Goal: Task Accomplishment & Management: Manage account settings

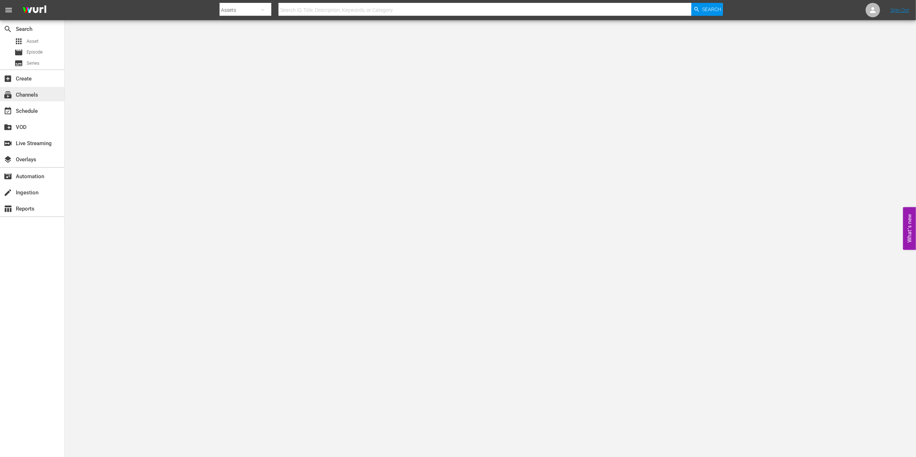
click at [40, 94] on div "subscriptions Channels" at bounding box center [20, 94] width 40 height 6
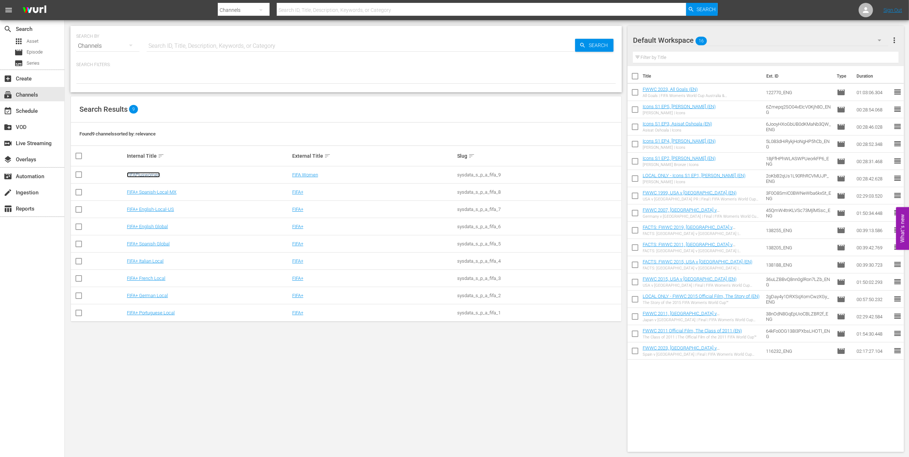
click at [143, 176] on link "FIFAPluswomen" at bounding box center [143, 174] width 33 height 5
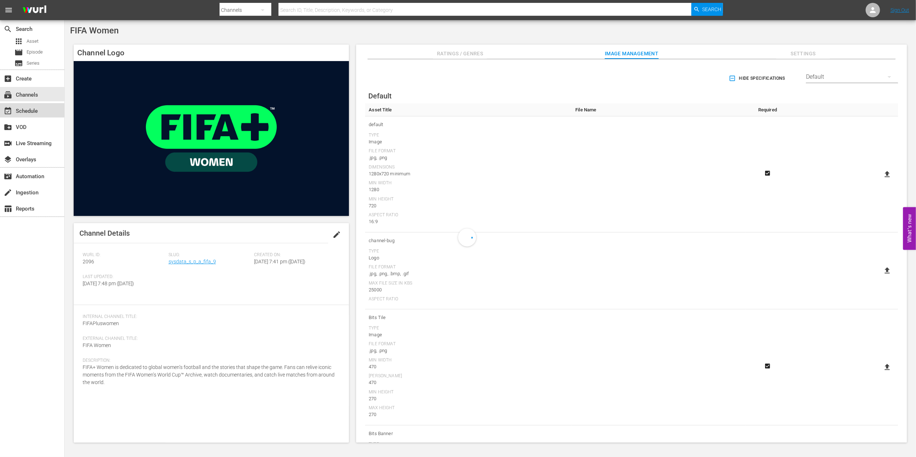
click at [35, 108] on div "event_available Schedule" at bounding box center [20, 110] width 40 height 6
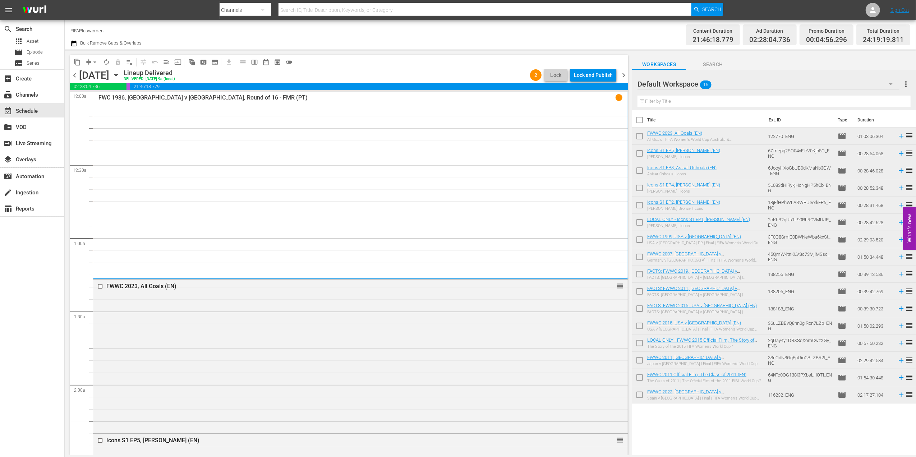
click at [626, 71] on span "chevron_right" at bounding box center [623, 75] width 9 height 9
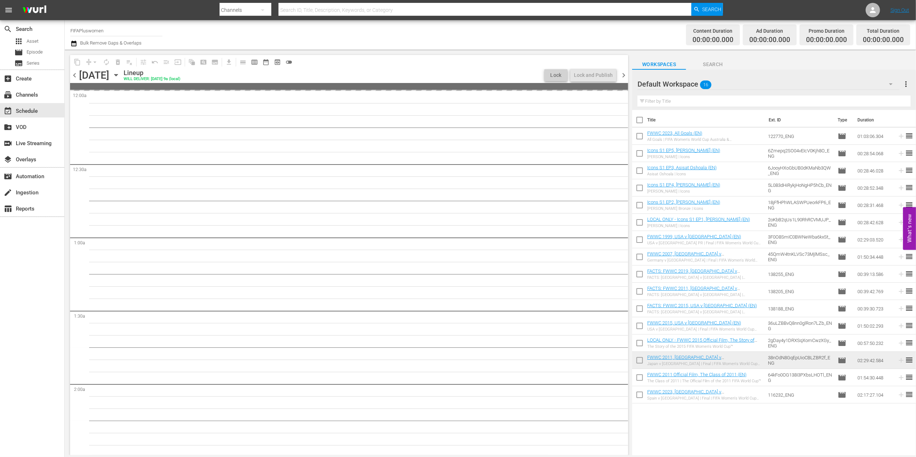
click at [626, 71] on span "chevron_right" at bounding box center [623, 75] width 9 height 9
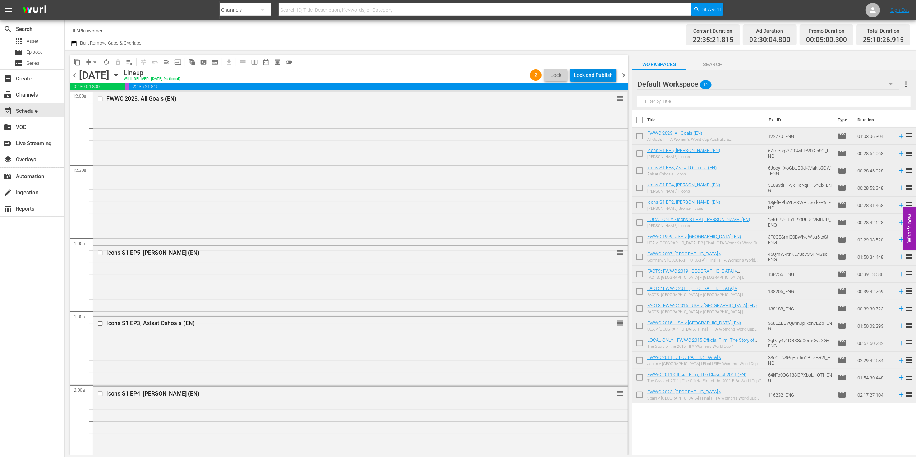
click at [599, 75] on div "Lock and Publish" at bounding box center [593, 75] width 39 height 13
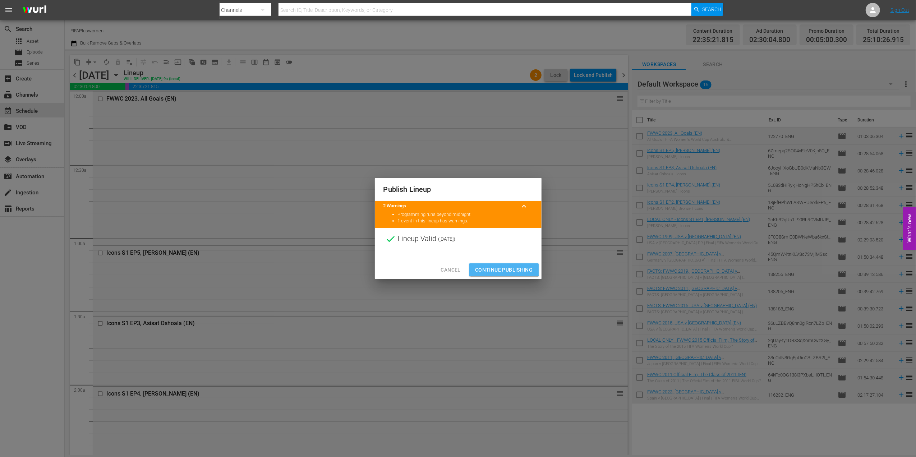
click at [504, 268] on span "Continue Publishing" at bounding box center [504, 270] width 58 height 9
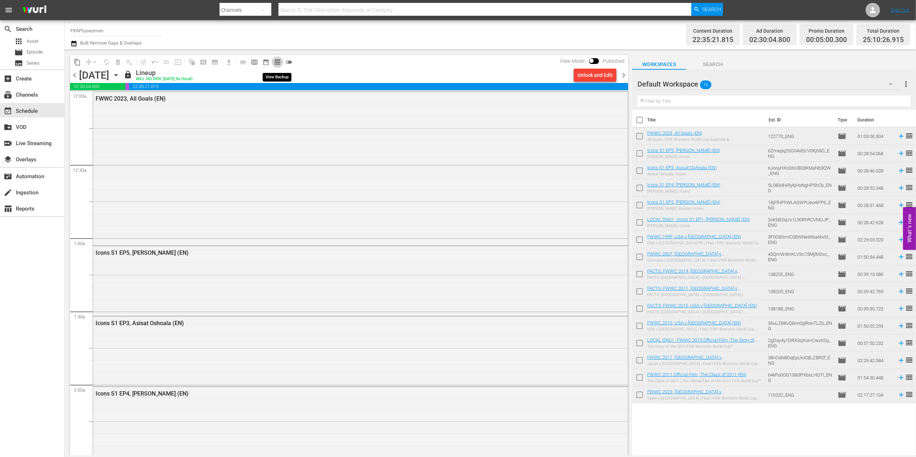
click at [277, 60] on span "preview_outlined" at bounding box center [277, 62] width 7 height 7
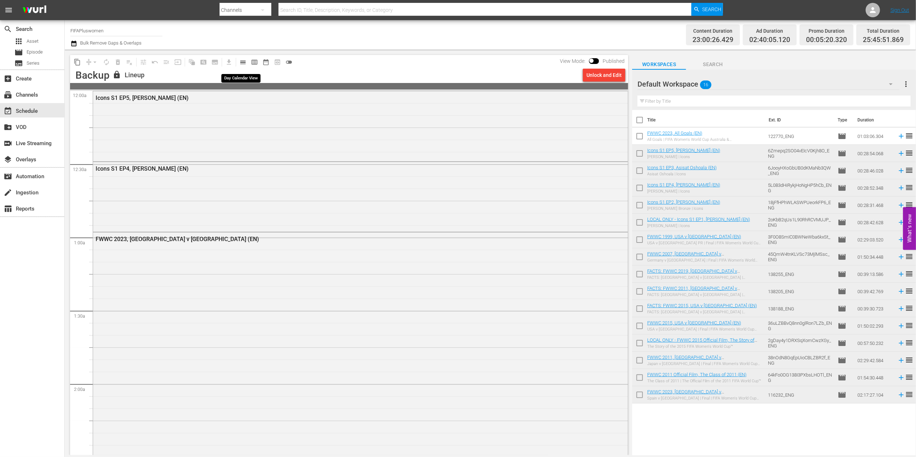
drag, startPoint x: 240, startPoint y: 60, endPoint x: 254, endPoint y: 68, distance: 15.9
click at [240, 61] on span "calendar_view_day_outlined" at bounding box center [242, 62] width 7 height 7
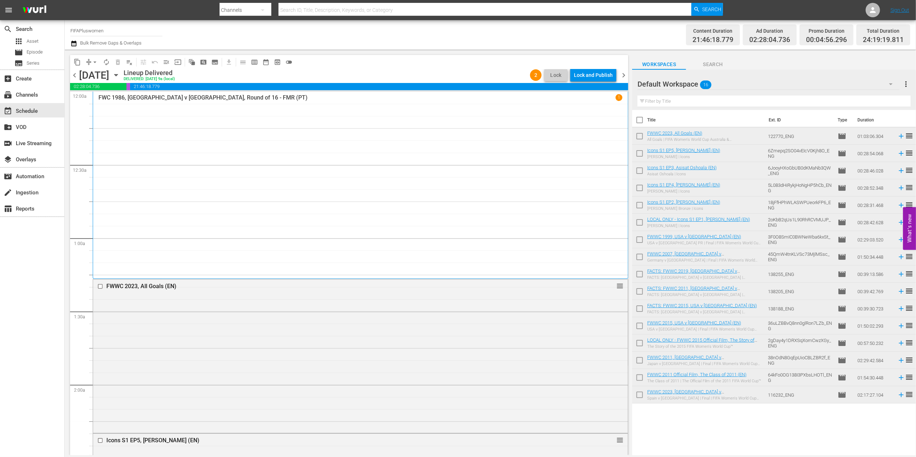
click at [624, 73] on span "chevron_right" at bounding box center [623, 75] width 9 height 9
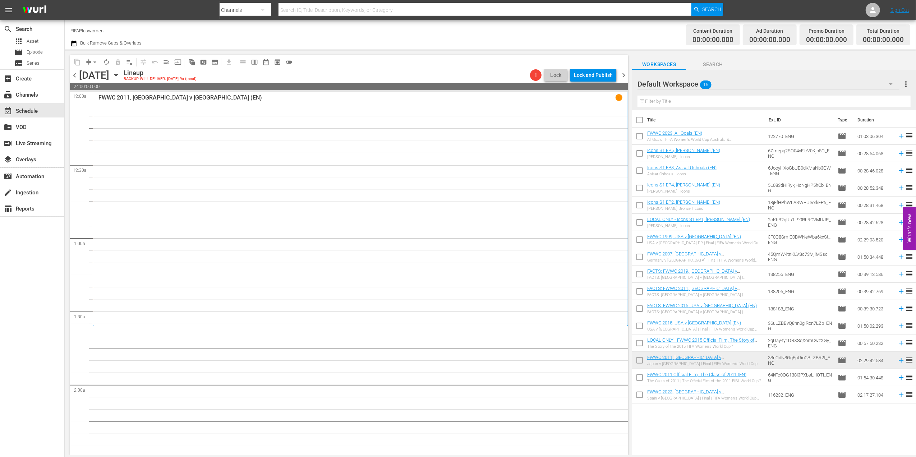
click at [624, 73] on span "chevron_right" at bounding box center [623, 75] width 9 height 9
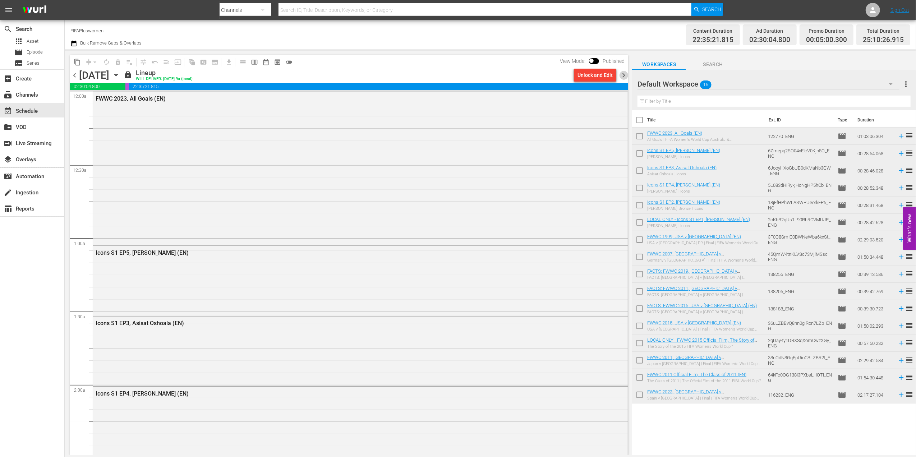
click at [621, 73] on span "chevron_right" at bounding box center [623, 75] width 9 height 9
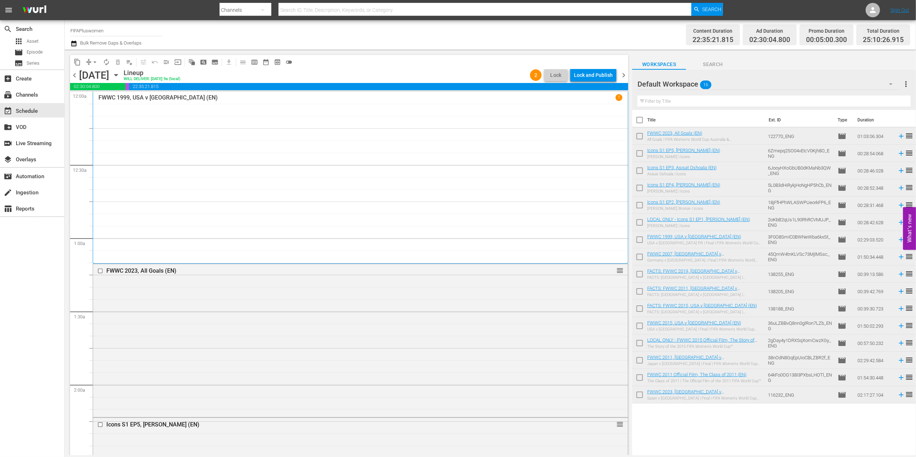
click at [592, 66] on div "content_copy compress arrow_drop_down autorenew_outlined delete_forever_outline…" at bounding box center [349, 62] width 558 height 14
click at [591, 74] on div "Lock and Publish" at bounding box center [593, 75] width 39 height 13
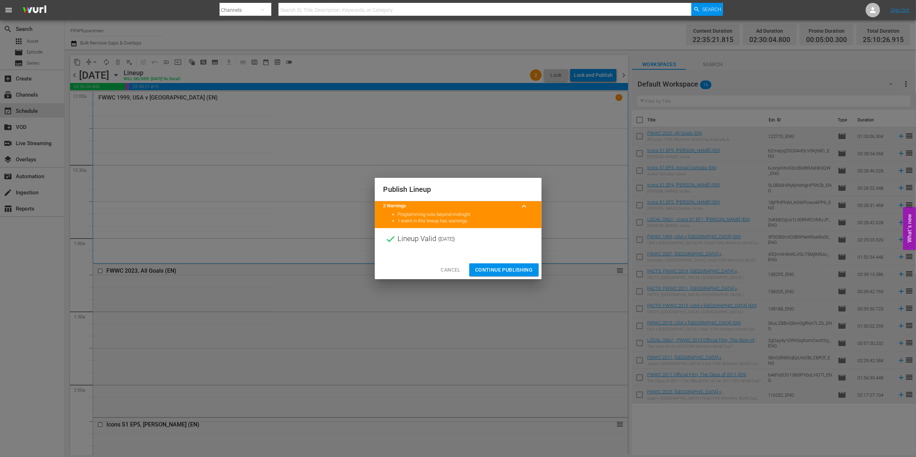
click at [525, 268] on span "Continue Publishing" at bounding box center [504, 270] width 58 height 9
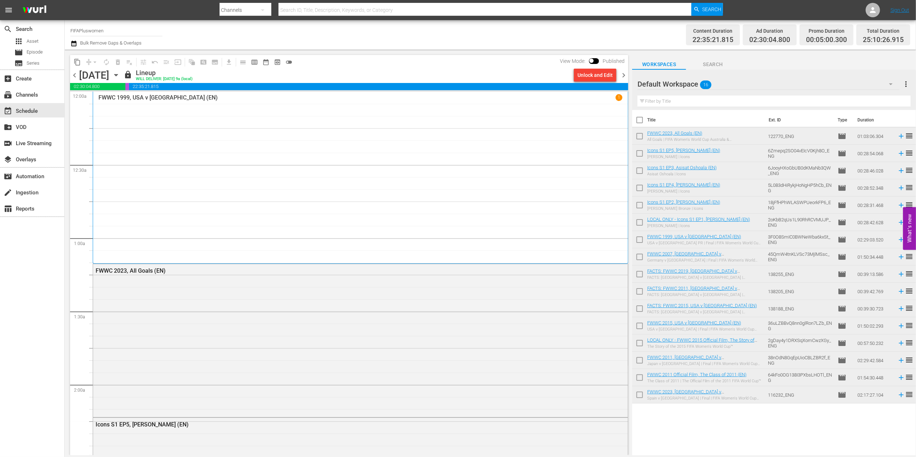
click at [623, 74] on span "chevron_right" at bounding box center [623, 75] width 9 height 9
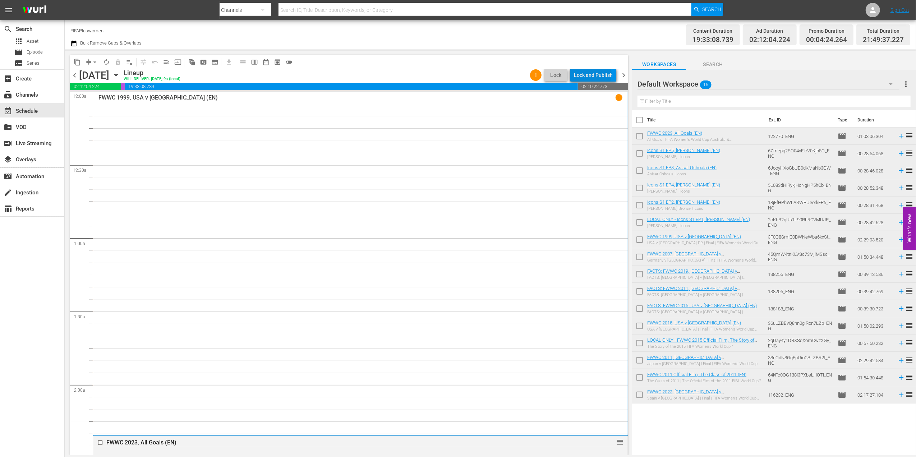
click at [594, 74] on div "Lock and Publish" at bounding box center [593, 75] width 39 height 13
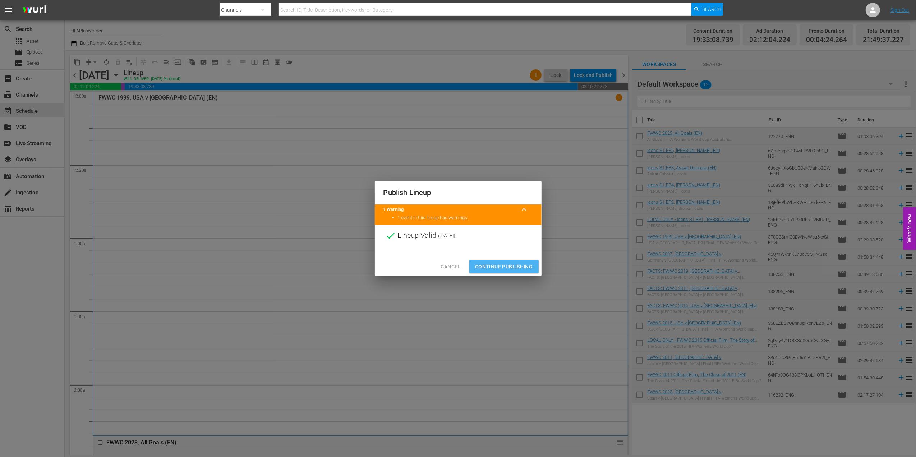
click at [505, 267] on span "Continue Publishing" at bounding box center [504, 266] width 58 height 9
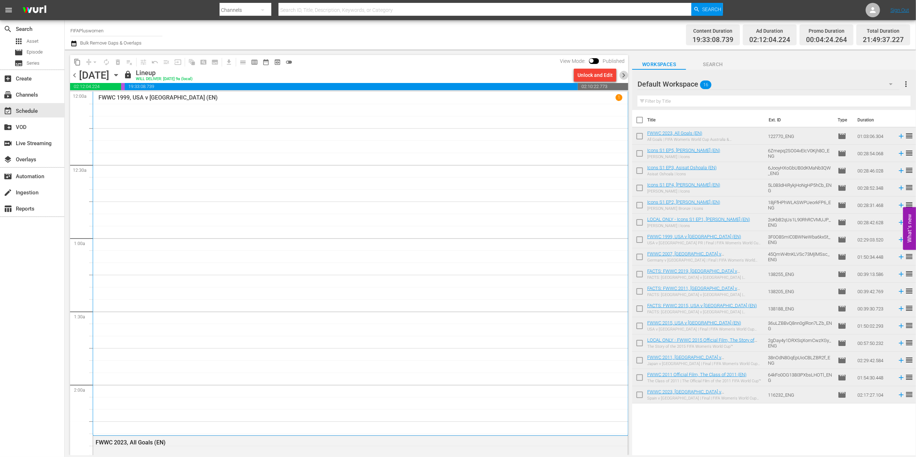
click at [620, 77] on span "chevron_right" at bounding box center [623, 75] width 9 height 9
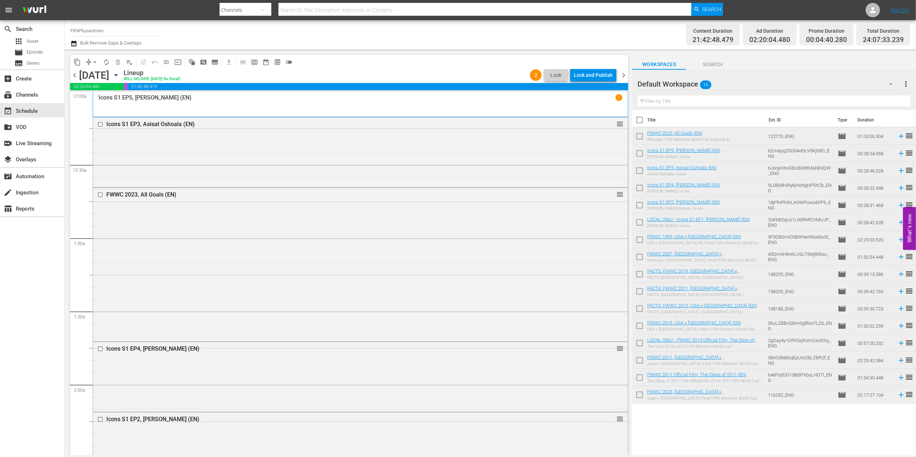
click at [590, 74] on div "Lock and Publish" at bounding box center [593, 75] width 39 height 13
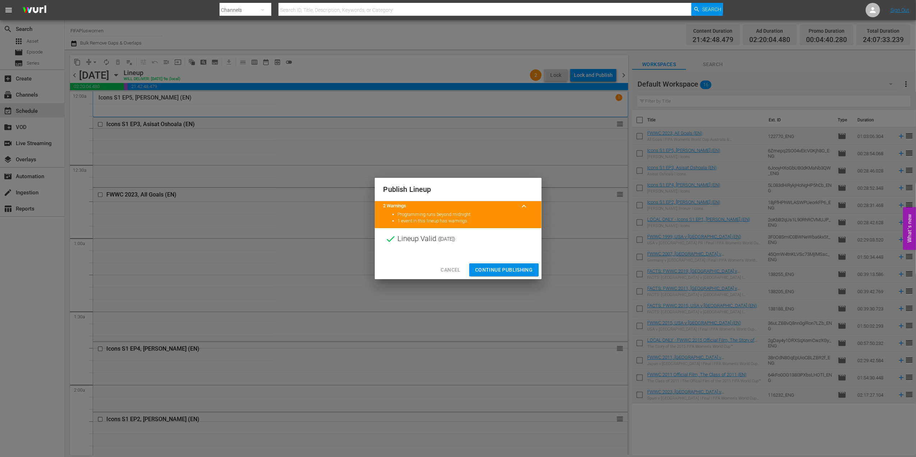
click at [512, 271] on span "Continue Publishing" at bounding box center [504, 270] width 58 height 9
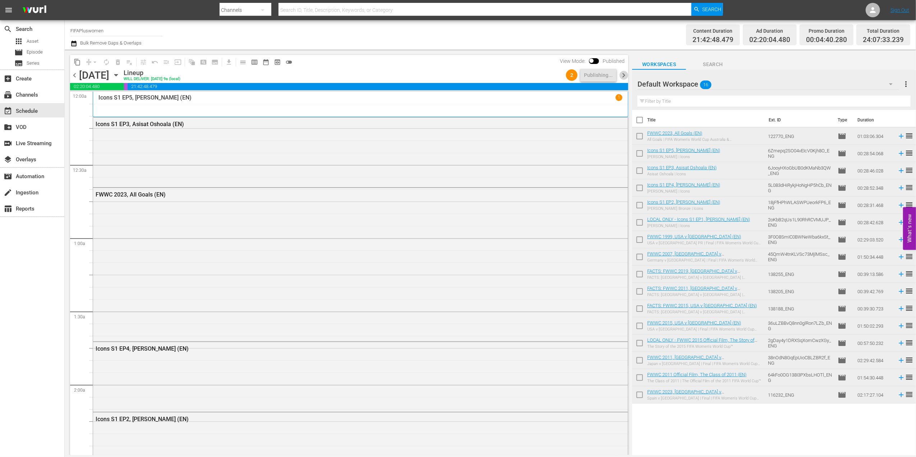
click at [622, 75] on span "chevron_right" at bounding box center [623, 75] width 9 height 9
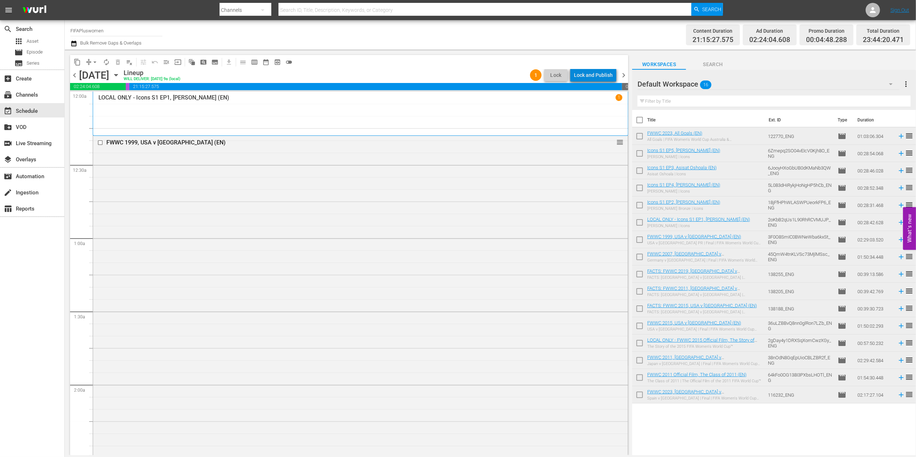
click at [599, 75] on div "Lock and Publish" at bounding box center [593, 75] width 39 height 13
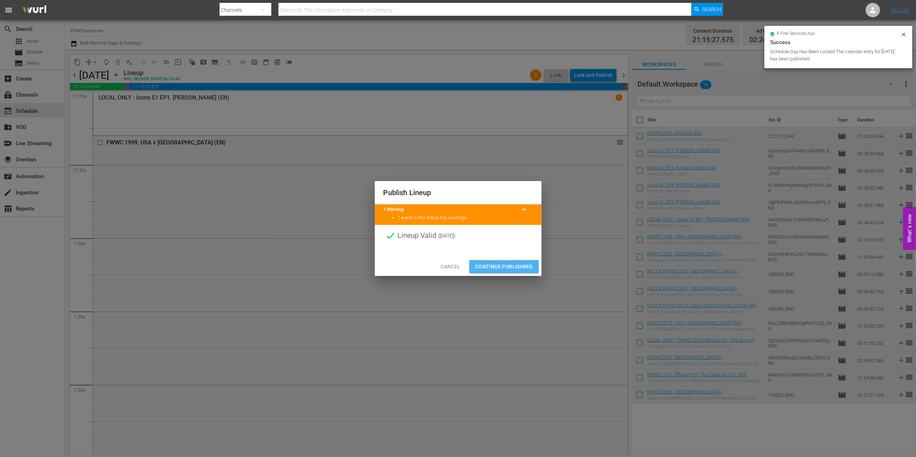
click at [492, 266] on span "Continue Publishing" at bounding box center [504, 266] width 58 height 9
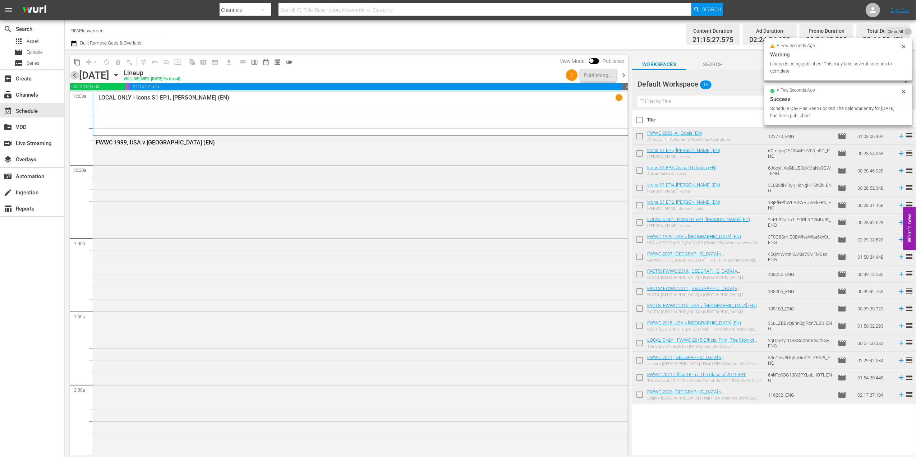
click at [75, 74] on span "chevron_left" at bounding box center [74, 75] width 9 height 9
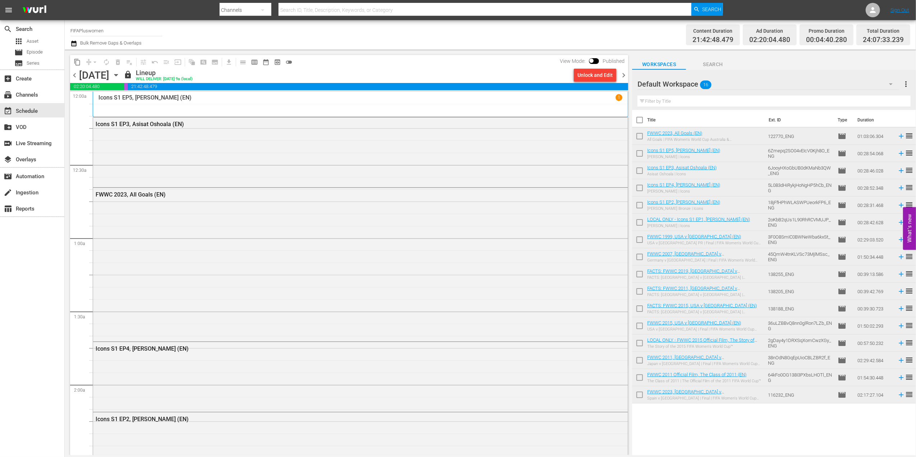
click at [621, 75] on span "chevron_right" at bounding box center [623, 75] width 9 height 9
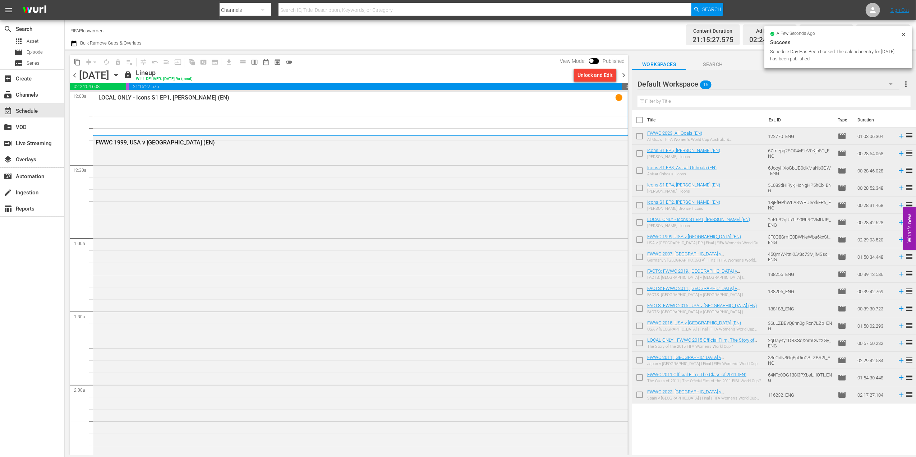
drag, startPoint x: 625, startPoint y: 74, endPoint x: 624, endPoint y: 79, distance: 5.1
click at [625, 74] on span "chevron_right" at bounding box center [623, 75] width 9 height 9
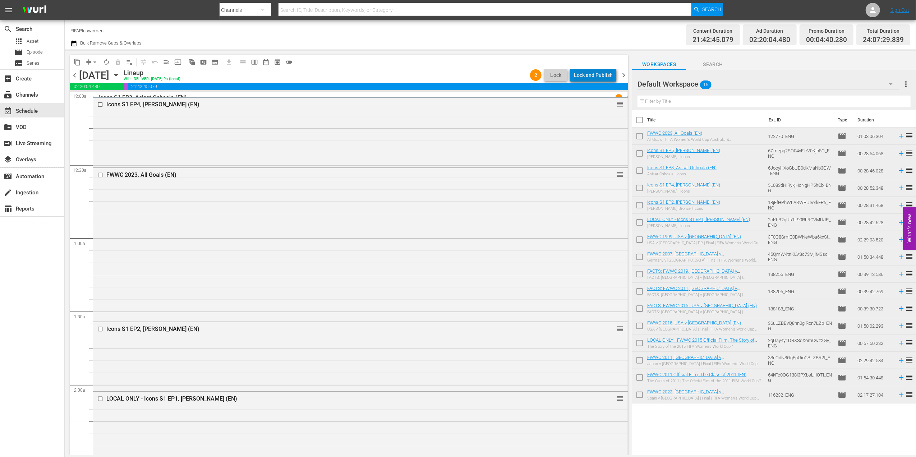
click at [604, 74] on div "Lock and Publish" at bounding box center [593, 75] width 39 height 13
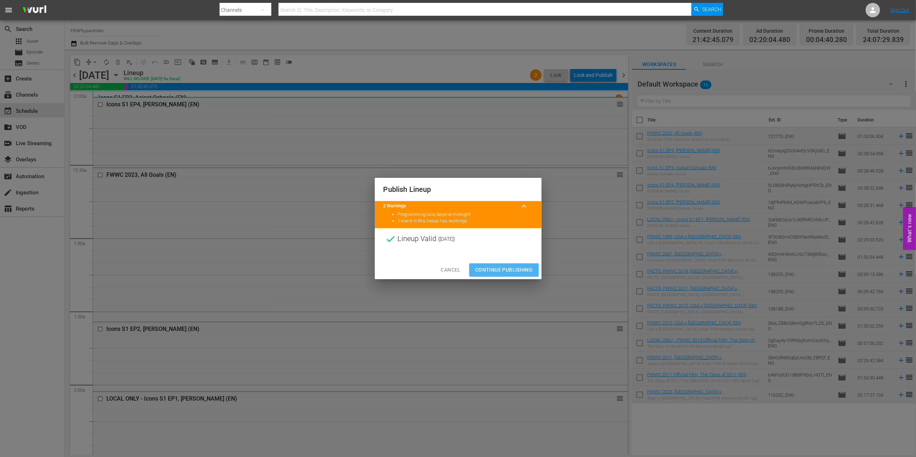
click at [501, 267] on span "Continue Publishing" at bounding box center [504, 270] width 58 height 9
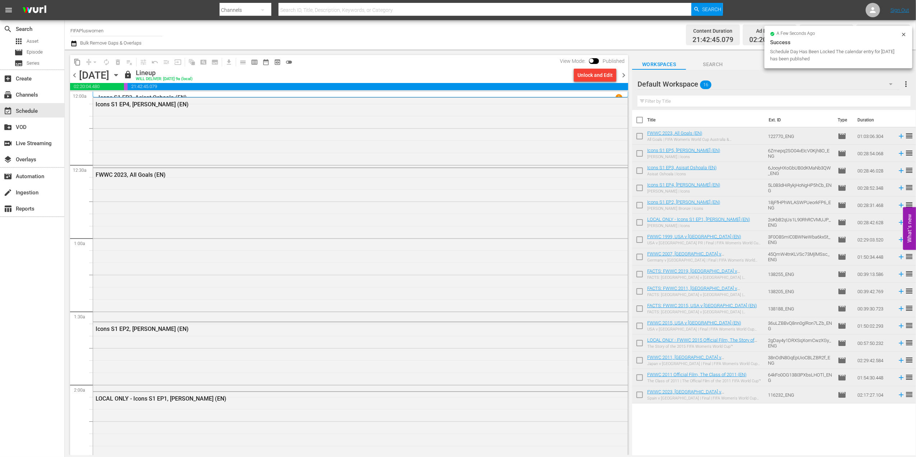
click at [627, 75] on span "chevron_right" at bounding box center [623, 75] width 9 height 9
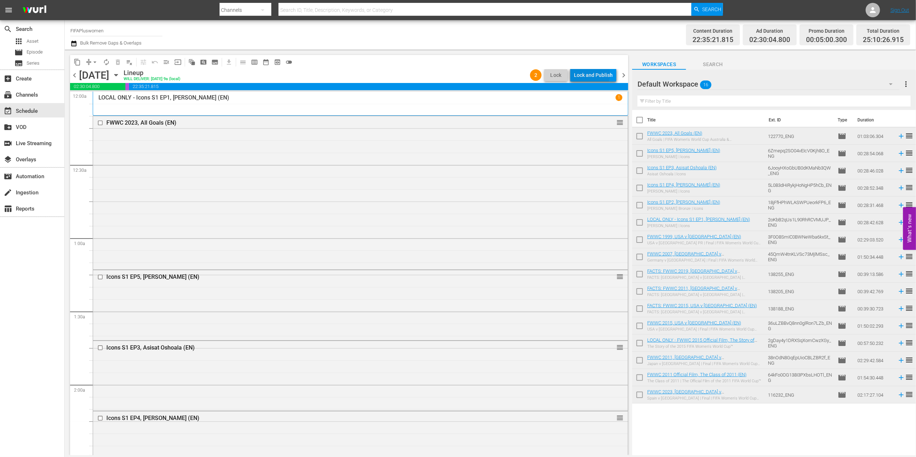
click at [593, 74] on div "Lock and Publish" at bounding box center [593, 75] width 39 height 13
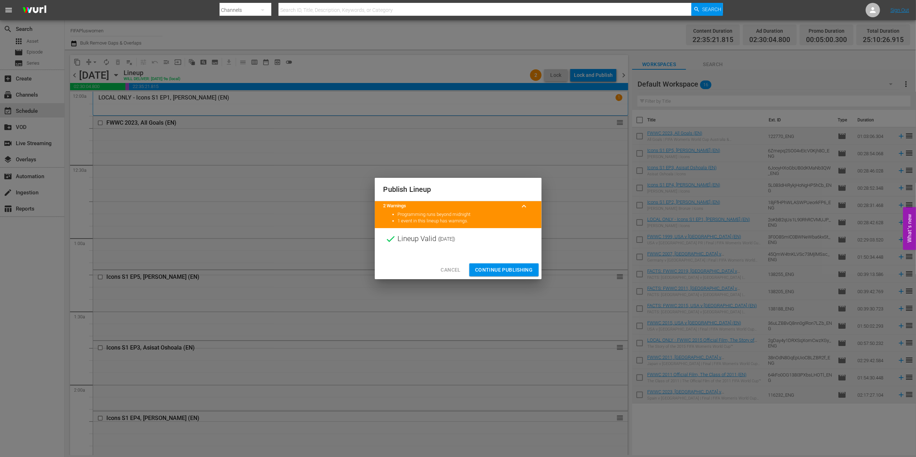
click at [490, 272] on span "Continue Publishing" at bounding box center [504, 270] width 58 height 9
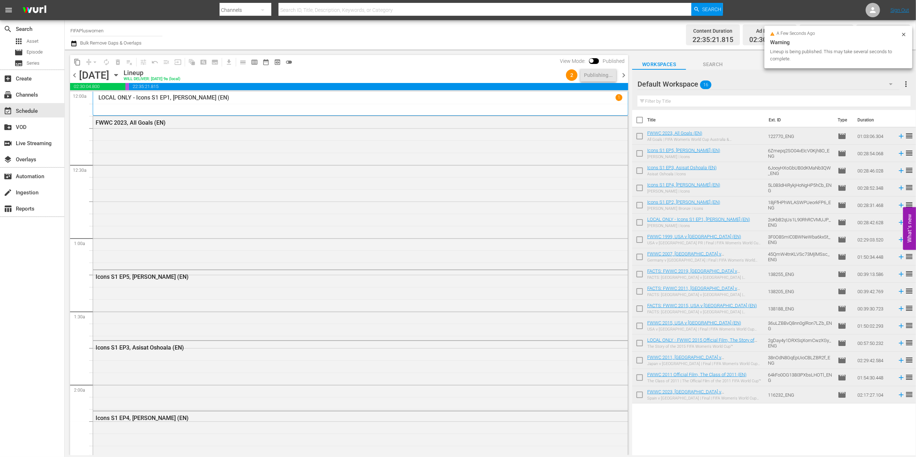
click at [628, 74] on span "chevron_right" at bounding box center [623, 75] width 9 height 9
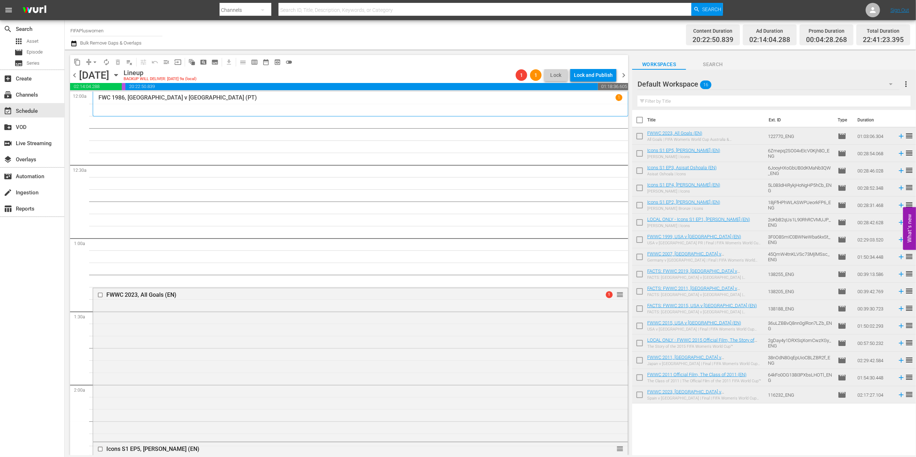
click at [75, 73] on span "chevron_left" at bounding box center [74, 75] width 9 height 9
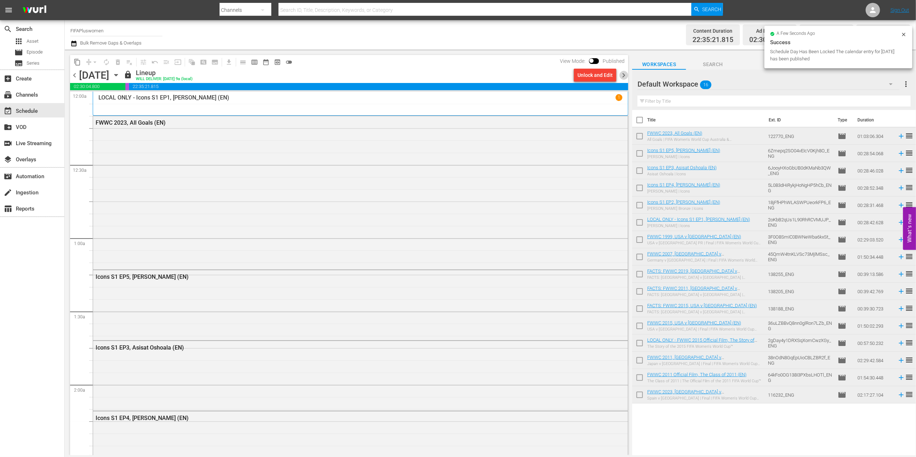
click at [628, 71] on span "chevron_right" at bounding box center [623, 75] width 9 height 9
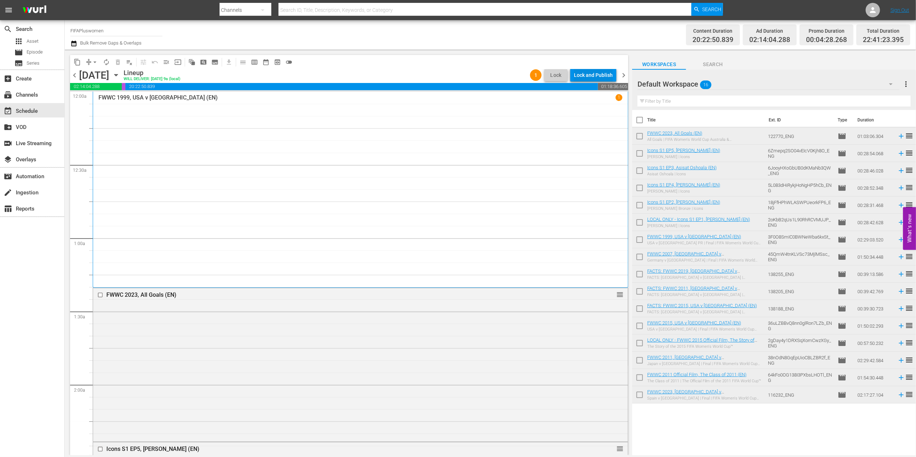
click at [590, 68] on div "content_copy compress arrow_drop_down autorenew_outlined delete_forever_outline…" at bounding box center [349, 62] width 558 height 14
click at [592, 73] on div "Lock and Publish" at bounding box center [593, 75] width 39 height 13
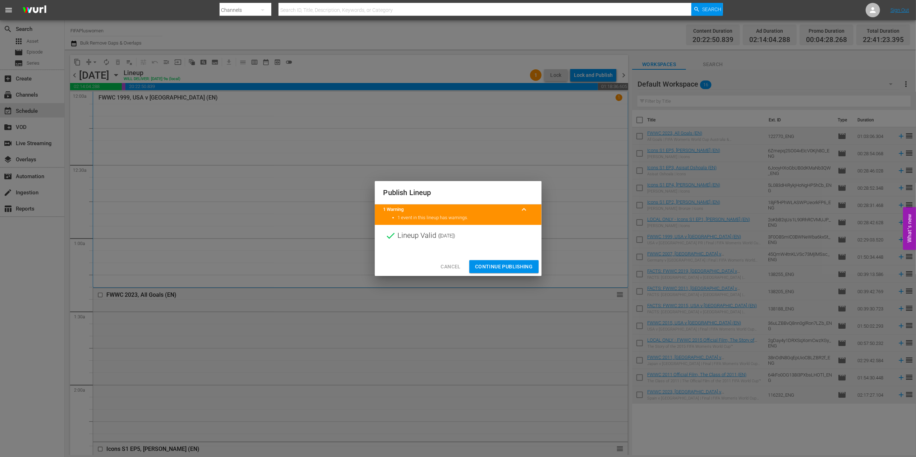
click at [518, 263] on span "Continue Publishing" at bounding box center [504, 266] width 58 height 9
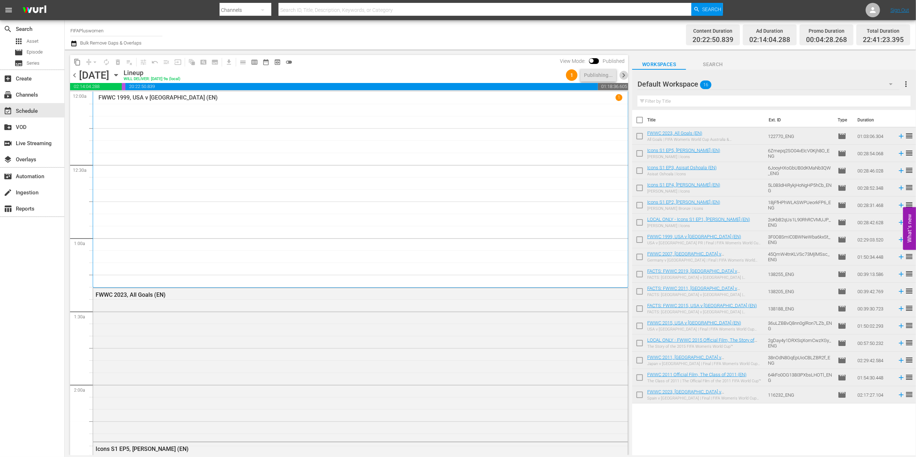
click at [626, 76] on span "chevron_right" at bounding box center [623, 75] width 9 height 9
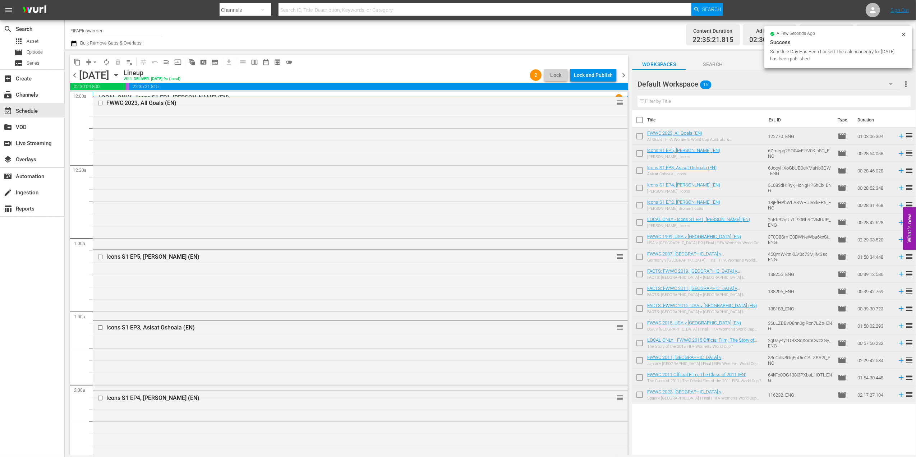
click at [73, 72] on span "chevron_left" at bounding box center [74, 75] width 9 height 9
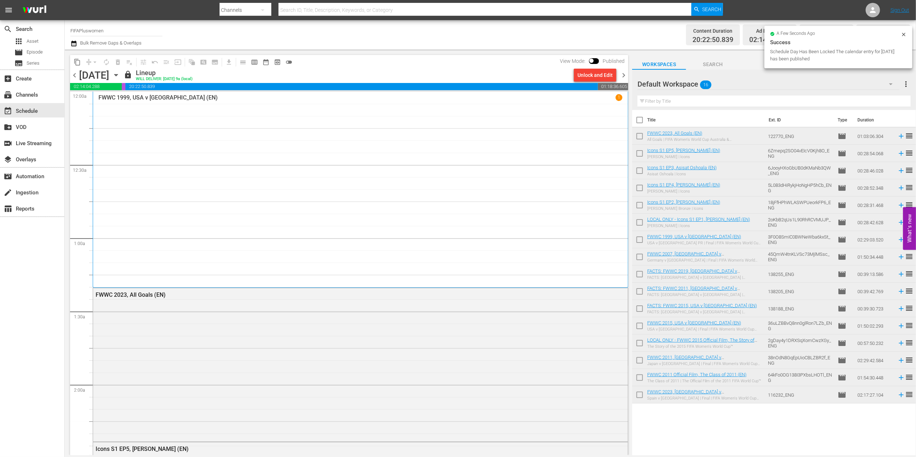
click at [621, 69] on div "chevron_left [DATE] [DATE] lock Lineup WILL DELIVER: [DATE] 9a (local) Unlock a…" at bounding box center [349, 76] width 558 height 14
click at [623, 73] on span "chevron_right" at bounding box center [623, 75] width 9 height 9
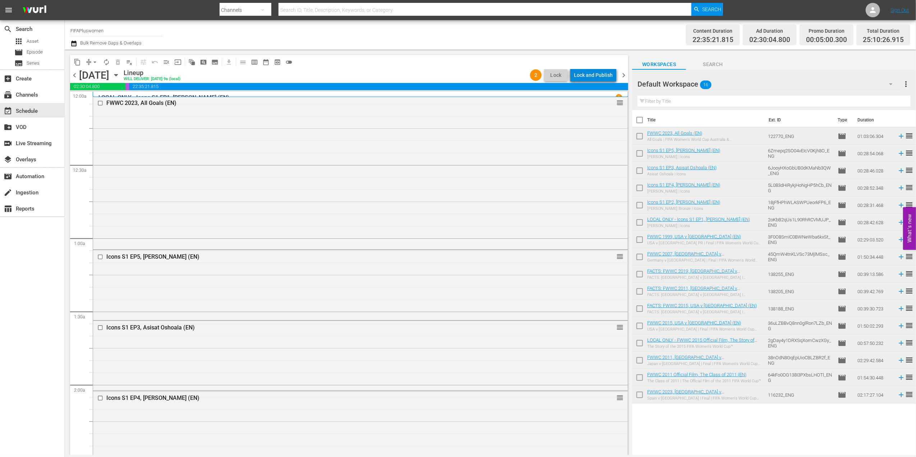
click at [599, 74] on div "Lock and Publish" at bounding box center [593, 75] width 39 height 13
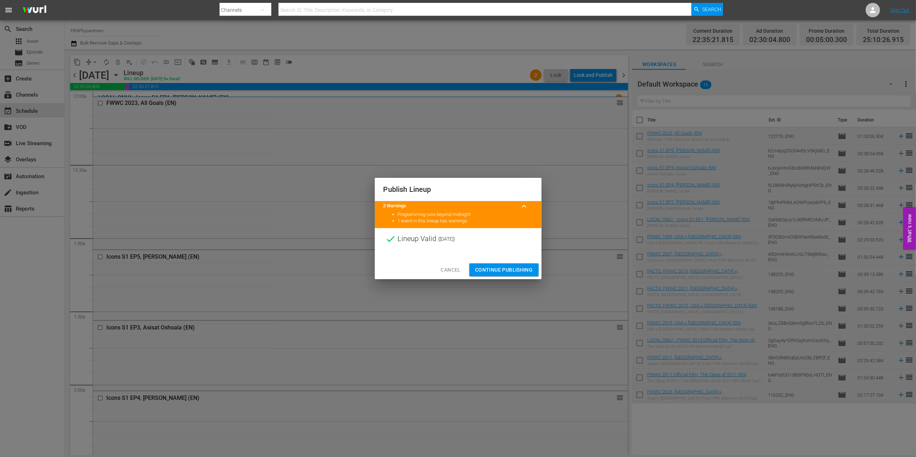
click at [504, 269] on span "Continue Publishing" at bounding box center [504, 270] width 58 height 9
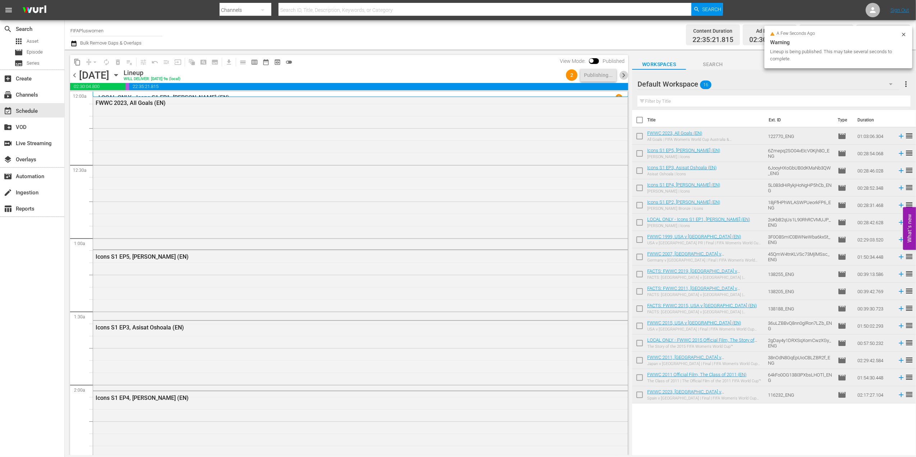
click at [622, 75] on span "chevron_right" at bounding box center [623, 75] width 9 height 9
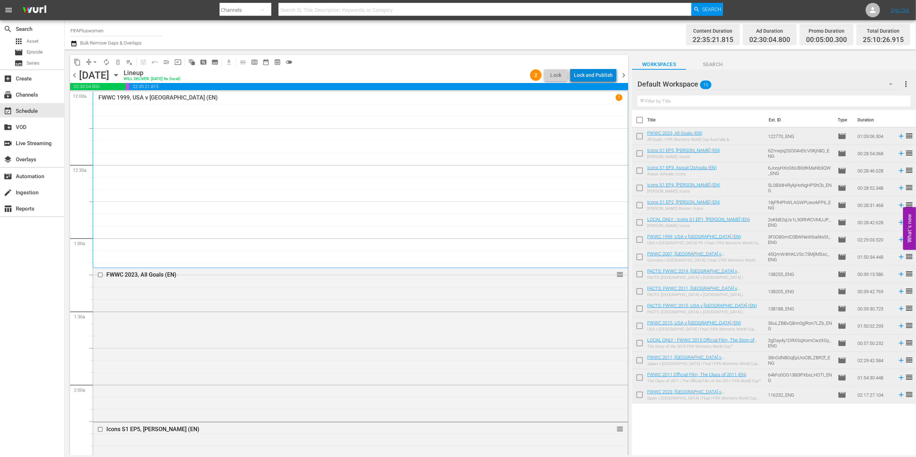
click at [604, 75] on div "Lock and Publish" at bounding box center [593, 75] width 39 height 13
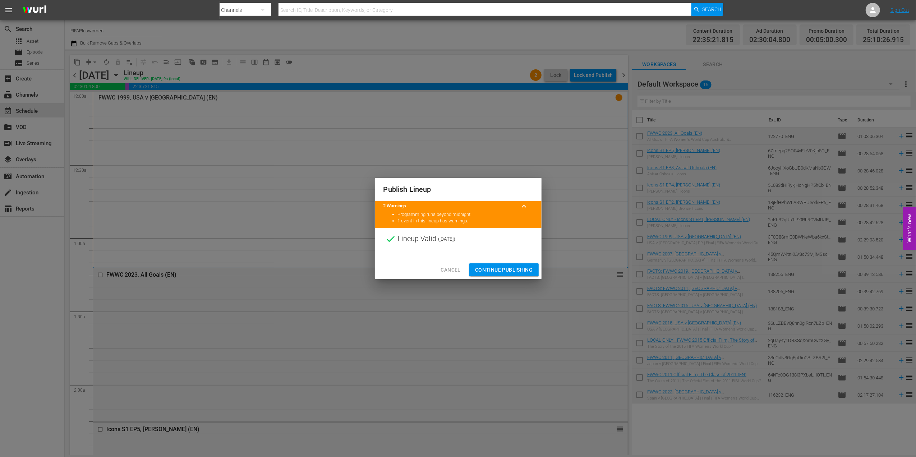
click at [495, 271] on span "Continue Publishing" at bounding box center [504, 270] width 58 height 9
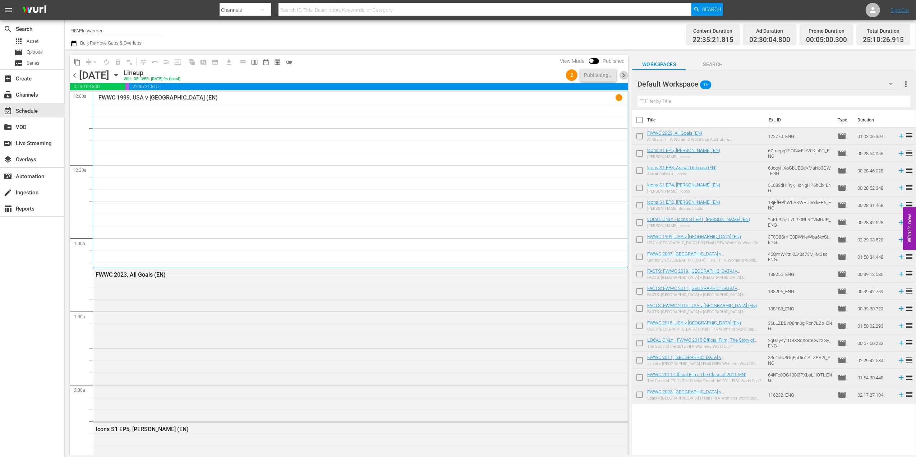
click at [621, 75] on span "chevron_right" at bounding box center [623, 75] width 9 height 9
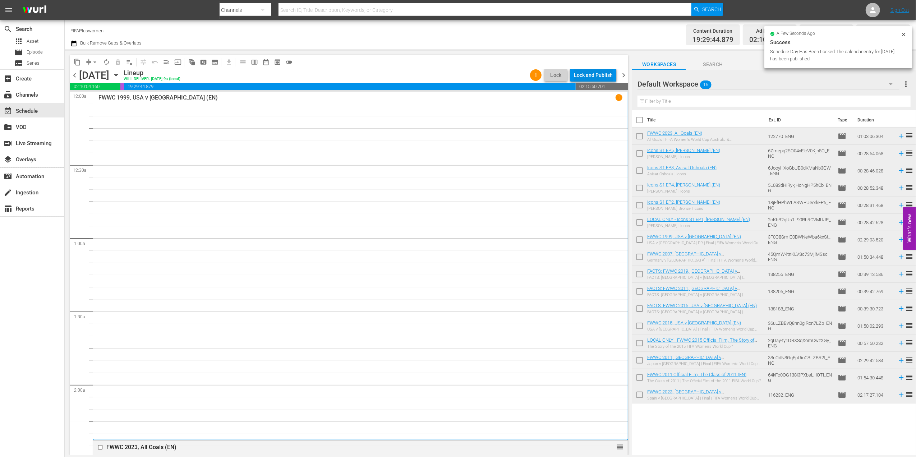
click at [603, 74] on div "Lock and Publish" at bounding box center [593, 75] width 39 height 13
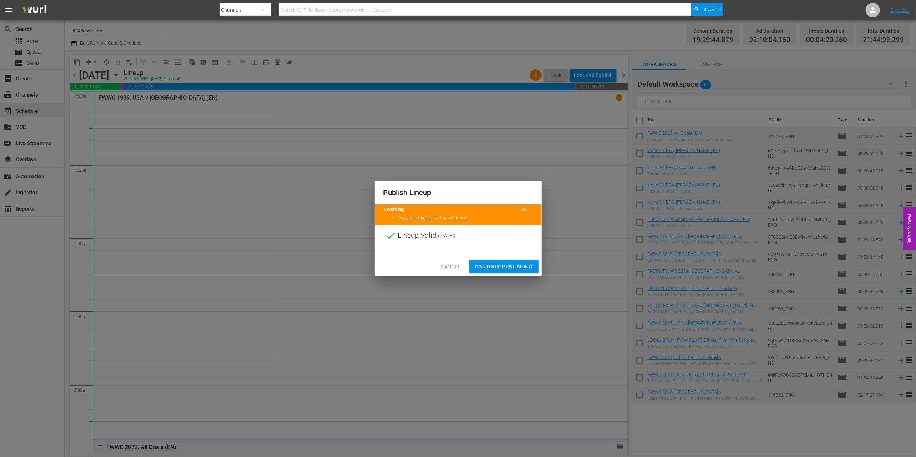
click at [504, 265] on span "Continue Publishing" at bounding box center [504, 266] width 58 height 9
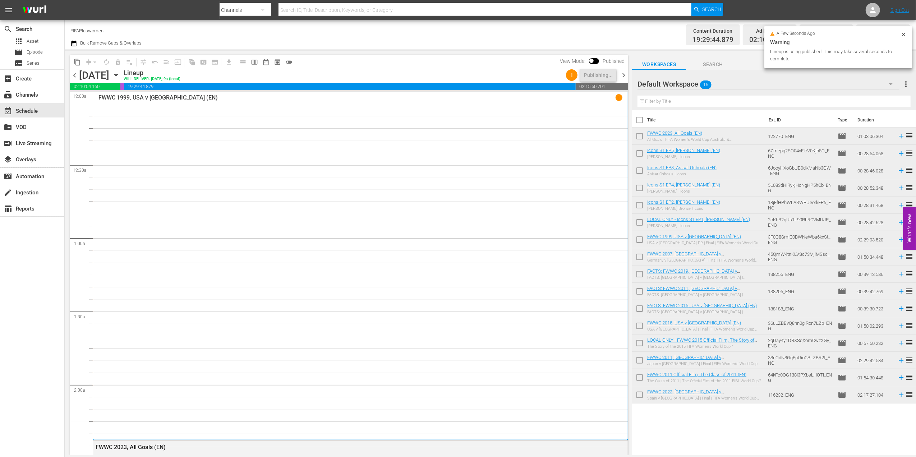
click at [72, 75] on span "chevron_left" at bounding box center [74, 75] width 9 height 9
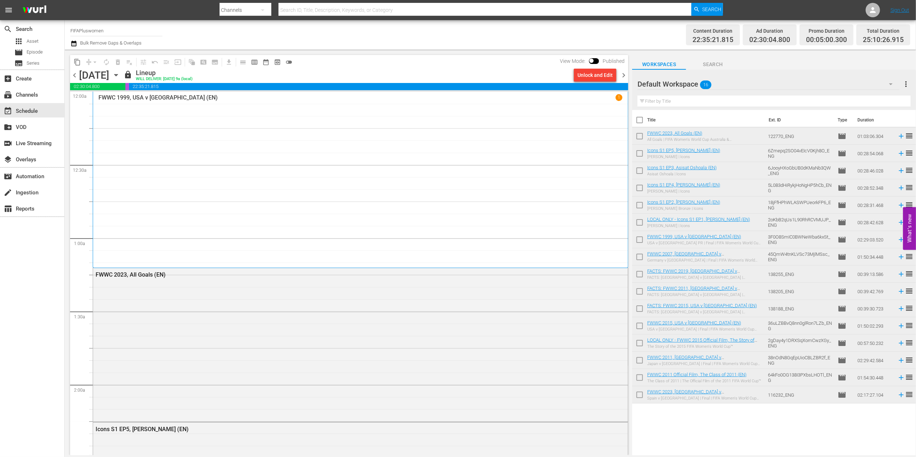
click at [622, 76] on span "chevron_right" at bounding box center [623, 75] width 9 height 9
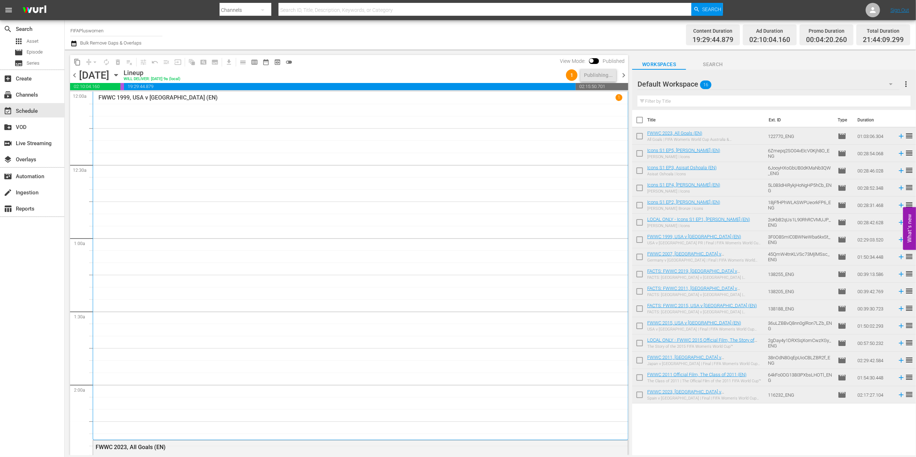
click at [624, 72] on span "chevron_right" at bounding box center [623, 75] width 9 height 9
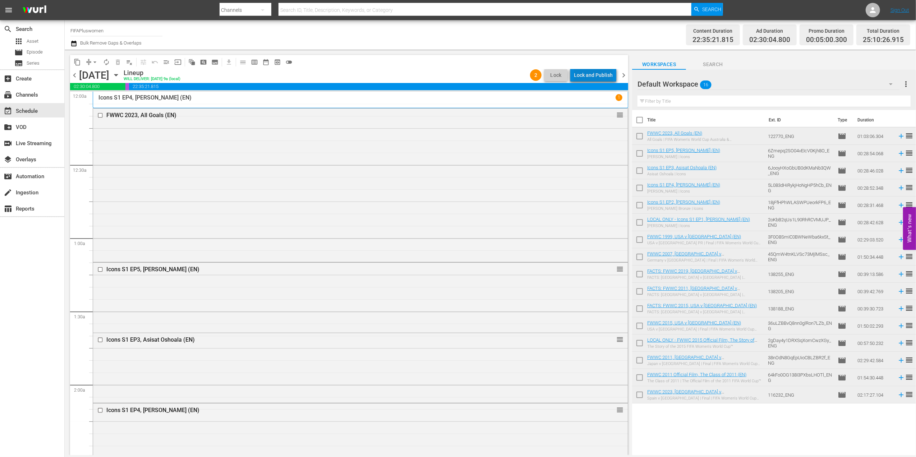
click at [599, 75] on div "Lock and Publish" at bounding box center [593, 75] width 39 height 13
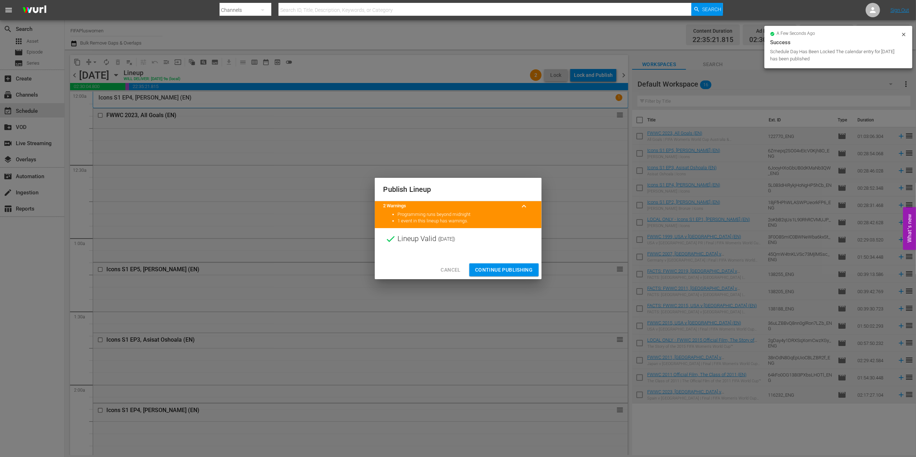
click at [492, 269] on span "Continue Publishing" at bounding box center [504, 270] width 58 height 9
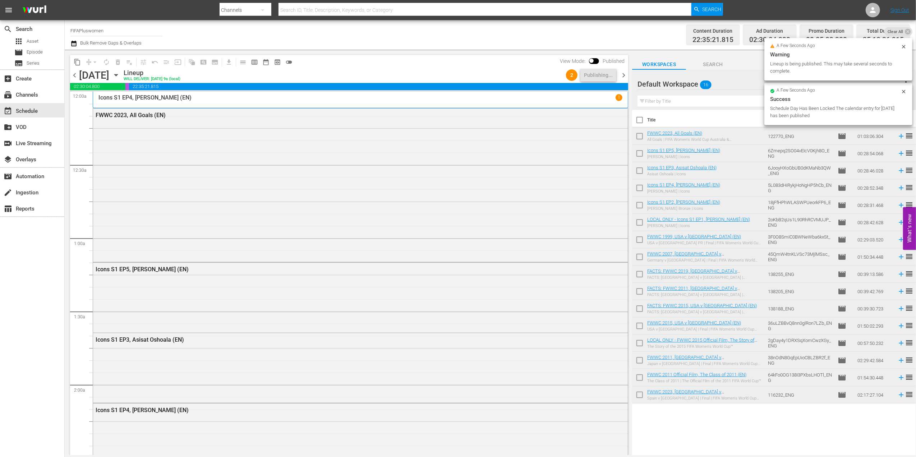
click at [75, 76] on span "chevron_left" at bounding box center [74, 75] width 9 height 9
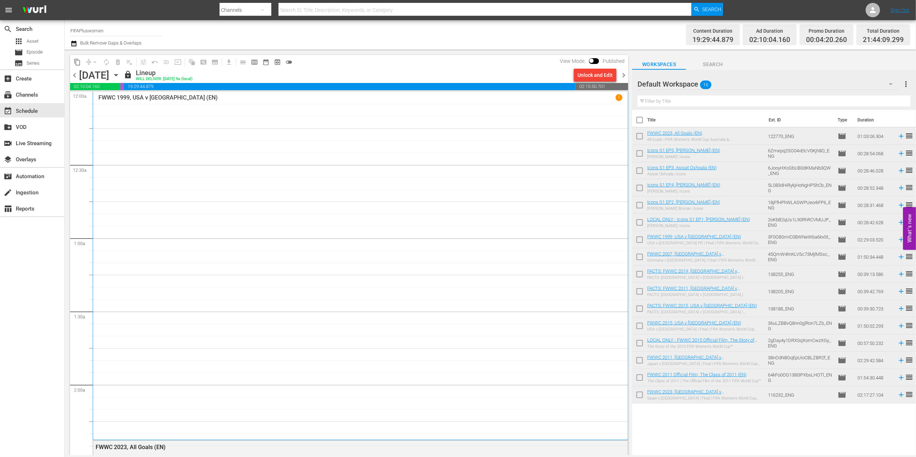
click at [622, 74] on span "chevron_right" at bounding box center [623, 75] width 9 height 9
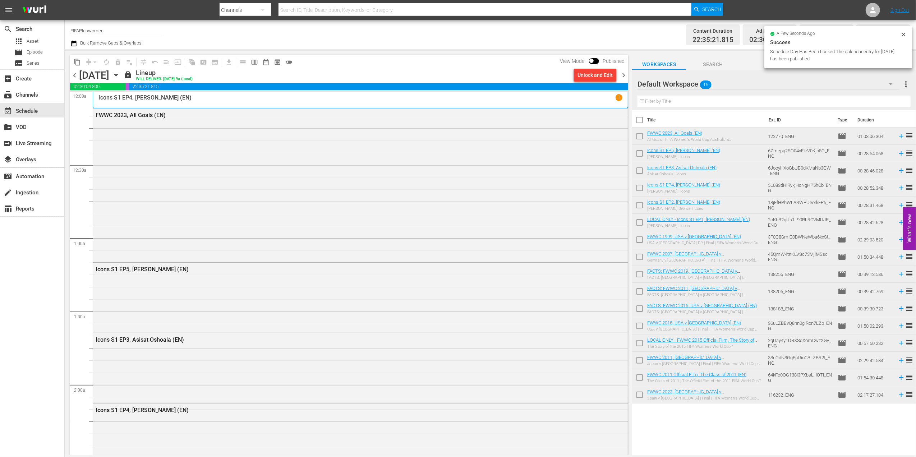
click at [621, 72] on span "chevron_right" at bounding box center [623, 75] width 9 height 9
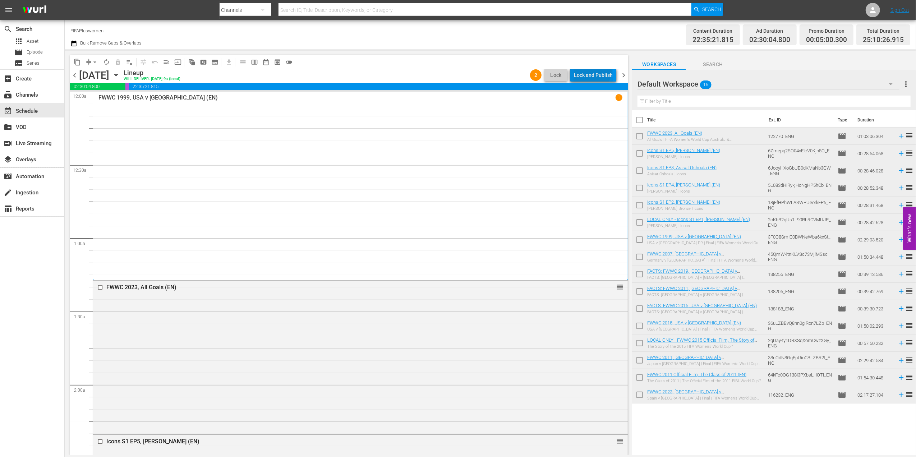
click at [594, 71] on div "Lock and Publish" at bounding box center [593, 75] width 39 height 13
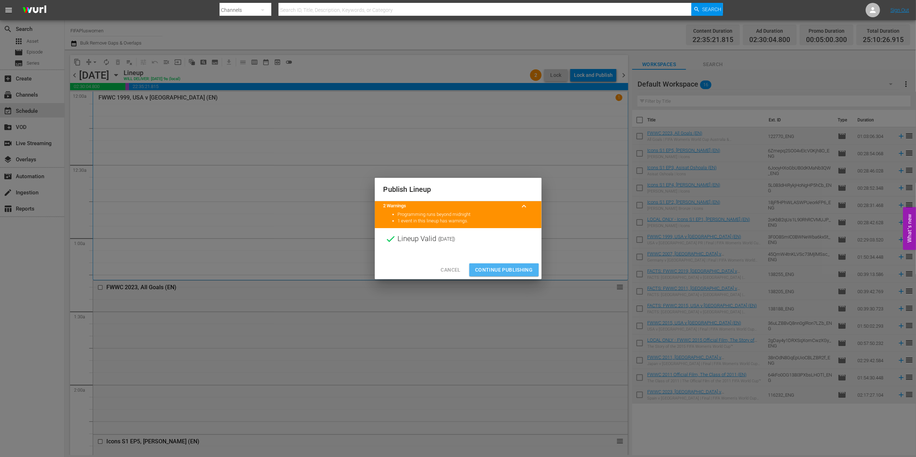
click at [504, 271] on span "Continue Publishing" at bounding box center [504, 270] width 58 height 9
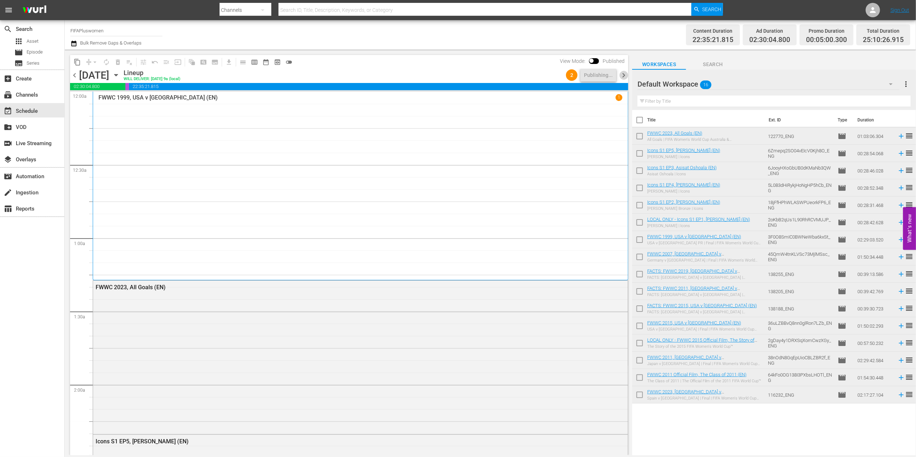
click at [624, 74] on span "chevron_right" at bounding box center [623, 75] width 9 height 9
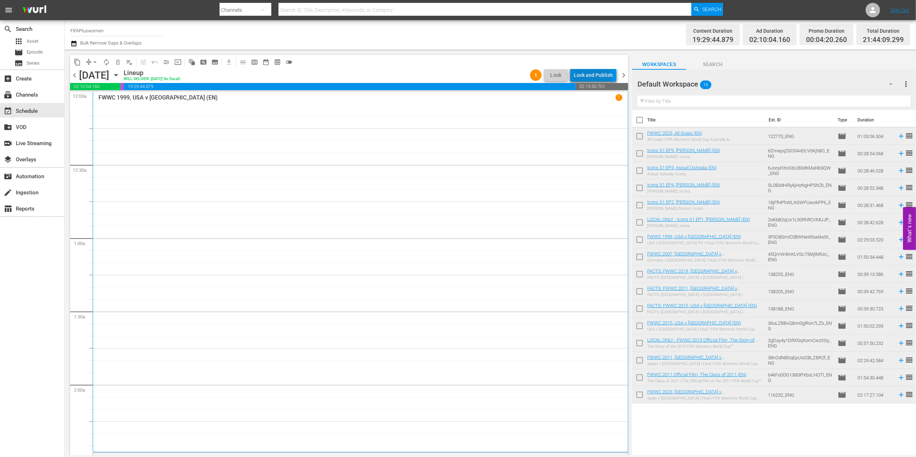
click at [594, 77] on div "Lock and Publish" at bounding box center [593, 75] width 39 height 13
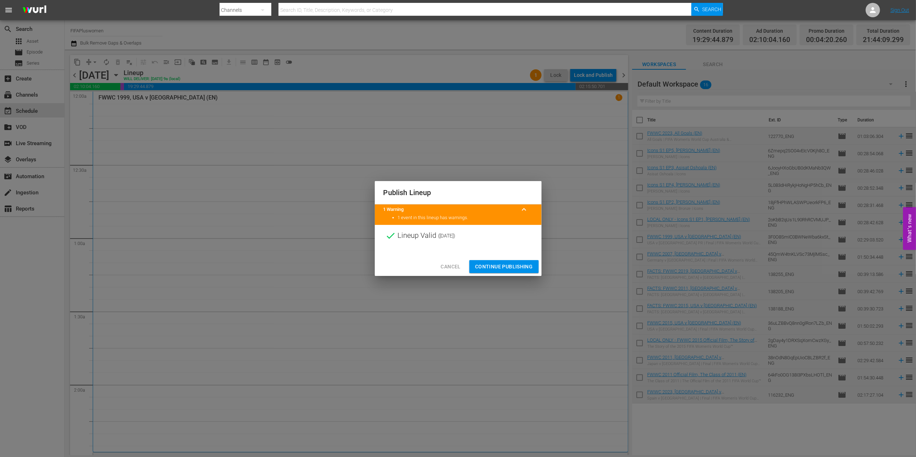
click at [506, 263] on span "Continue Publishing" at bounding box center [504, 266] width 58 height 9
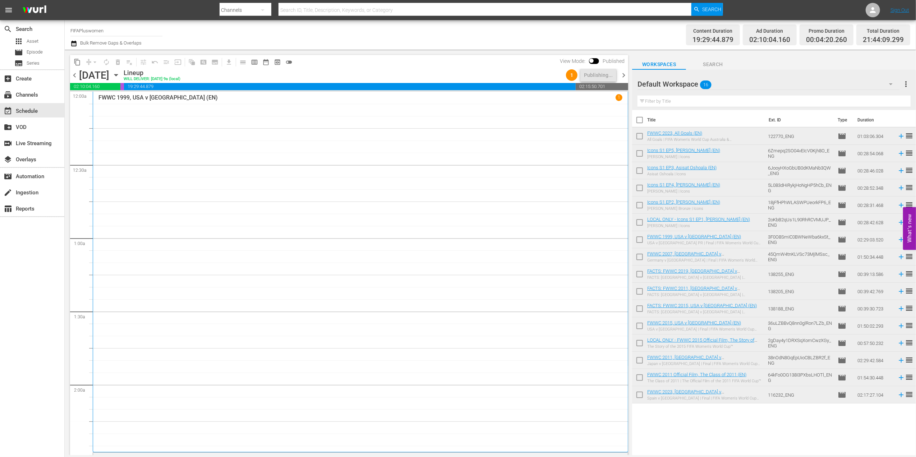
click at [75, 75] on span "chevron_left" at bounding box center [74, 75] width 9 height 9
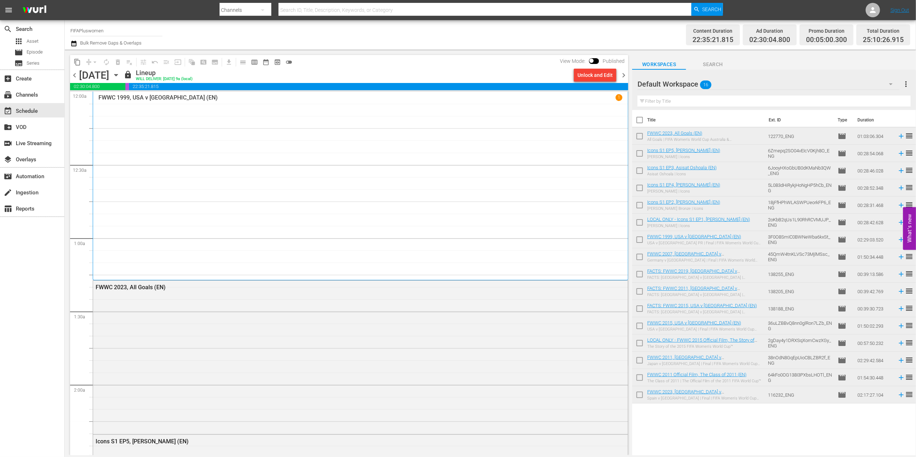
click at [623, 76] on span "chevron_right" at bounding box center [623, 75] width 9 height 9
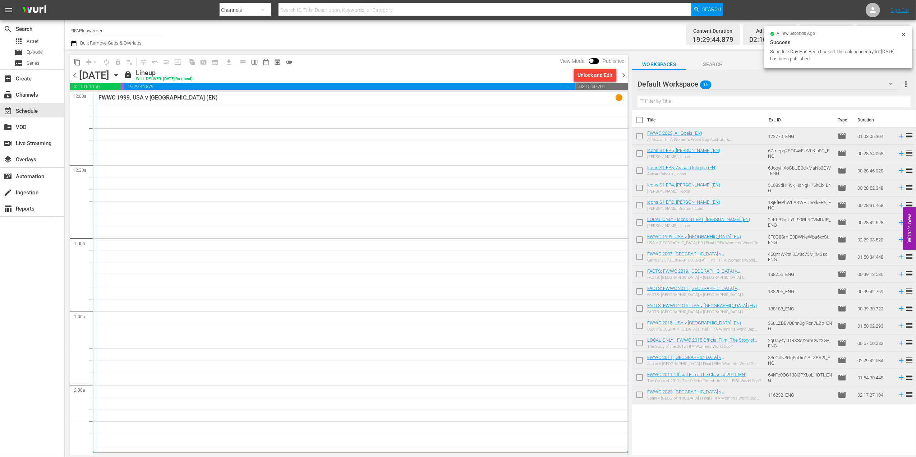
click at [624, 78] on span "chevron_right" at bounding box center [623, 75] width 9 height 9
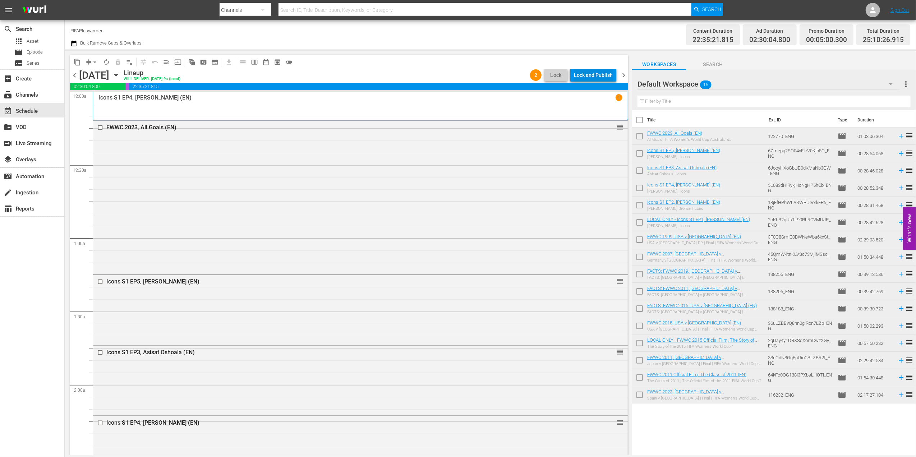
click at [599, 74] on div "Lock and Publish" at bounding box center [593, 75] width 39 height 13
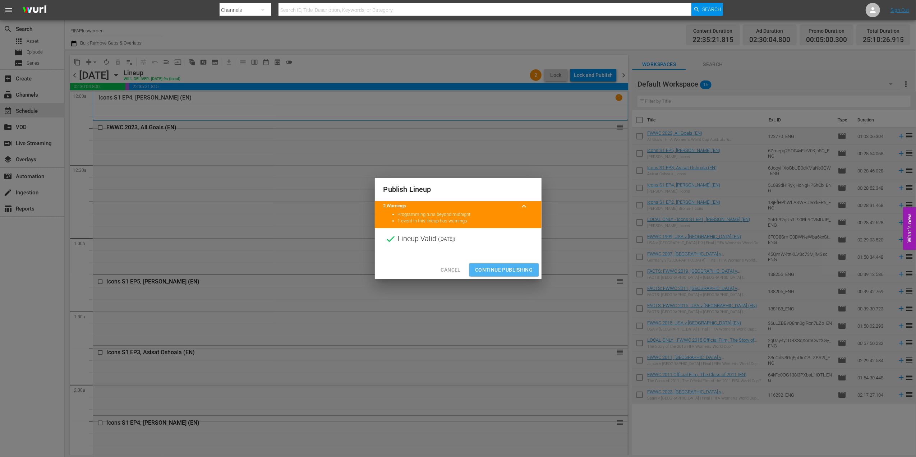
click at [505, 270] on span "Continue Publishing" at bounding box center [504, 270] width 58 height 9
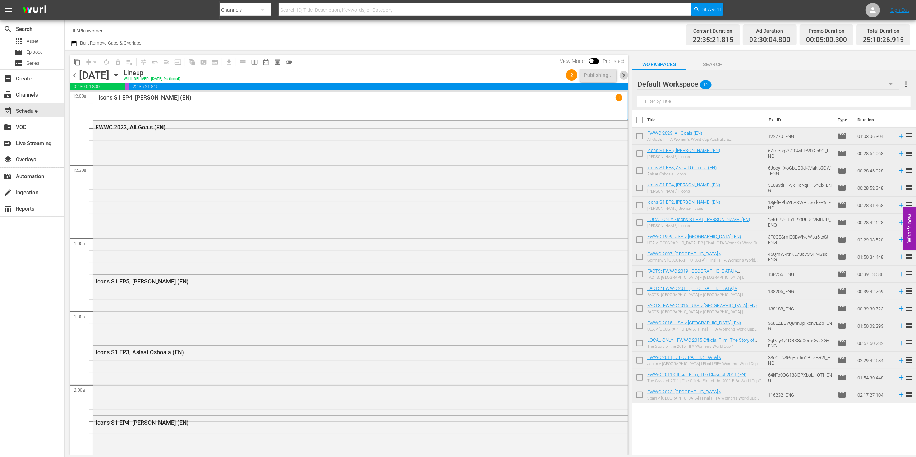
click at [626, 72] on span "chevron_right" at bounding box center [623, 75] width 9 height 9
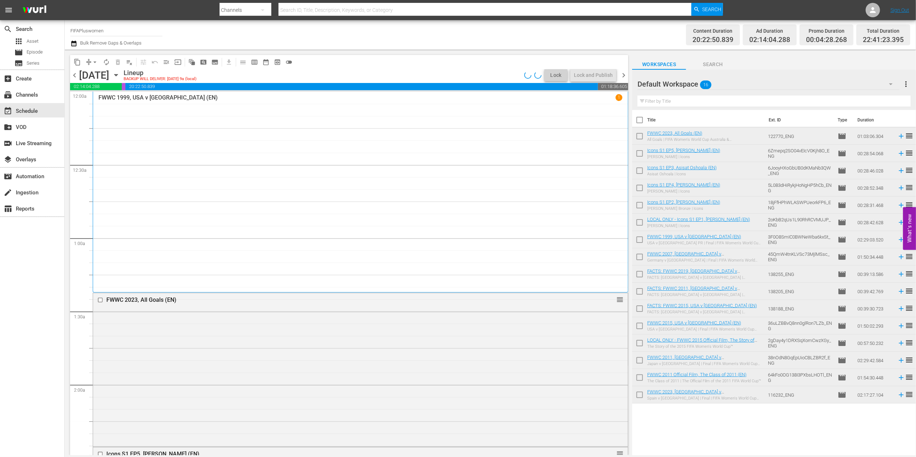
click at [77, 73] on span "chevron_left" at bounding box center [74, 75] width 9 height 9
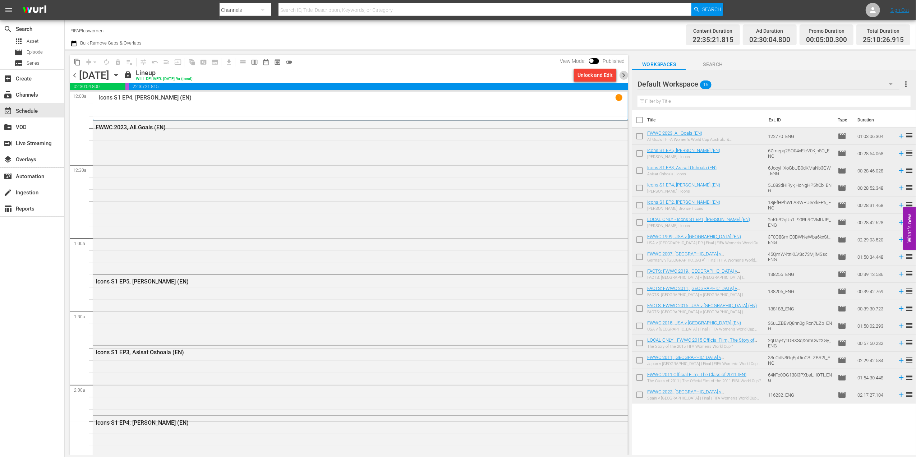
click at [625, 75] on span "chevron_right" at bounding box center [623, 75] width 9 height 9
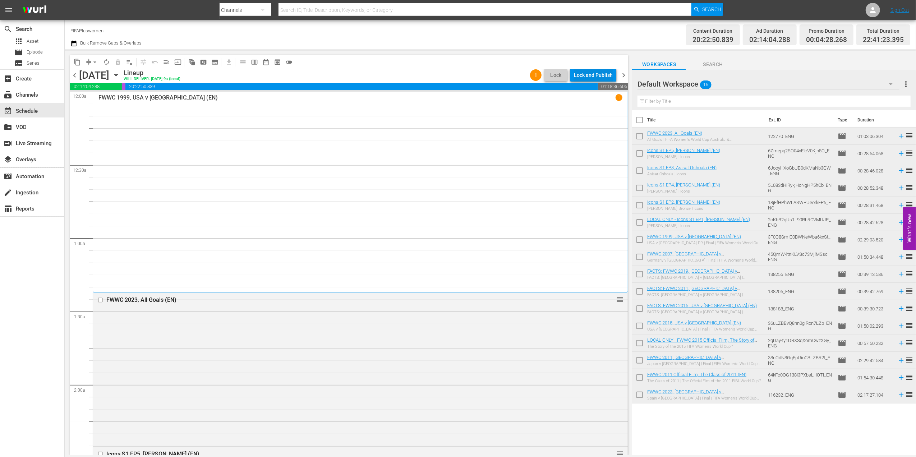
click at [597, 77] on div "Lock and Publish" at bounding box center [593, 75] width 39 height 13
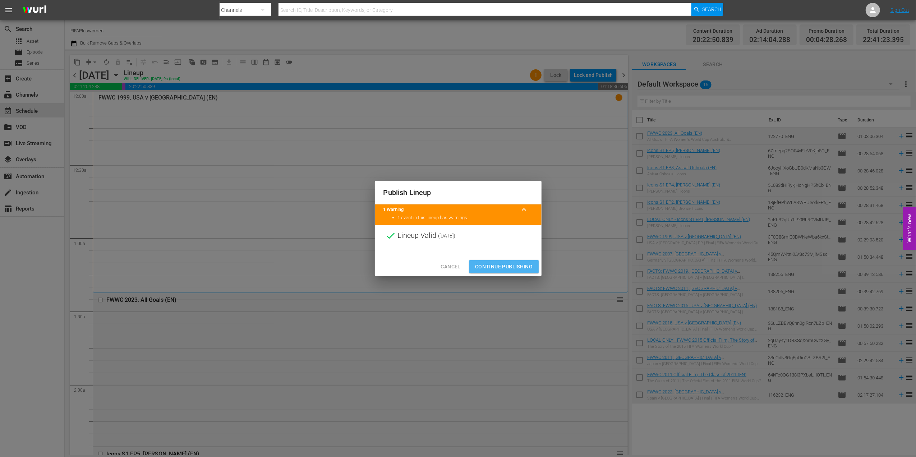
click at [518, 267] on span "Continue Publishing" at bounding box center [504, 266] width 58 height 9
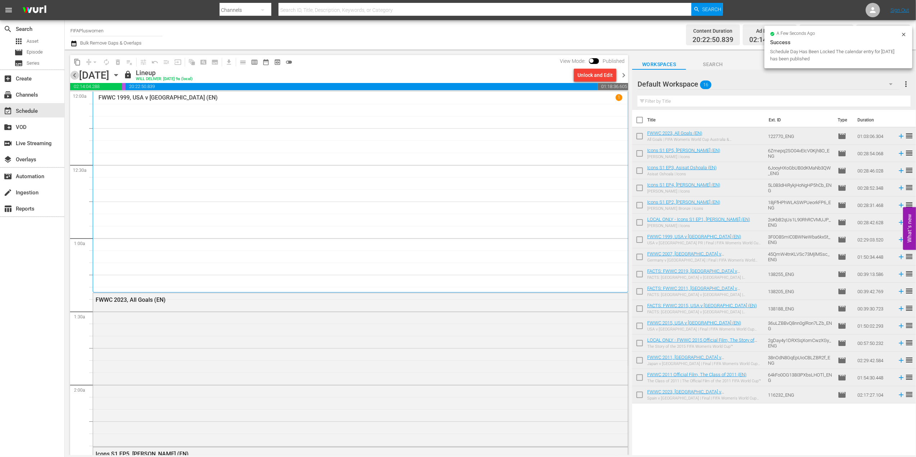
click at [76, 74] on span "chevron_left" at bounding box center [74, 75] width 9 height 9
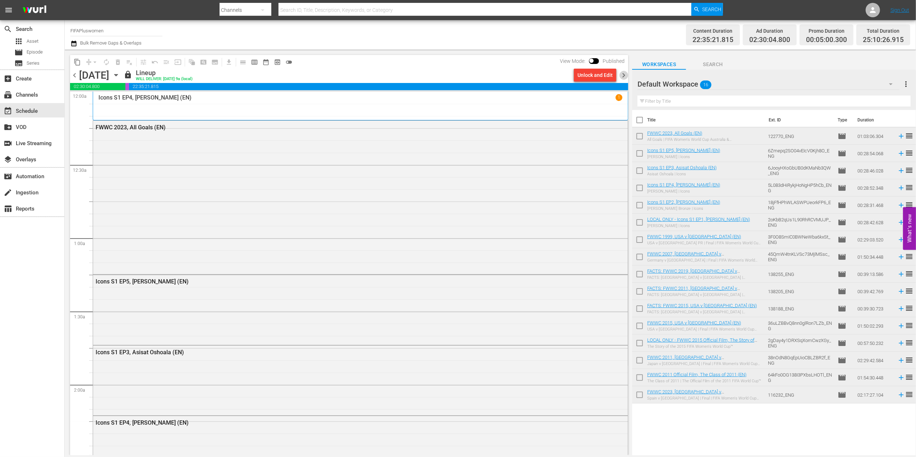
click at [626, 74] on span "chevron_right" at bounding box center [623, 75] width 9 height 9
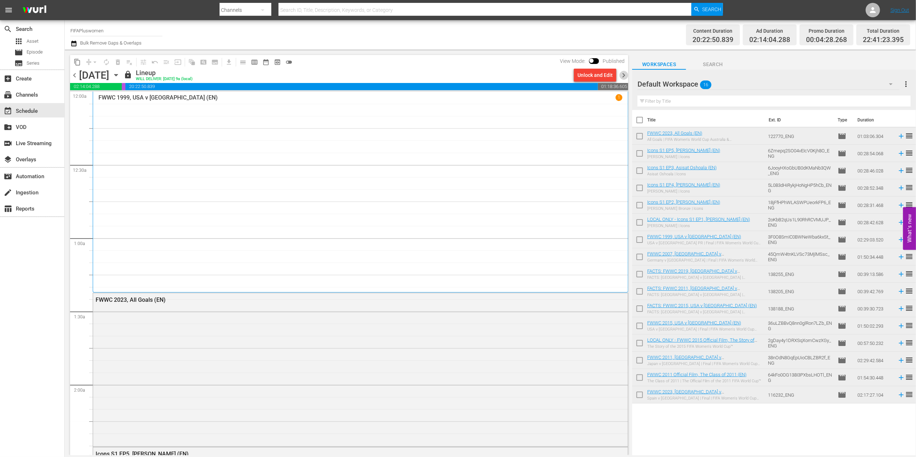
click at [625, 77] on span "chevron_right" at bounding box center [623, 75] width 9 height 9
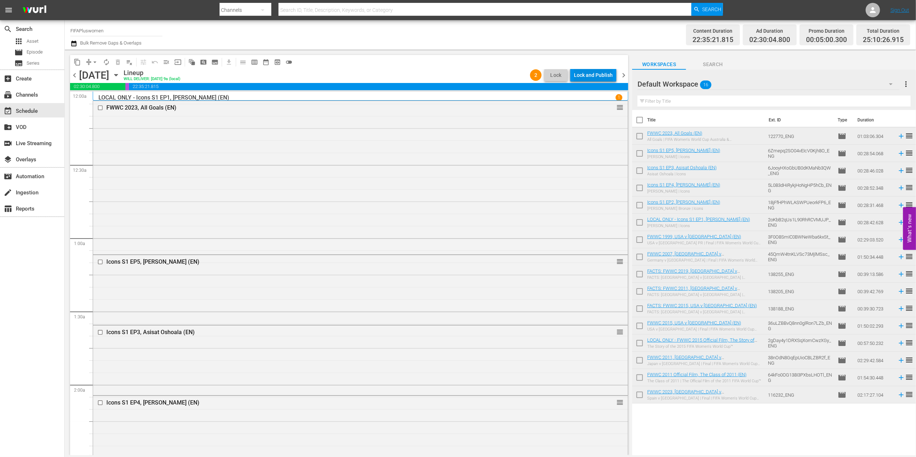
click at [598, 78] on div "Lock and Publish" at bounding box center [593, 75] width 39 height 13
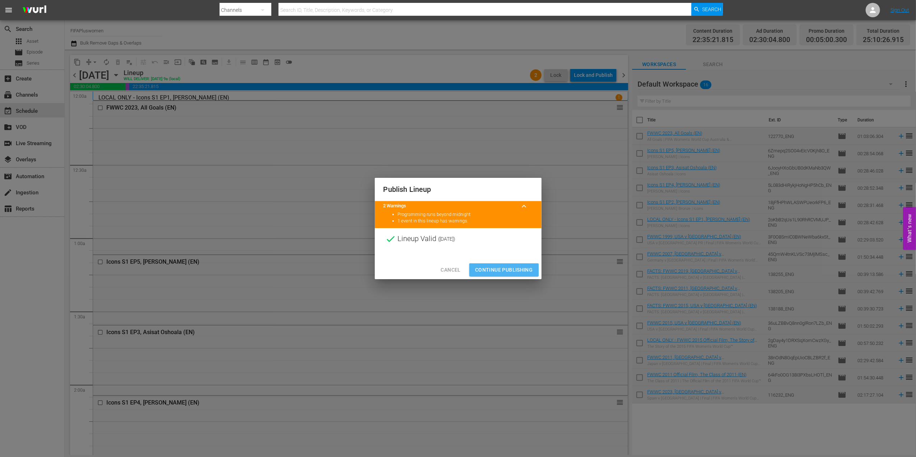
click at [501, 268] on span "Continue Publishing" at bounding box center [504, 270] width 58 height 9
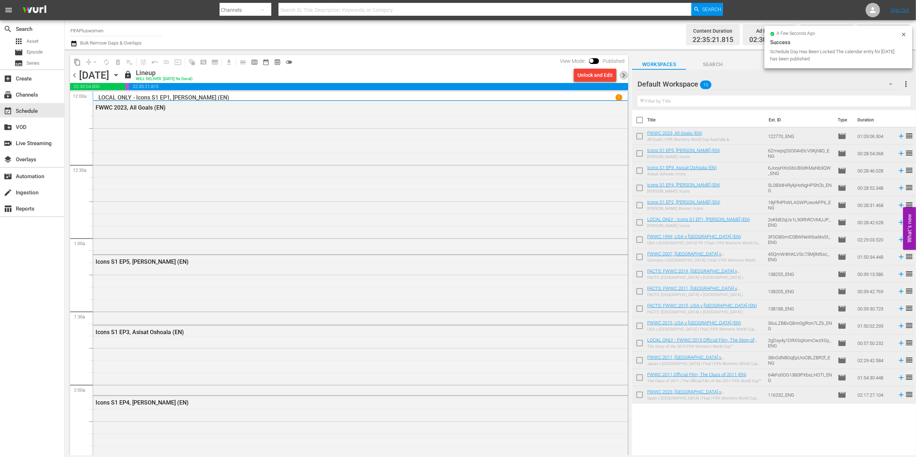
click at [626, 75] on span "chevron_right" at bounding box center [623, 75] width 9 height 9
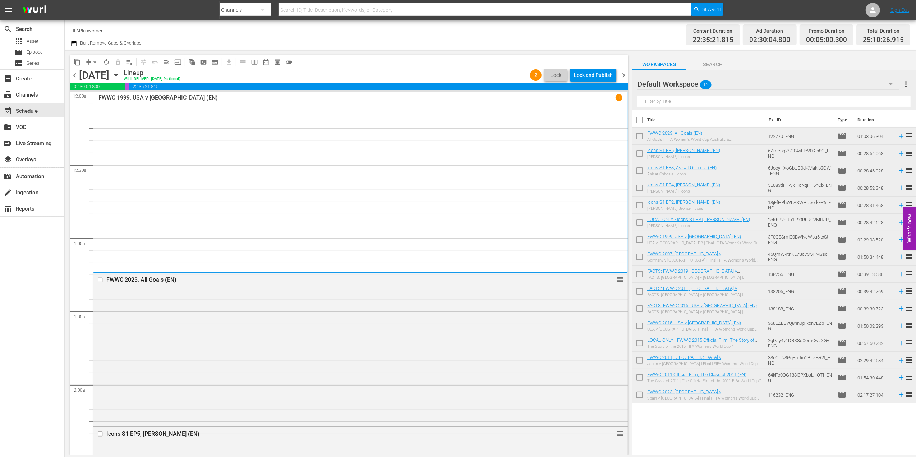
click at [596, 73] on div "Lock and Publish" at bounding box center [593, 75] width 39 height 13
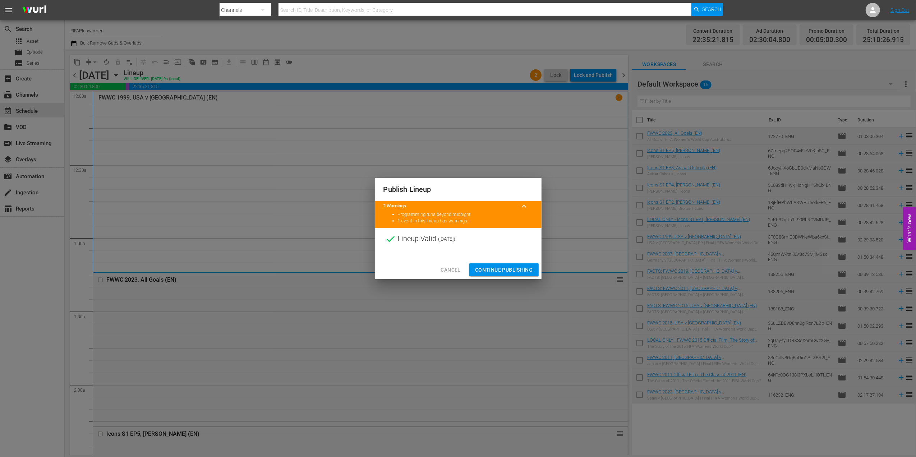
click at [521, 265] on button "Continue Publishing" at bounding box center [503, 269] width 69 height 13
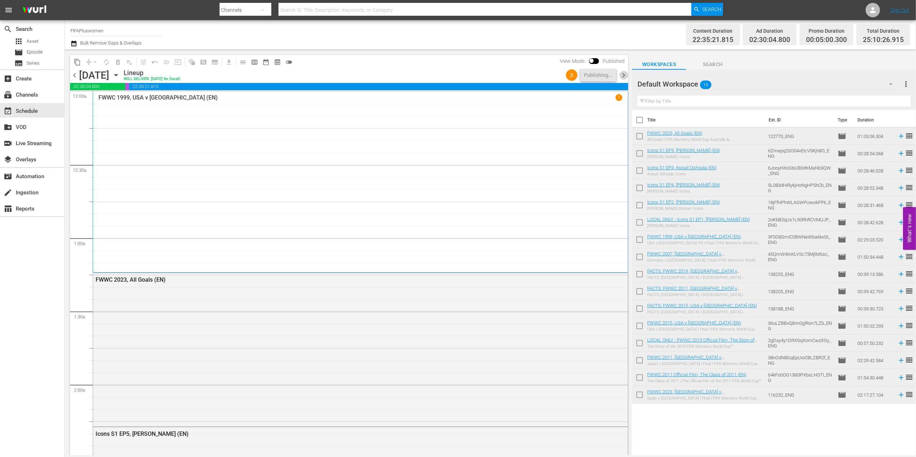
click at [623, 73] on span "chevron_right" at bounding box center [623, 75] width 9 height 9
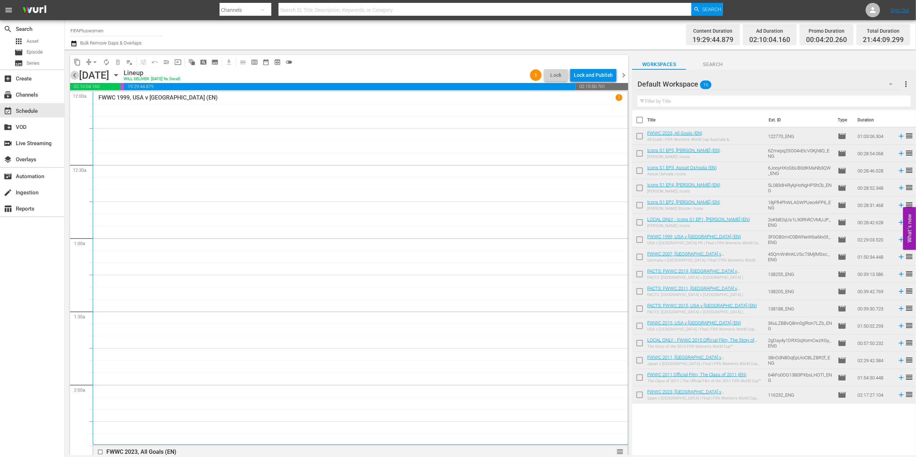
click at [74, 73] on span "chevron_left" at bounding box center [74, 75] width 9 height 9
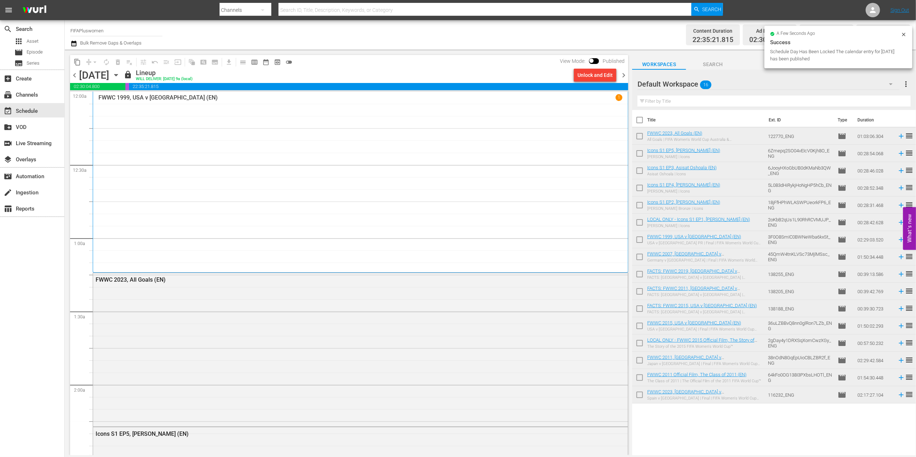
click at [623, 74] on span "chevron_right" at bounding box center [623, 75] width 9 height 9
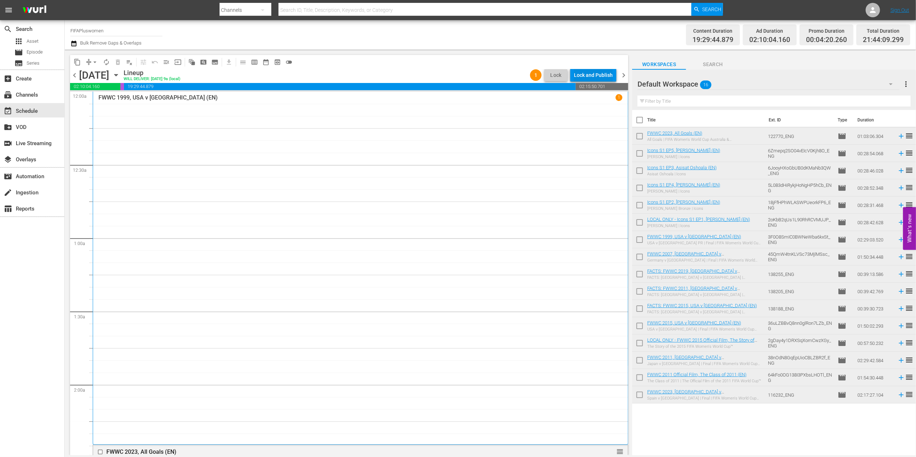
click at [591, 72] on div "Lock and Publish" at bounding box center [593, 75] width 39 height 13
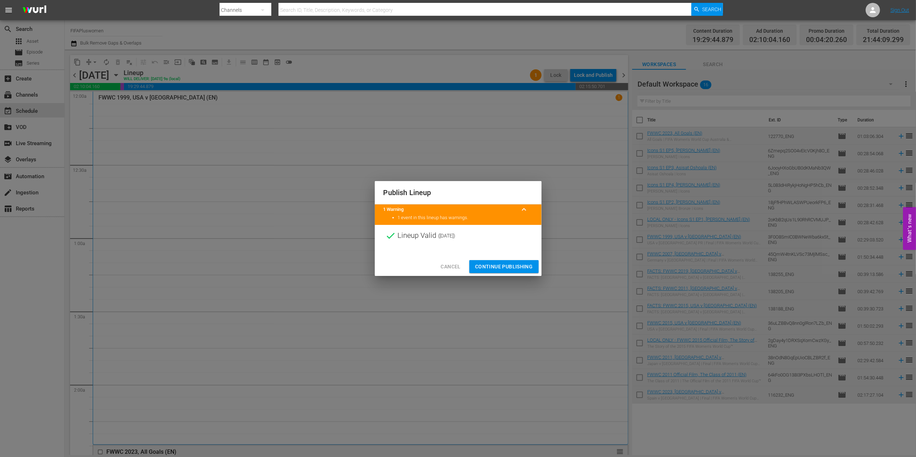
click at [502, 265] on span "Continue Publishing" at bounding box center [504, 266] width 58 height 9
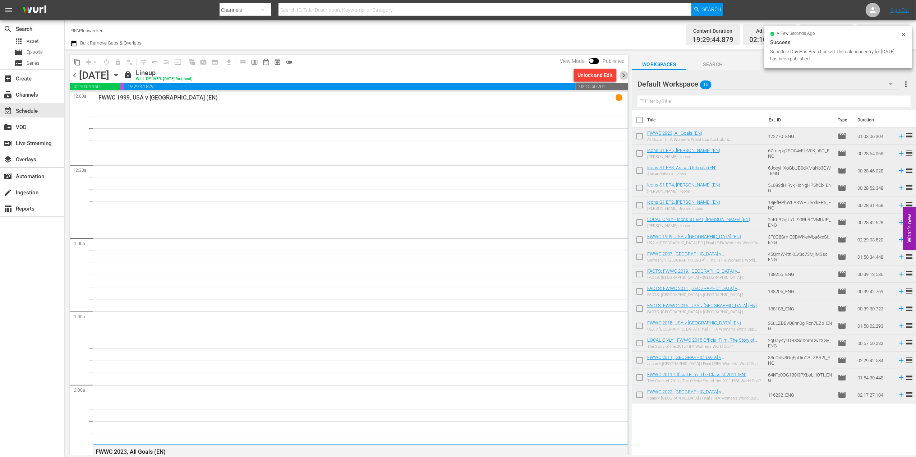
click at [621, 74] on span "chevron_right" at bounding box center [623, 75] width 9 height 9
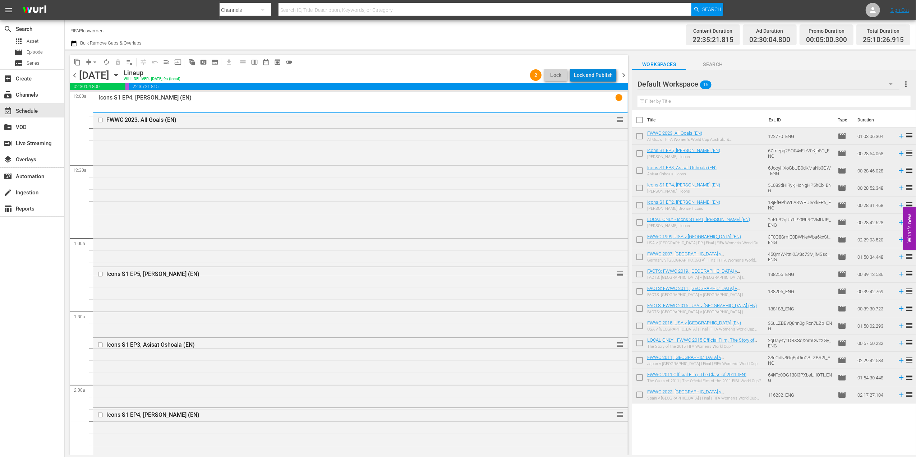
click at [605, 74] on div "Lock and Publish" at bounding box center [593, 75] width 39 height 13
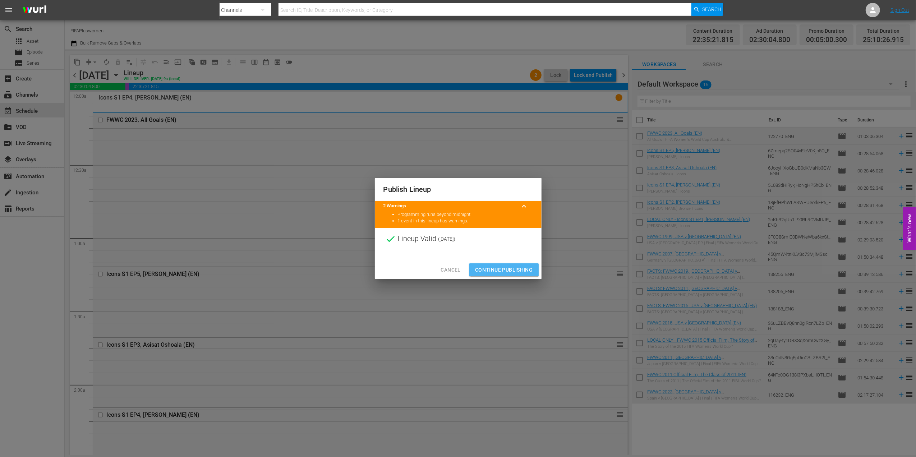
click at [506, 270] on span "Continue Publishing" at bounding box center [504, 270] width 58 height 9
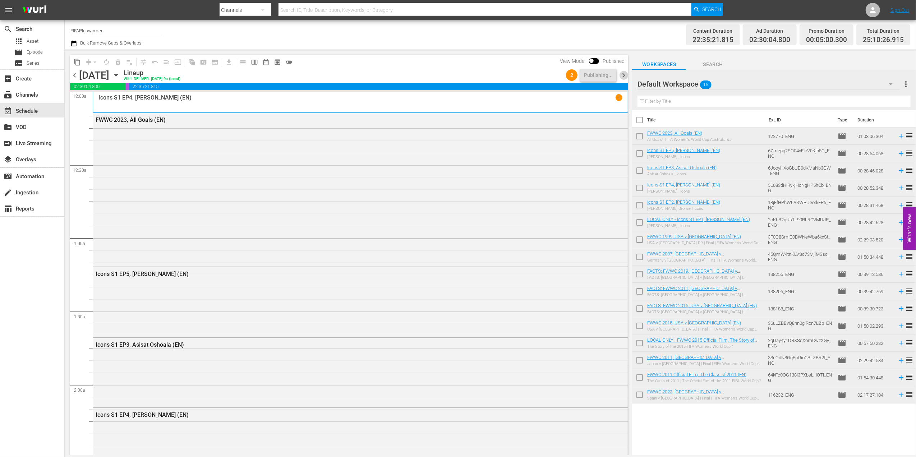
click at [625, 74] on span "chevron_right" at bounding box center [623, 75] width 9 height 9
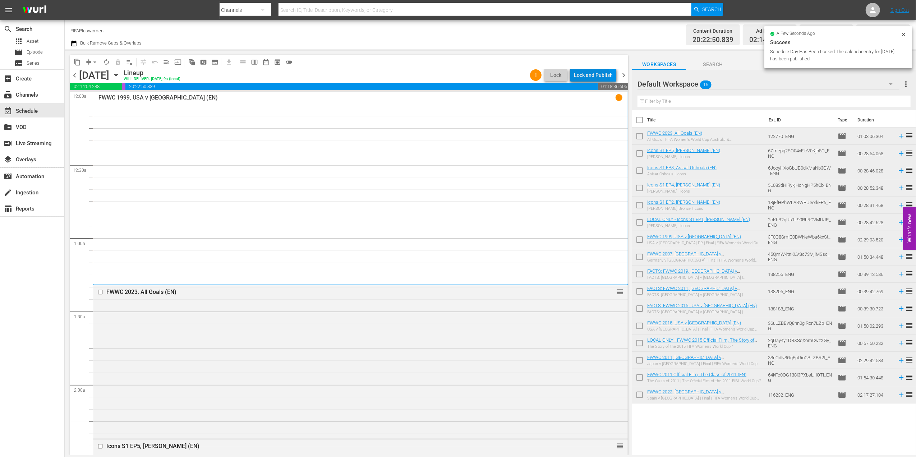
click at [589, 77] on div "Lock and Publish" at bounding box center [593, 75] width 39 height 13
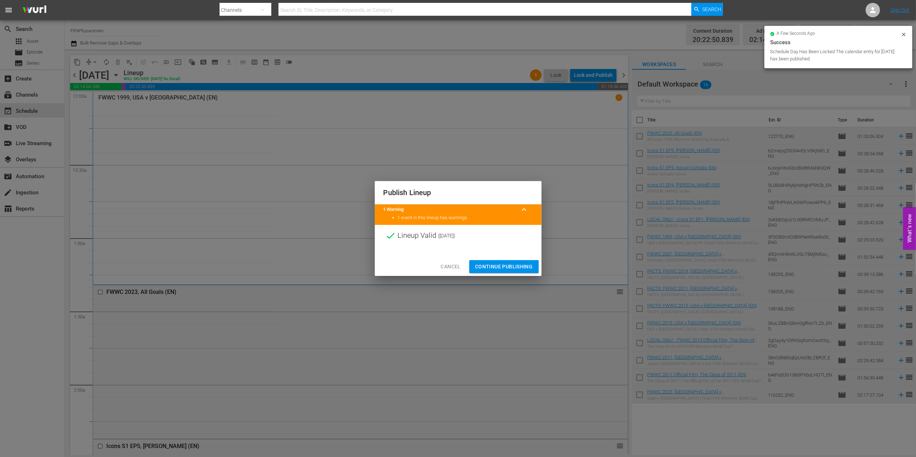
click at [501, 265] on span "Continue Publishing" at bounding box center [504, 266] width 58 height 9
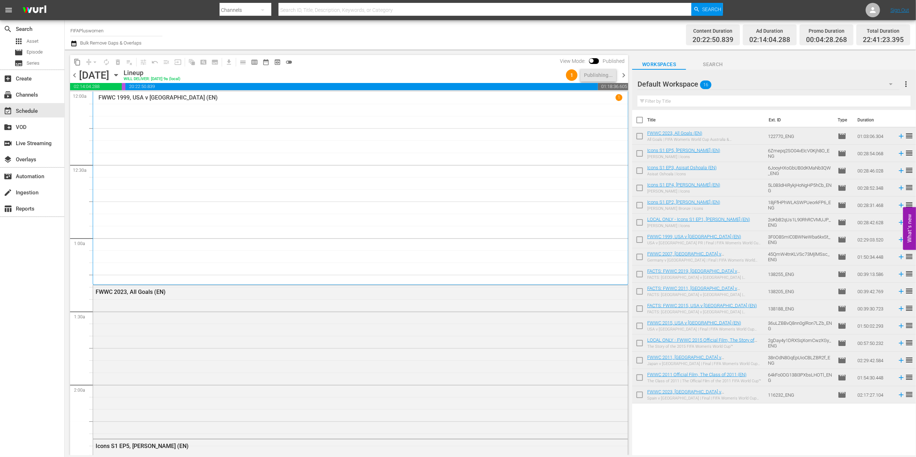
click at [622, 74] on span "chevron_right" at bounding box center [623, 75] width 9 height 9
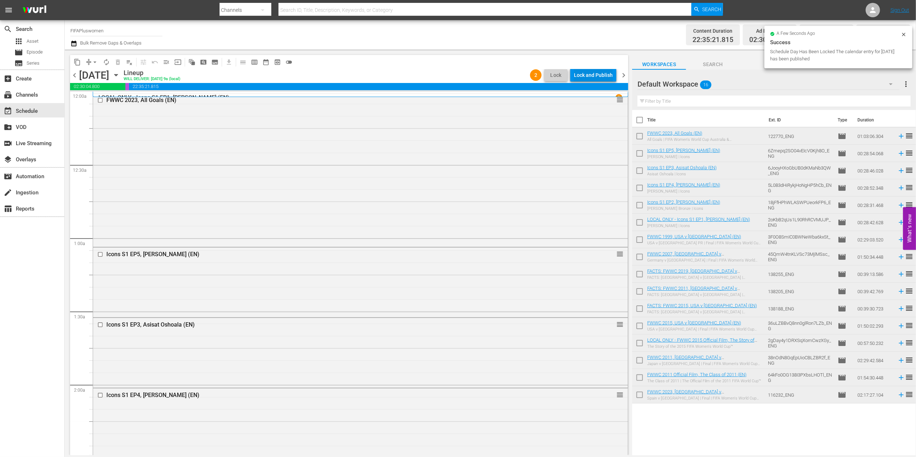
click at [607, 76] on div "Lock and Publish" at bounding box center [593, 75] width 39 height 13
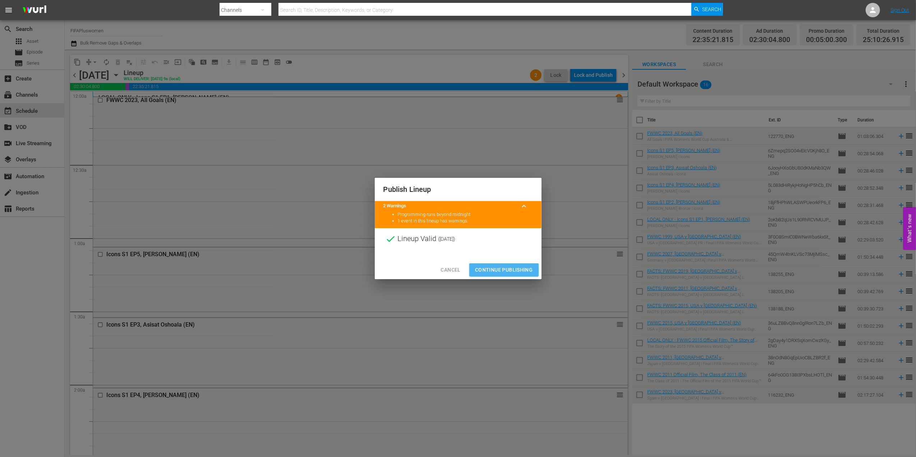
click at [501, 267] on span "Continue Publishing" at bounding box center [504, 270] width 58 height 9
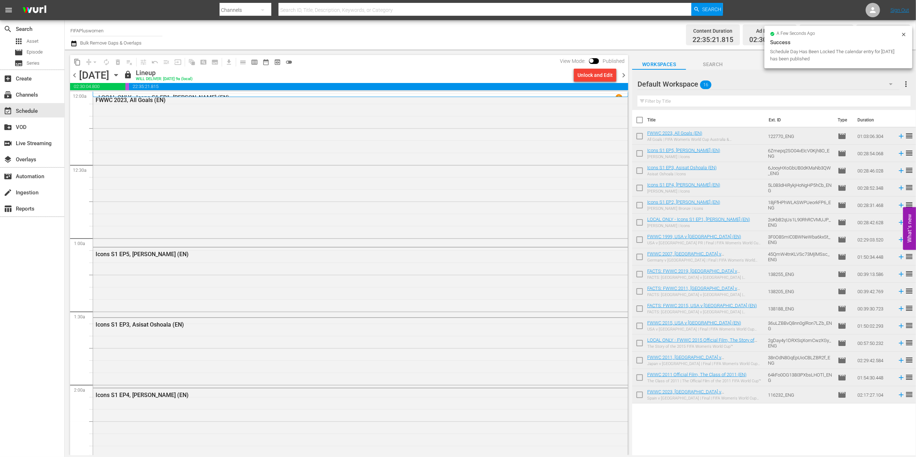
click at [623, 76] on span "chevron_right" at bounding box center [623, 75] width 9 height 9
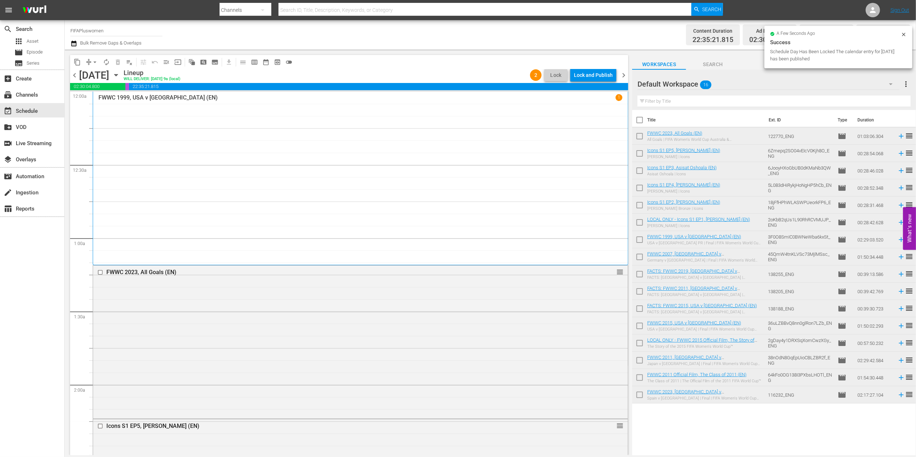
click at [592, 77] on div "Lock and Publish" at bounding box center [593, 75] width 39 height 13
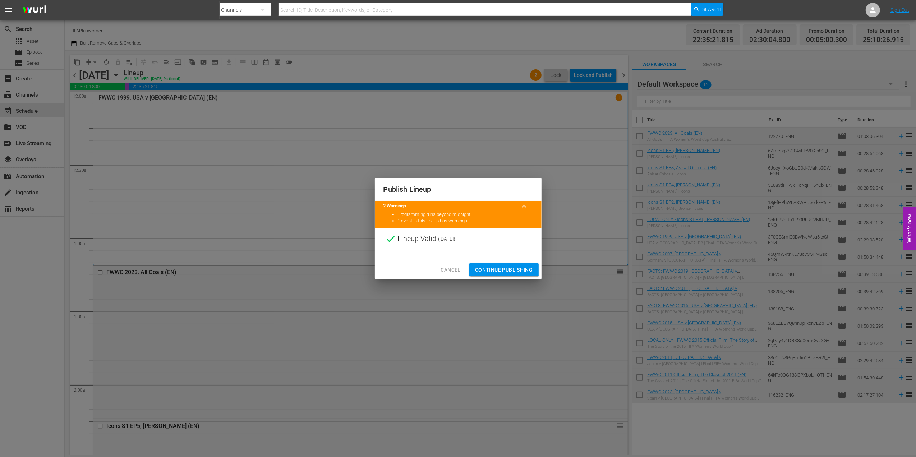
click at [508, 263] on button "Continue Publishing" at bounding box center [503, 269] width 69 height 13
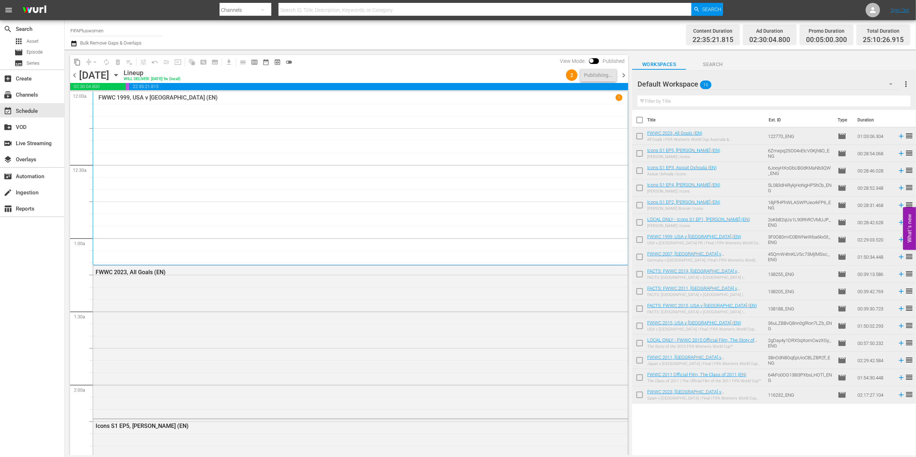
click at [622, 74] on span "chevron_right" at bounding box center [623, 75] width 9 height 9
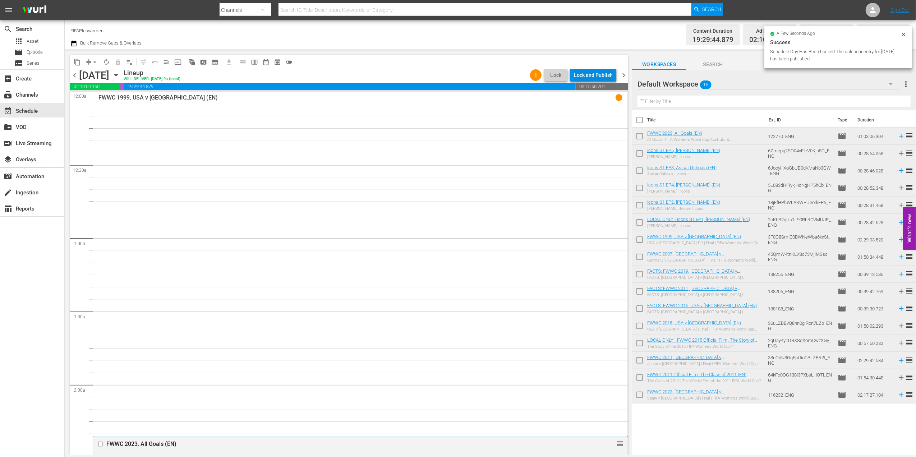
click at [588, 74] on div "Lock and Publish" at bounding box center [593, 75] width 39 height 13
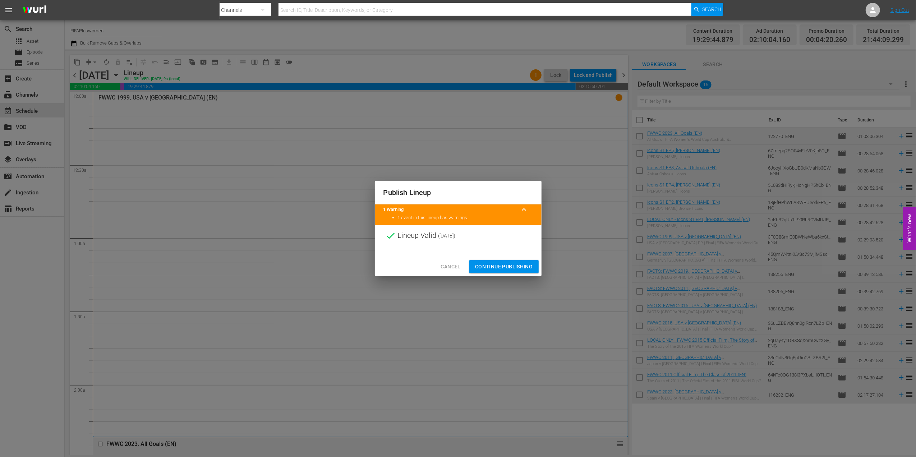
click at [488, 261] on button "Continue Publishing" at bounding box center [503, 266] width 69 height 13
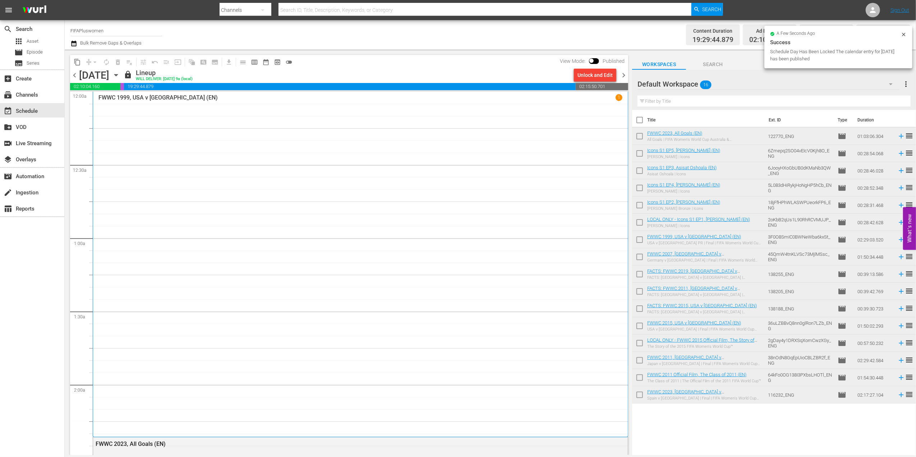
click at [622, 73] on span "chevron_right" at bounding box center [623, 75] width 9 height 9
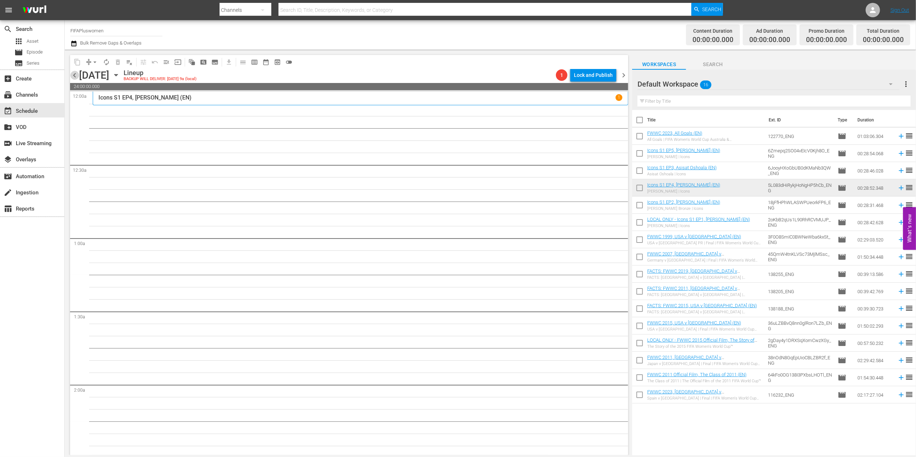
click at [75, 73] on span "chevron_left" at bounding box center [74, 75] width 9 height 9
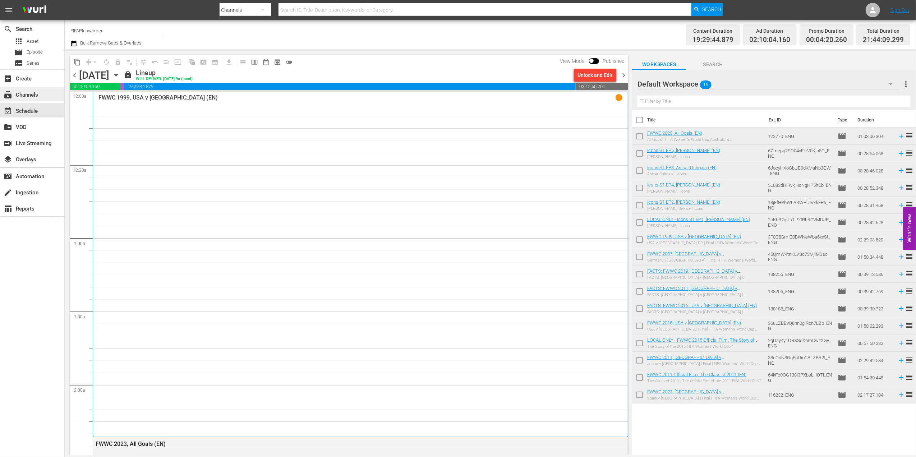
click at [35, 92] on div "subscriptions Channels" at bounding box center [20, 94] width 40 height 6
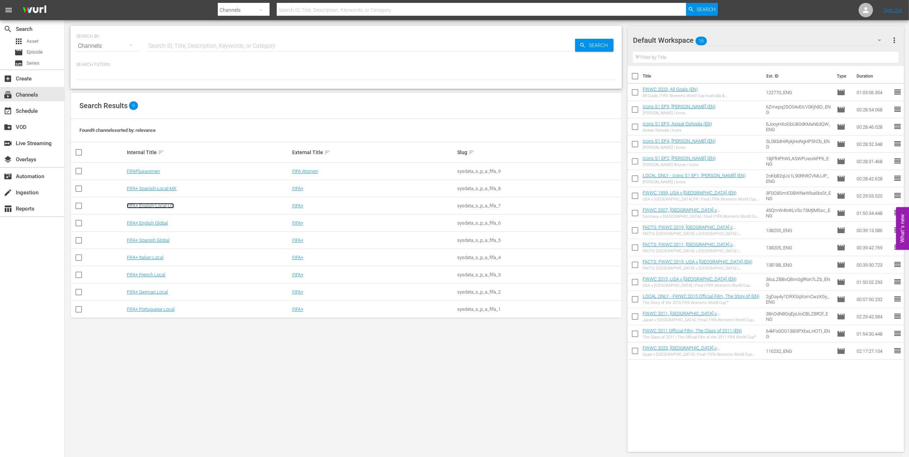
click at [163, 206] on link "FIFA+ English-Local-US" at bounding box center [150, 205] width 47 height 5
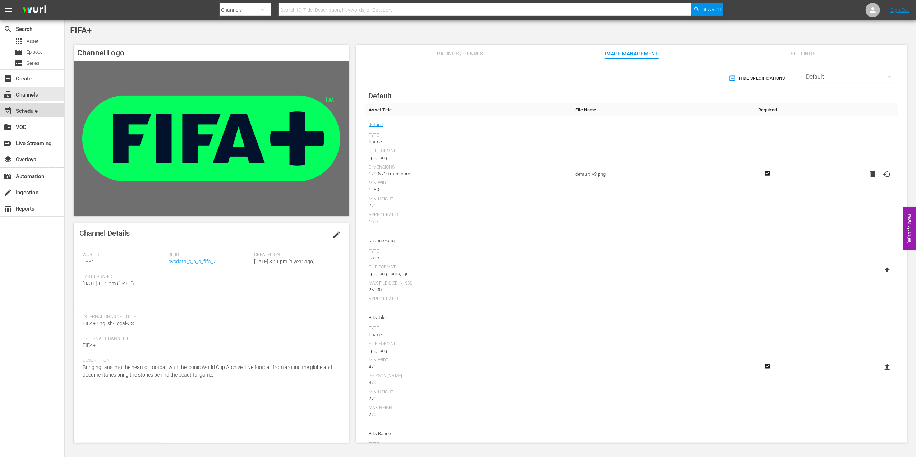
click at [32, 112] on div "event_available Schedule" at bounding box center [20, 110] width 40 height 6
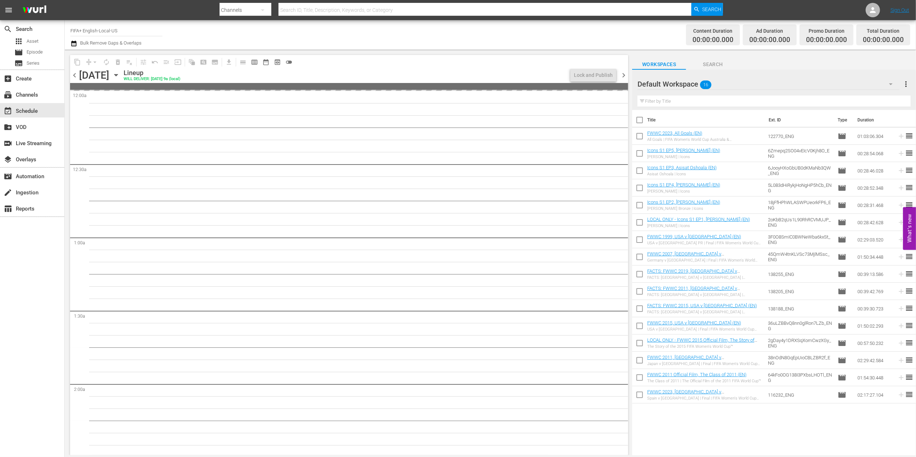
click at [624, 74] on span "chevron_right" at bounding box center [623, 75] width 9 height 9
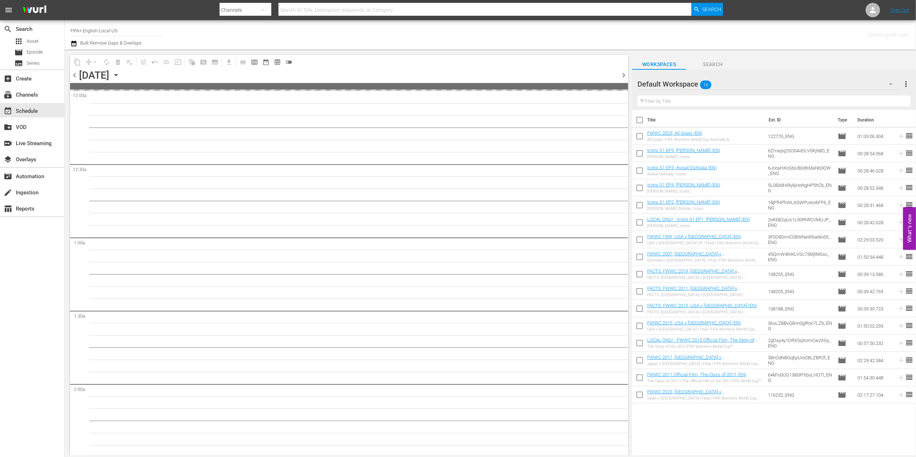
click at [624, 74] on span "chevron_right" at bounding box center [623, 75] width 9 height 9
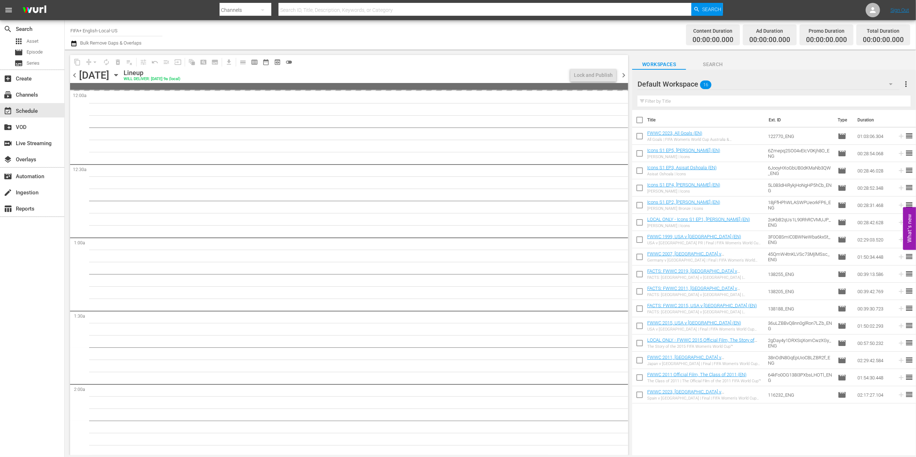
click at [76, 76] on span "chevron_left" at bounding box center [74, 75] width 9 height 9
click at [275, 61] on span "preview_outlined" at bounding box center [277, 62] width 7 height 7
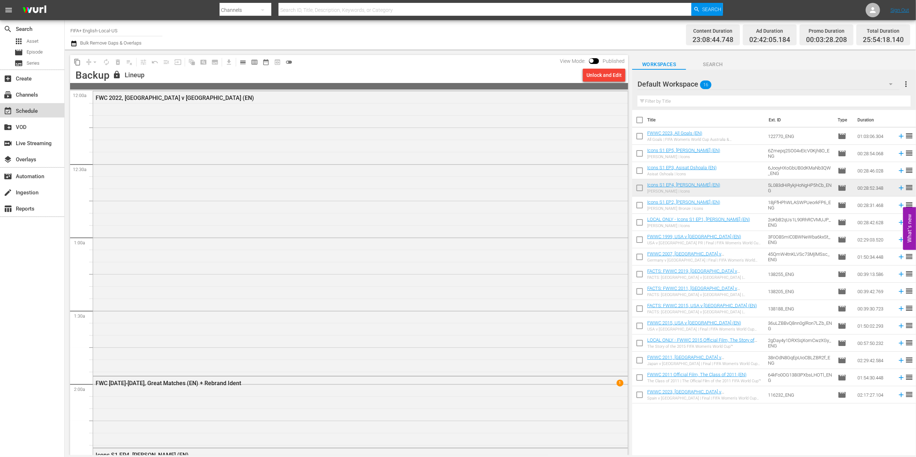
click at [41, 108] on div "event_available Schedule" at bounding box center [32, 110] width 64 height 14
click at [239, 60] on span "calendar_view_day_outlined" at bounding box center [242, 62] width 7 height 7
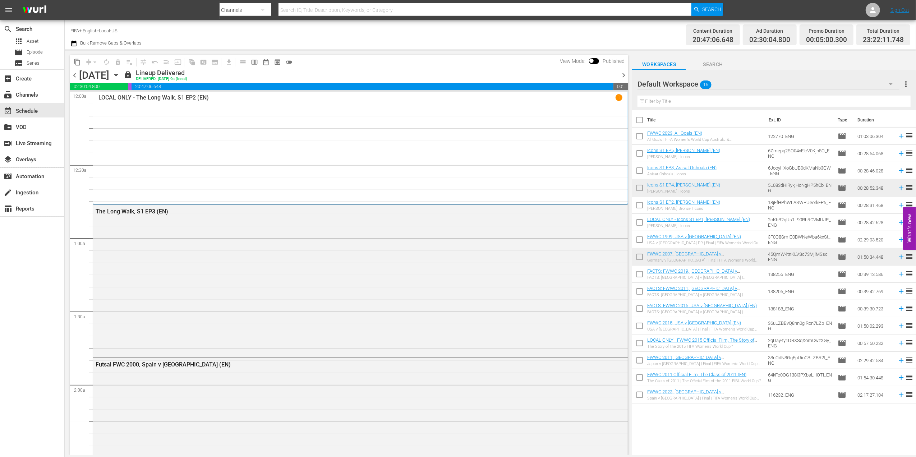
click at [620, 74] on span "chevron_right" at bounding box center [623, 75] width 9 height 9
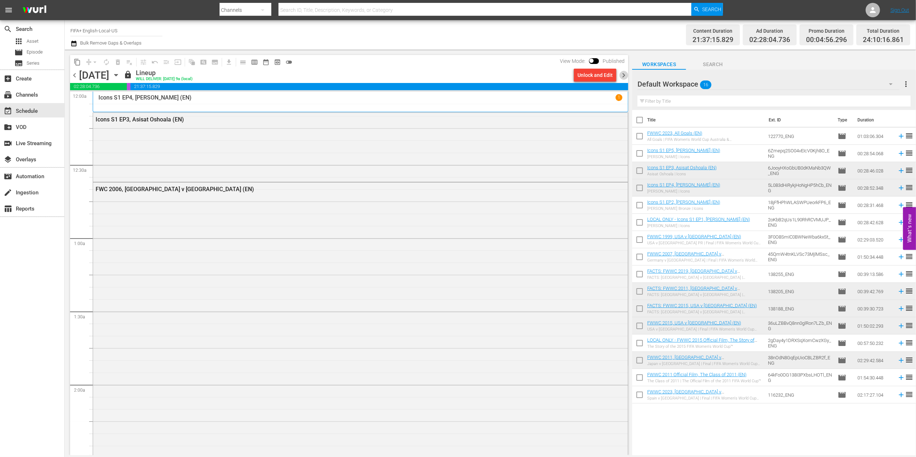
click at [620, 74] on span "chevron_right" at bounding box center [623, 75] width 9 height 9
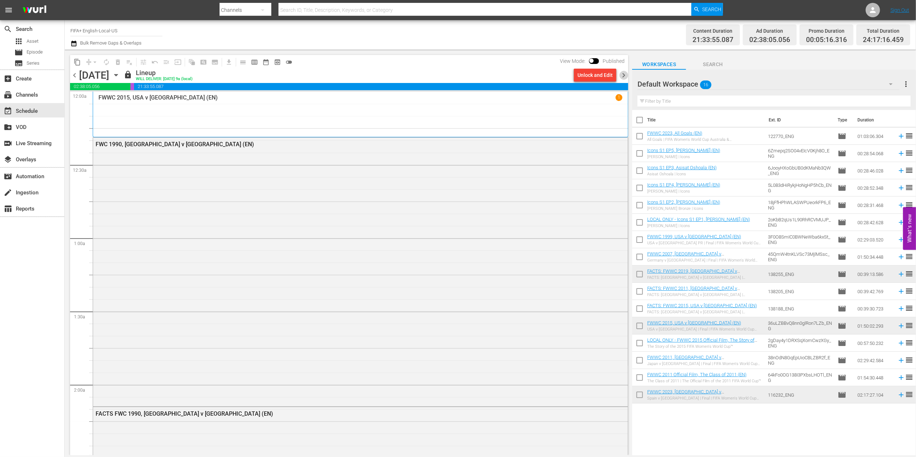
click at [624, 73] on span "chevron_right" at bounding box center [623, 75] width 9 height 9
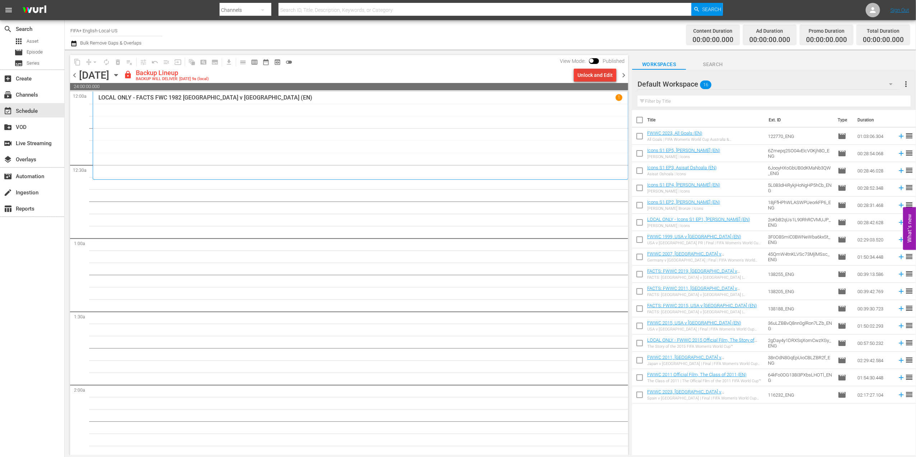
click at [587, 73] on div "Unlock and Edit" at bounding box center [595, 75] width 35 height 13
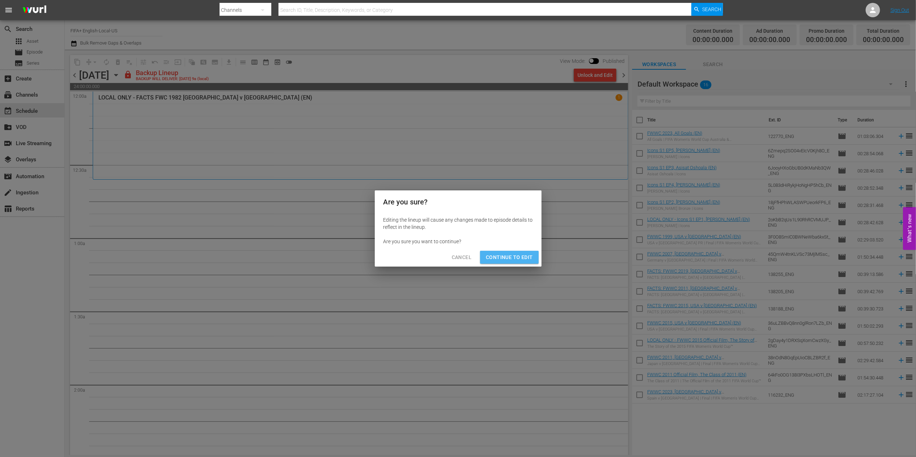
click at [513, 260] on span "Continue to Edit" at bounding box center [509, 257] width 47 height 9
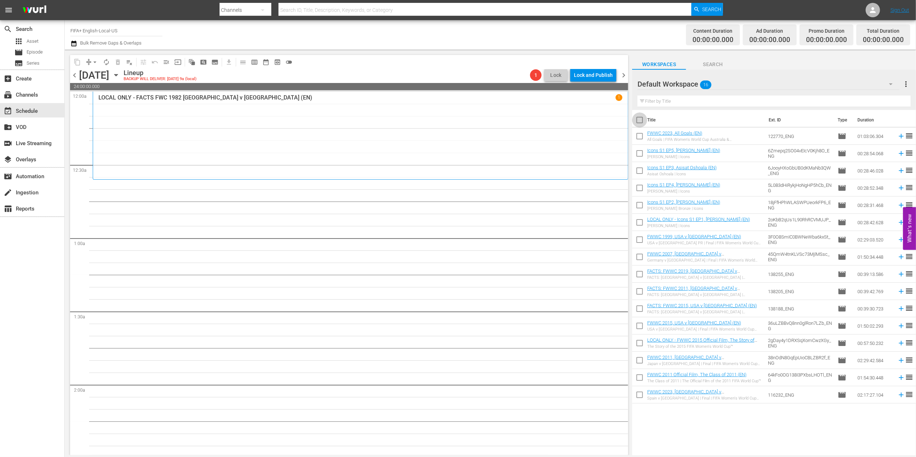
click at [638, 118] on input "checkbox" at bounding box center [639, 121] width 15 height 15
checkbox input "true"
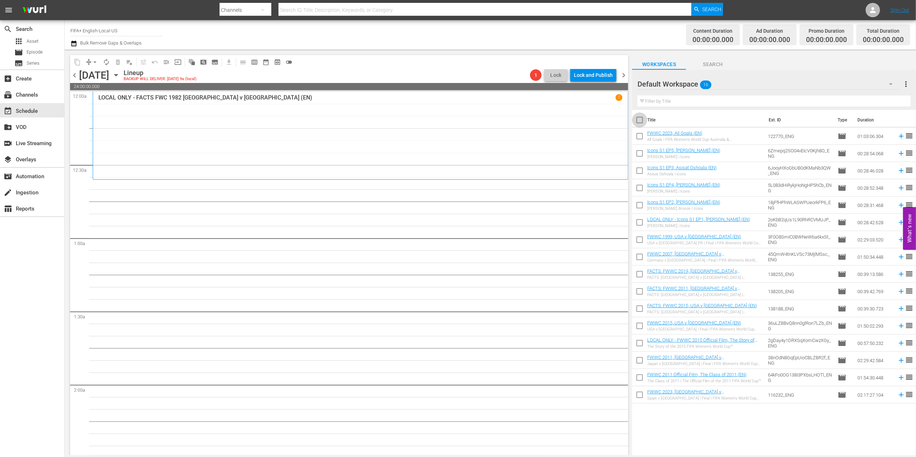
checkbox input "true"
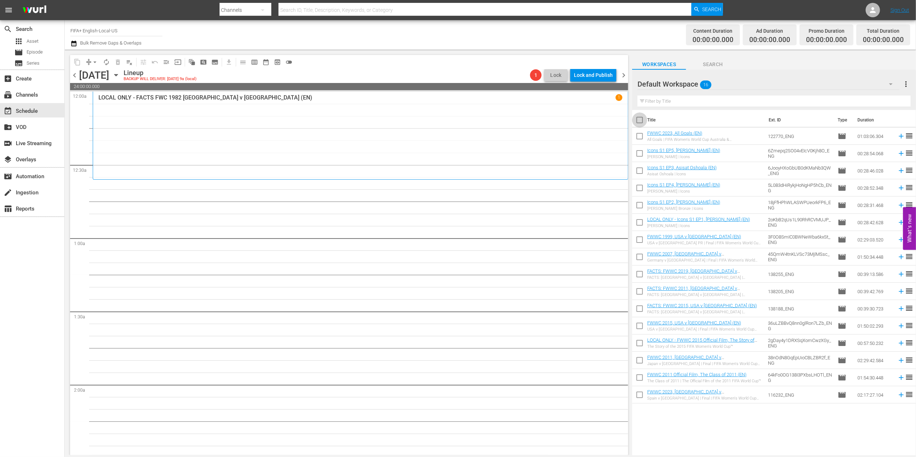
checkbox input "true"
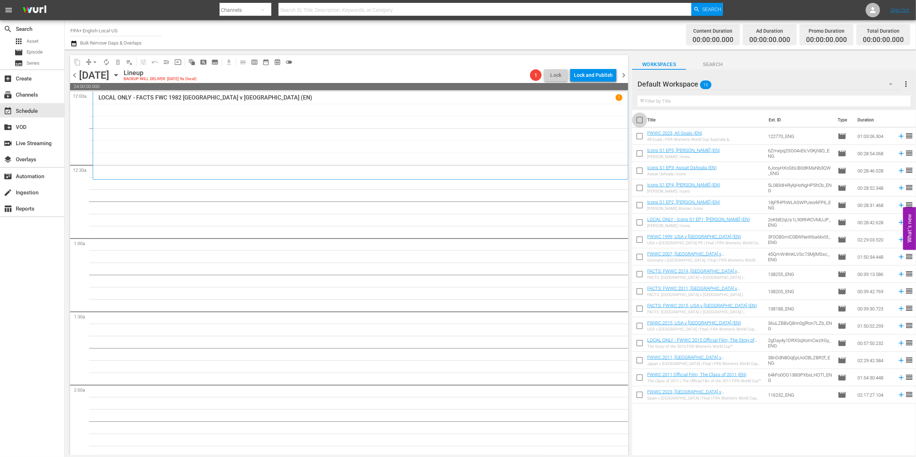
checkbox input "true"
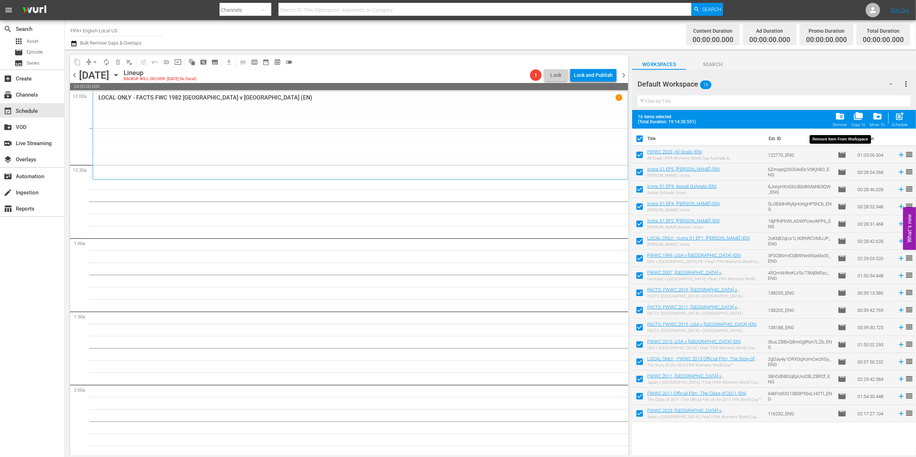
click at [841, 118] on span "folder_delete" at bounding box center [840, 116] width 10 height 10
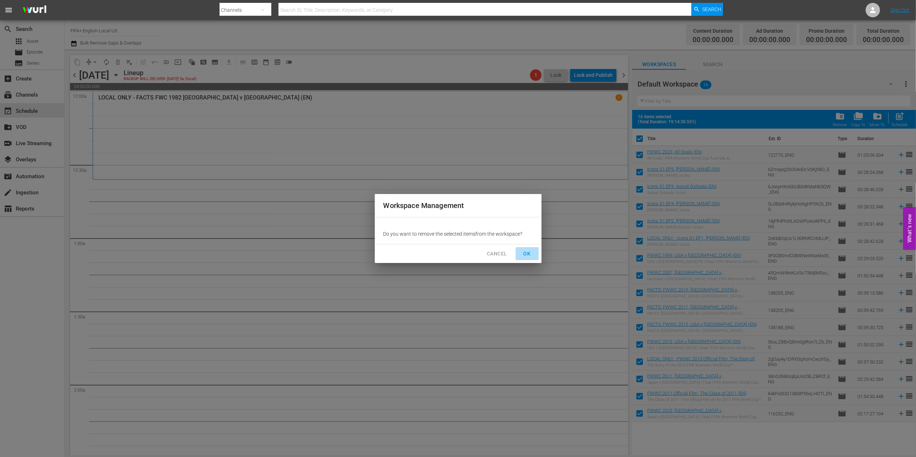
click at [528, 252] on span "OK" at bounding box center [527, 253] width 12 height 9
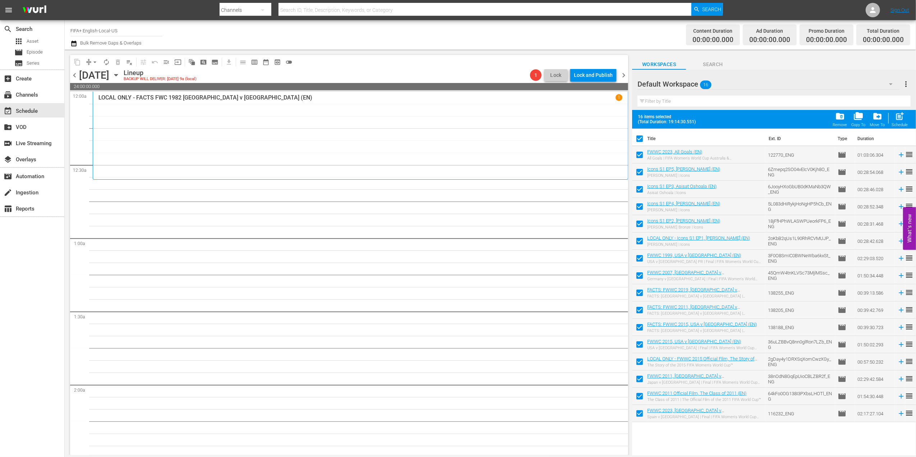
checkbox input "false"
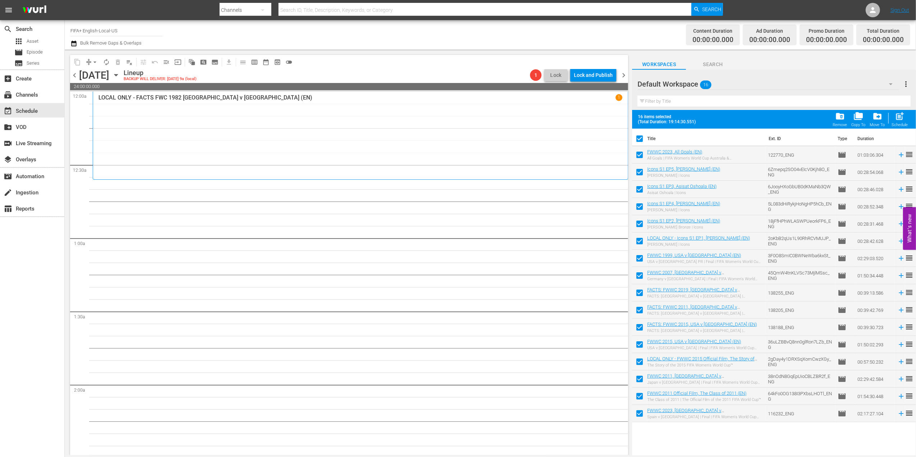
checkbox input "false"
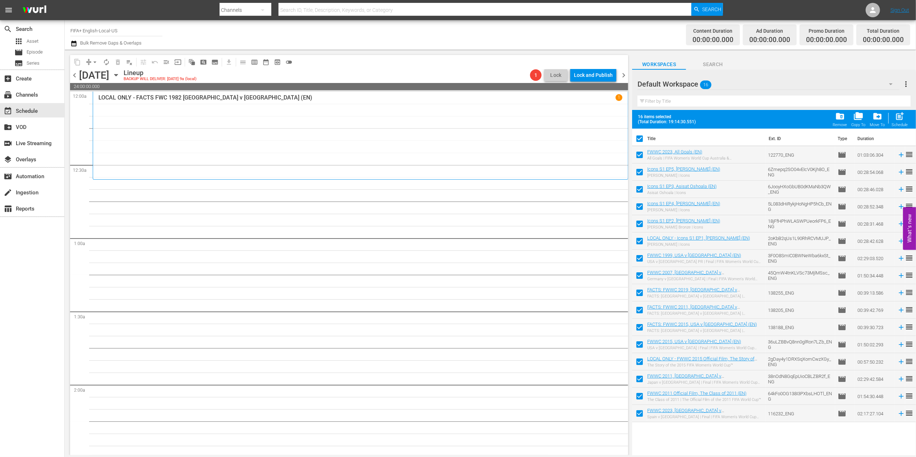
checkbox input "false"
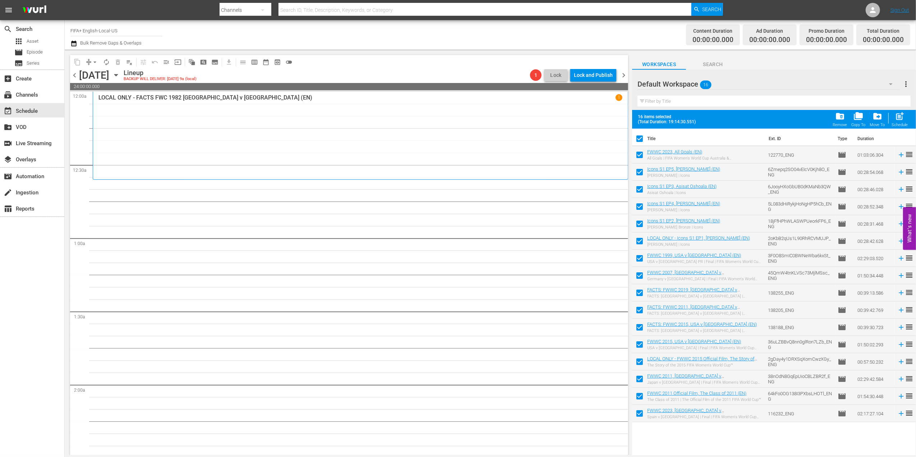
checkbox input "false"
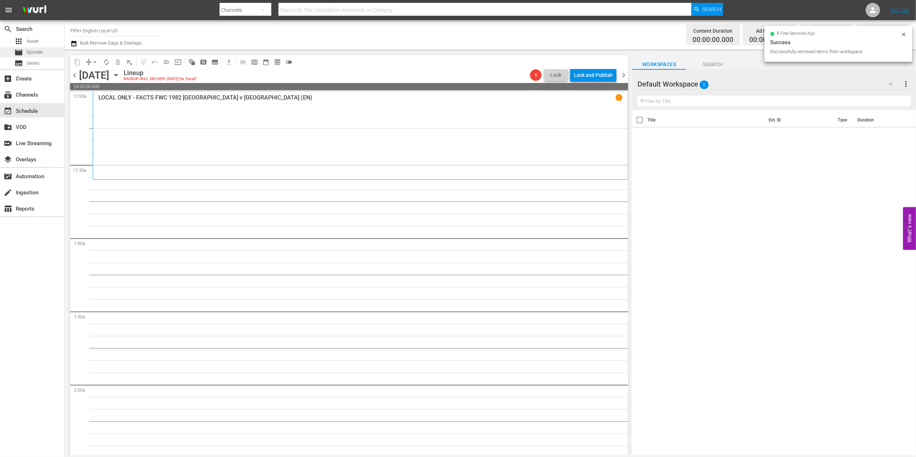
click at [46, 55] on div "movie Episode" at bounding box center [32, 52] width 64 height 10
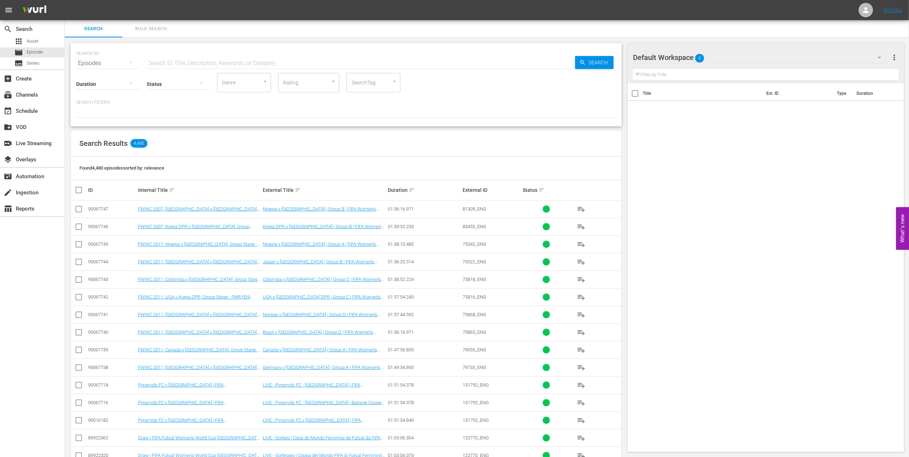
click at [225, 68] on input "text" at bounding box center [361, 63] width 428 height 17
paste input "2006 Official Film - The Story of the 2006 FIFA World Cup"
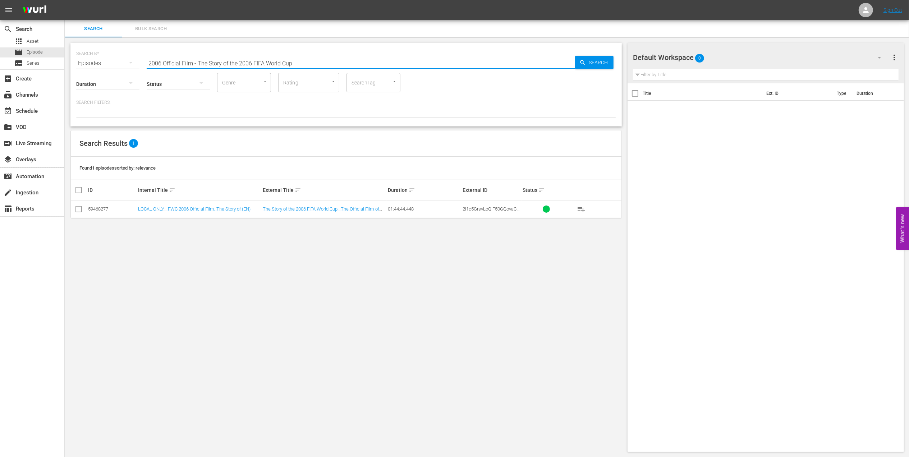
type input "2006 Official Film - The Story of the 2006 FIFA World Cup"
drag, startPoint x: 77, startPoint y: 208, endPoint x: 83, endPoint y: 211, distance: 7.4
click at [78, 210] on input "checkbox" at bounding box center [78, 210] width 9 height 9
checkbox input "true"
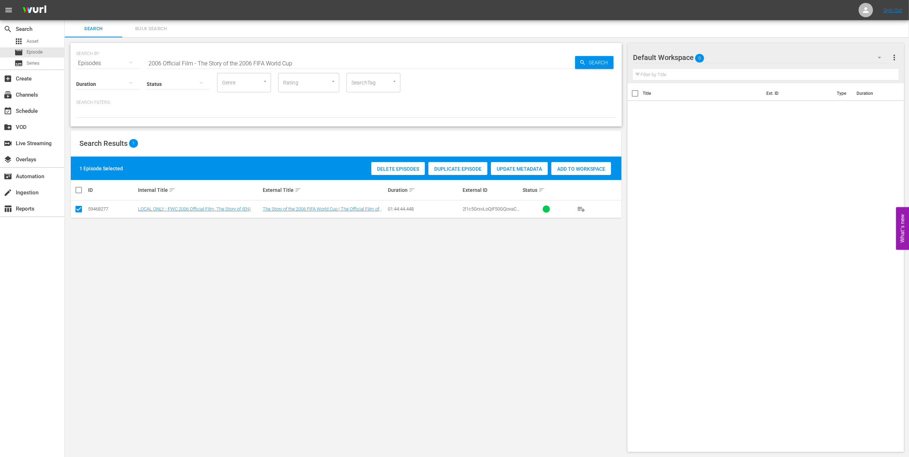
click at [570, 170] on span "Add to Workspace" at bounding box center [581, 169] width 60 height 6
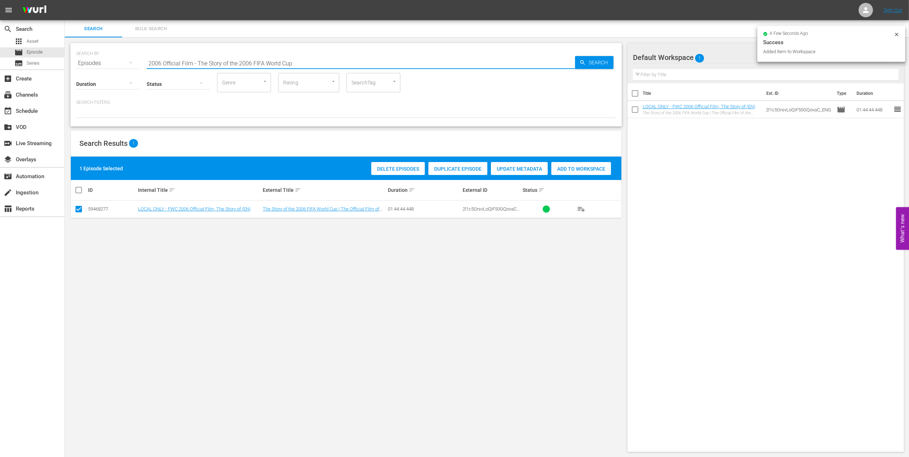
drag, startPoint x: 295, startPoint y: 64, endPoint x: 0, endPoint y: 65, distance: 295.4
click at [0, 63] on html "menu Sign Out search Search apps Asset movie Episode subtitles Series add_box C…" at bounding box center [454, 228] width 909 height 457
type input "facts 2006"
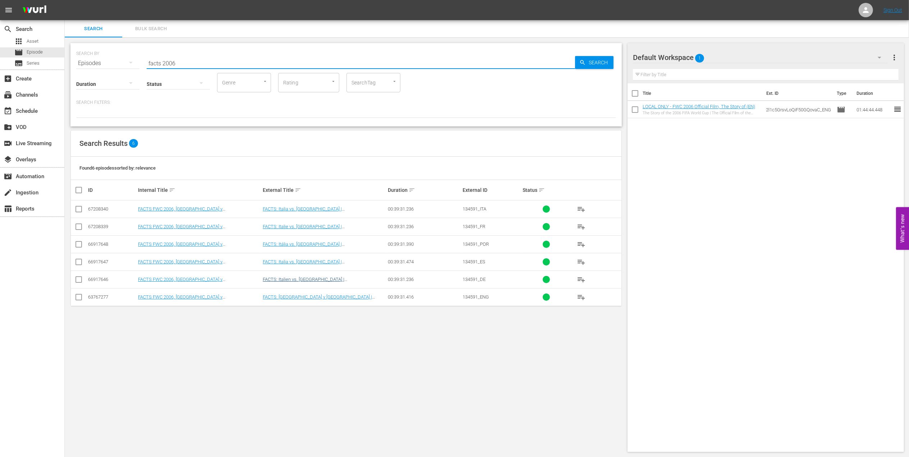
drag, startPoint x: 79, startPoint y: 300, endPoint x: 278, endPoint y: 280, distance: 199.7
click at [82, 300] on input "checkbox" at bounding box center [78, 298] width 9 height 9
checkbox input "true"
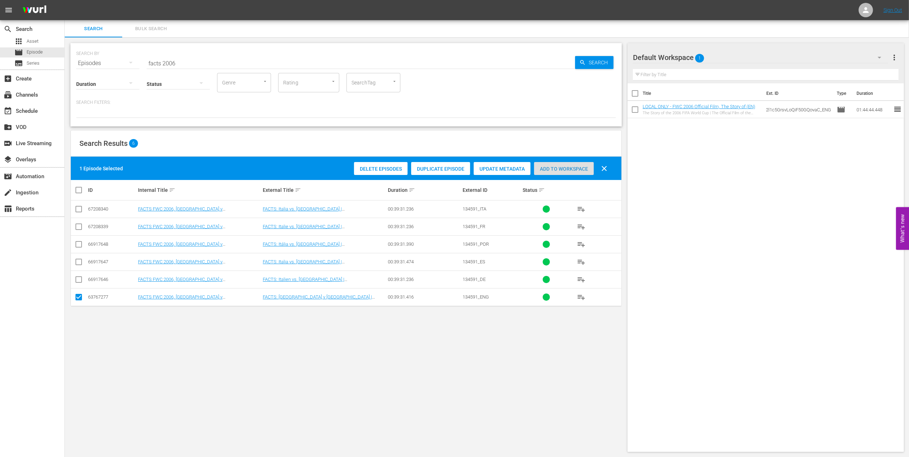
click at [555, 171] on span "Add to Workspace" at bounding box center [564, 169] width 60 height 6
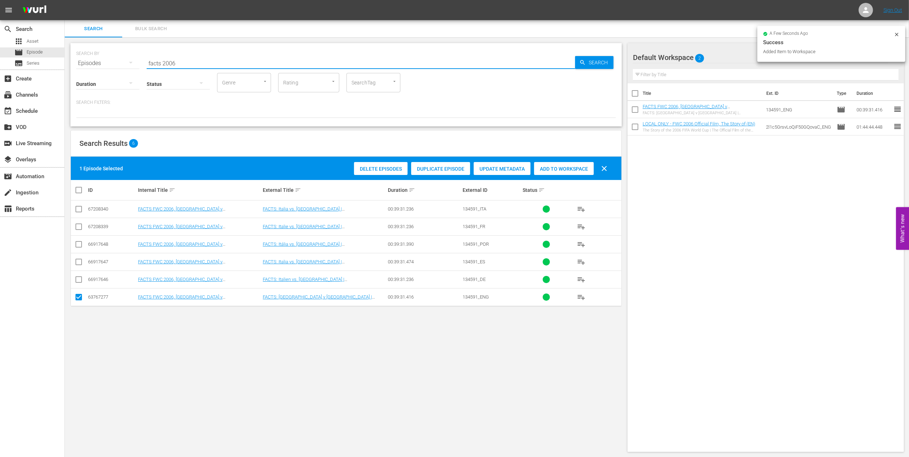
drag, startPoint x: 190, startPoint y: 59, endPoint x: 111, endPoint y: 52, distance: 79.4
click at [103, 63] on div "SEARCH BY Search By Episodes Search ID, Title, Description, Keywords, or Catego…" at bounding box center [346, 59] width 540 height 26
type input "futsal"
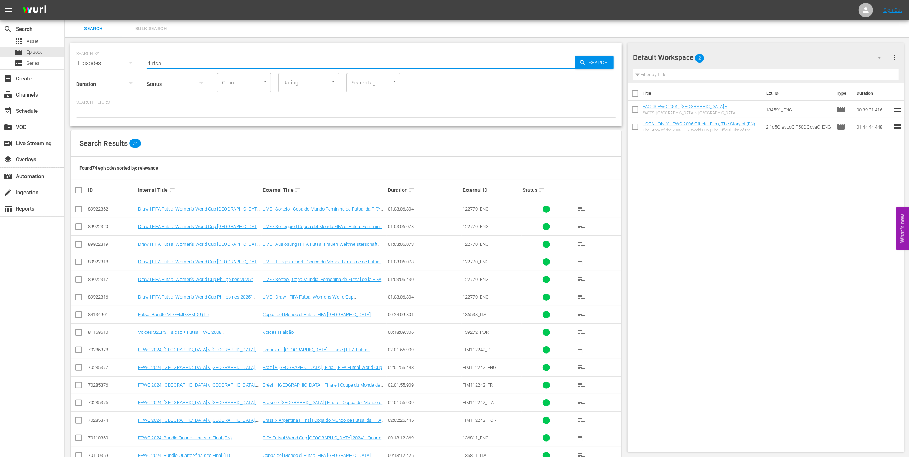
click at [197, 301] on td "Draw | FIFA Futsal Women's World Cup Philippines 2025™ (EN)" at bounding box center [199, 297] width 125 height 18
click at [200, 300] on link "Draw | FIFA Futsal Women's World Cup Philippines 2025™ (EN)" at bounding box center [195, 299] width 115 height 11
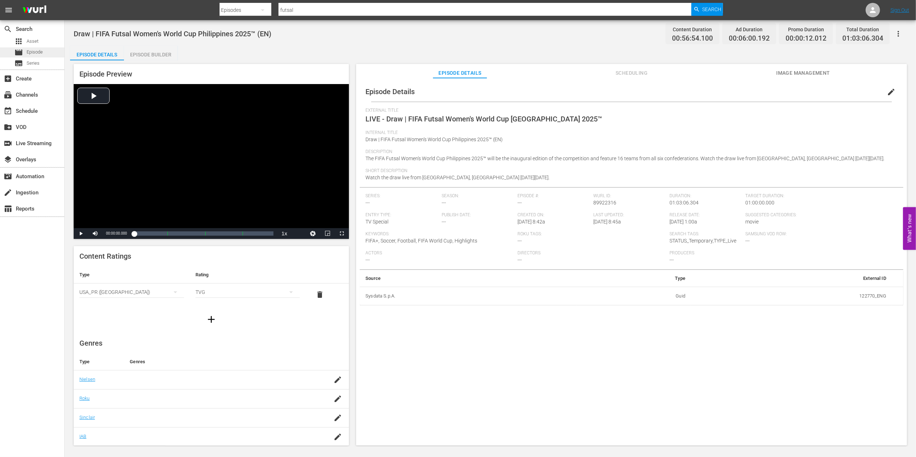
click at [48, 53] on div "movie Episode" at bounding box center [32, 52] width 64 height 10
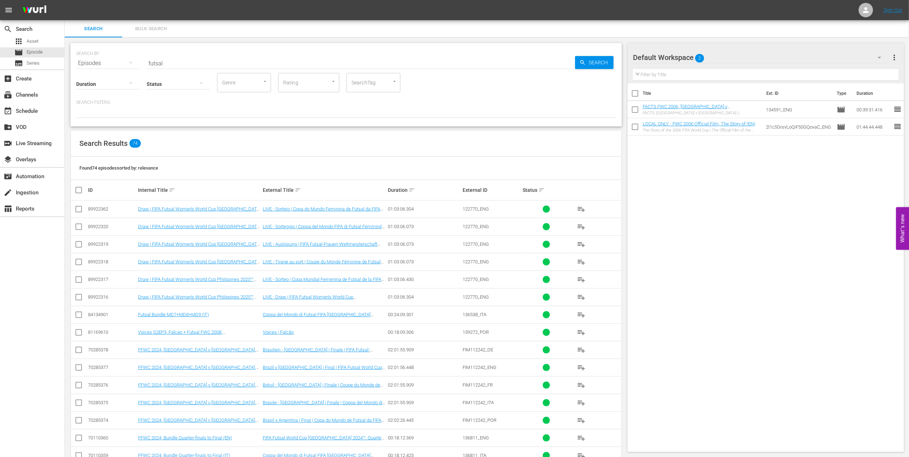
drag, startPoint x: 78, startPoint y: 298, endPoint x: 102, endPoint y: 295, distance: 24.3
click at [78, 298] on input "checkbox" at bounding box center [78, 298] width 9 height 9
checkbox input "true"
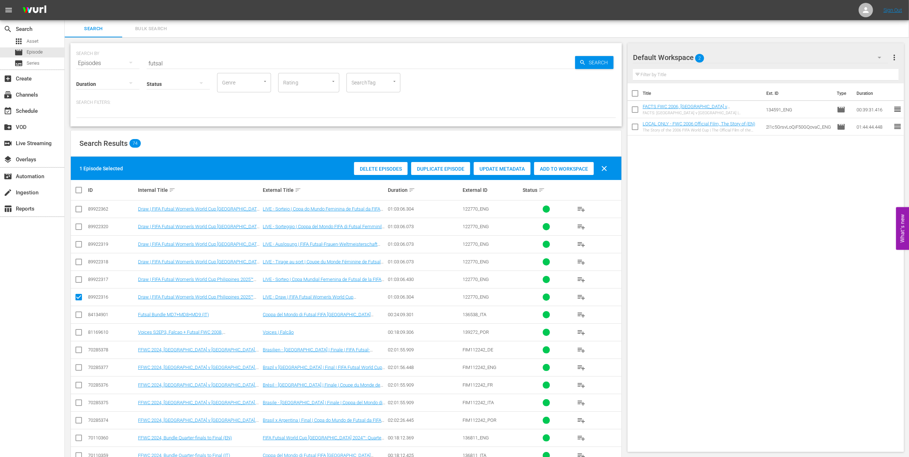
click at [560, 166] on span "Add to Workspace" at bounding box center [564, 169] width 60 height 6
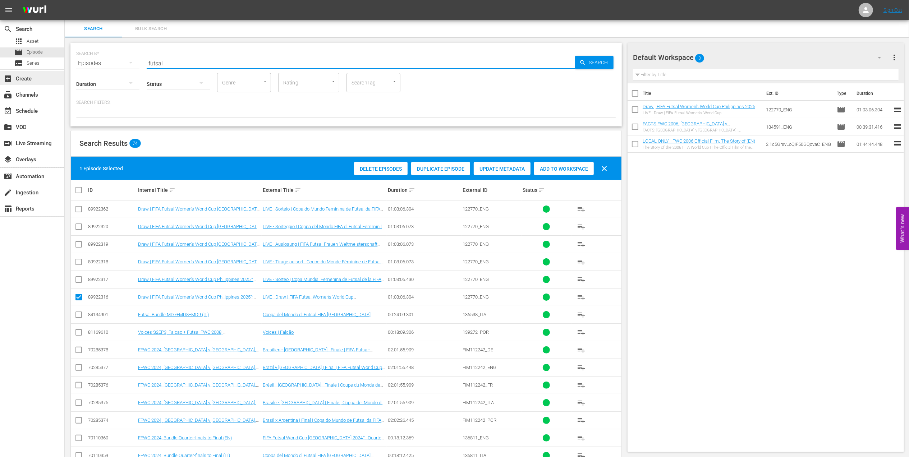
drag, startPoint x: 195, startPoint y: 61, endPoint x: 54, endPoint y: 72, distance: 141.7
click at [65, 0] on div "search Search apps Asset movie Episode subtitles Series add_box Create subscrip…" at bounding box center [487, 0] width 844 height 0
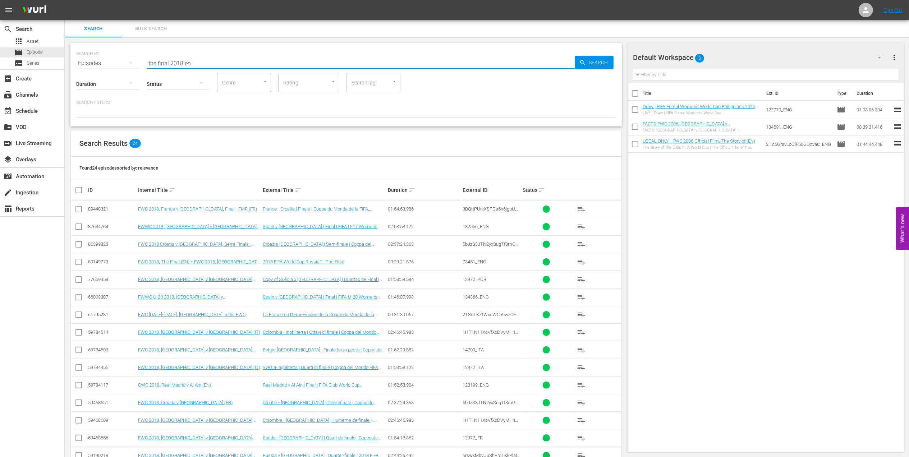
drag, startPoint x: 198, startPoint y: 62, endPoint x: 72, endPoint y: 64, distance: 126.5
click at [73, 61] on div "SEARCH BY Search By Episodes Search ID, Title, Description, Keywords, or Catego…" at bounding box center [345, 84] width 551 height 83
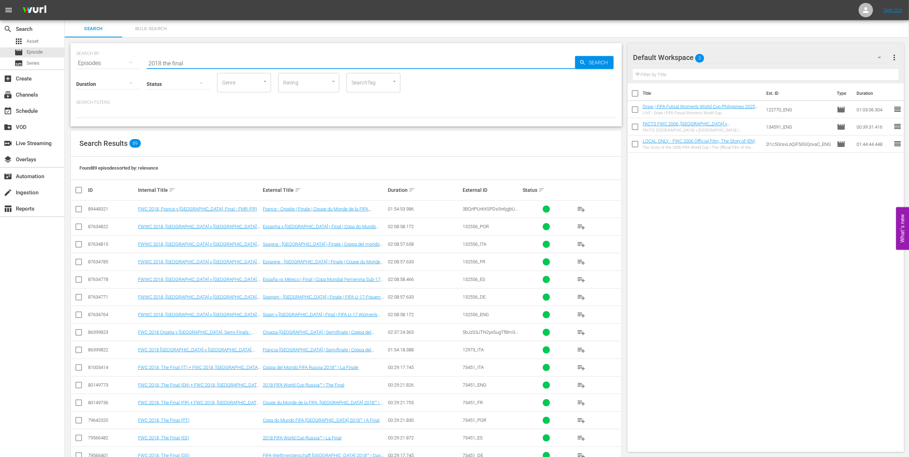
type input "2018 the final"
click at [75, 386] on input "checkbox" at bounding box center [78, 386] width 9 height 9
checkbox input "true"
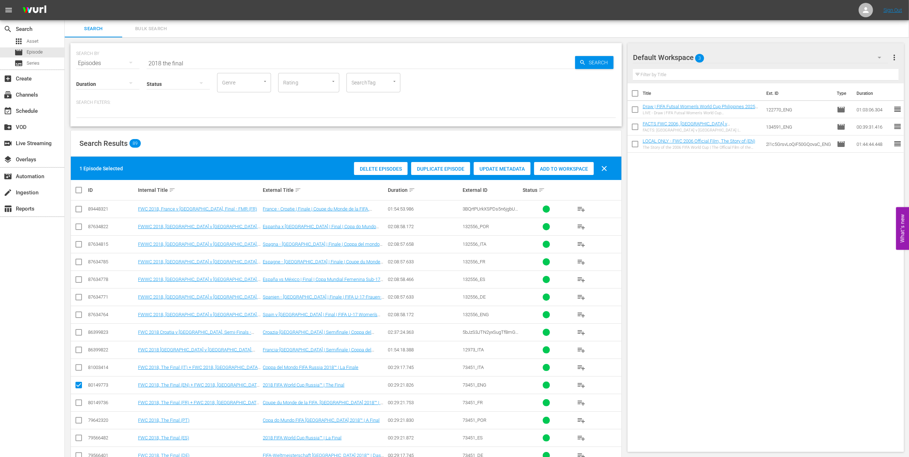
click at [553, 170] on span "Add to Workspace" at bounding box center [564, 169] width 60 height 6
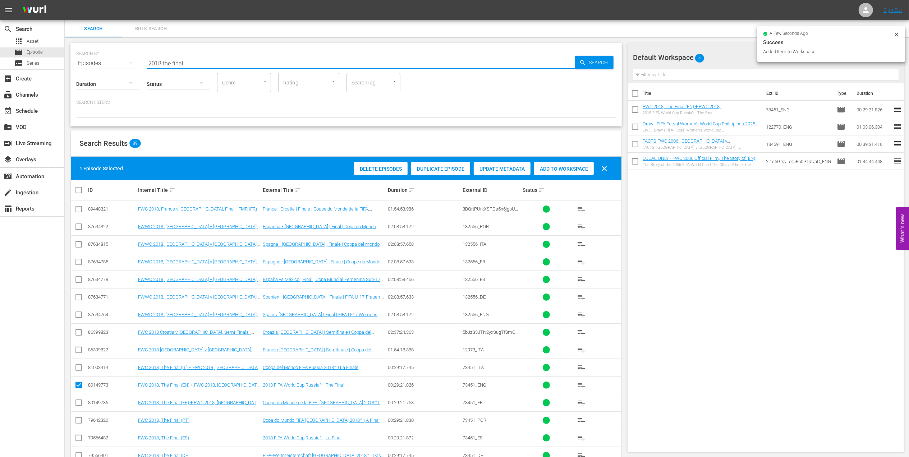
drag, startPoint x: 180, startPoint y: 62, endPoint x: 104, endPoint y: 62, distance: 76.2
click at [104, 62] on div "SEARCH BY Search By Episodes Search ID, Title, Description, Keywords, or Catego…" at bounding box center [346, 59] width 540 height 26
paste input "France v [GEOGRAPHIC_DATA] | Final | FIFA World Cup 2018 | Full Match Replay"
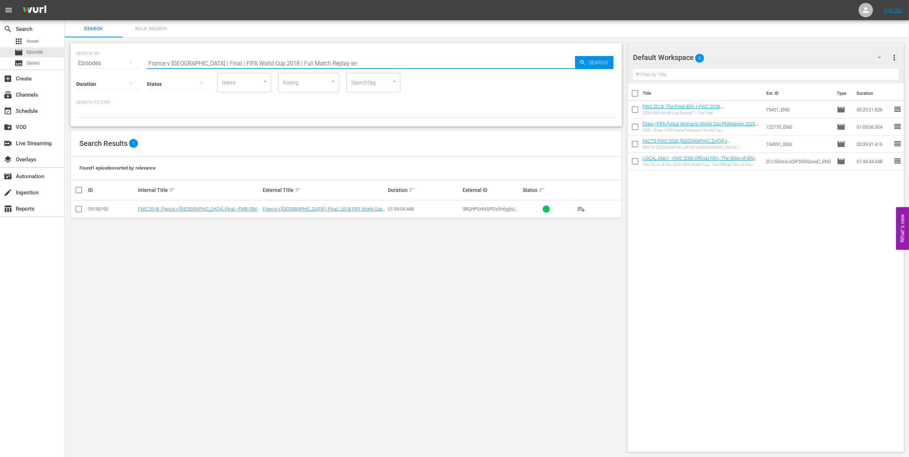
type input "France v [GEOGRAPHIC_DATA] | Final | FIFA World Cup 2018 | Full Match Replay en"
click at [77, 208] on input "checkbox" at bounding box center [78, 210] width 9 height 9
checkbox input "true"
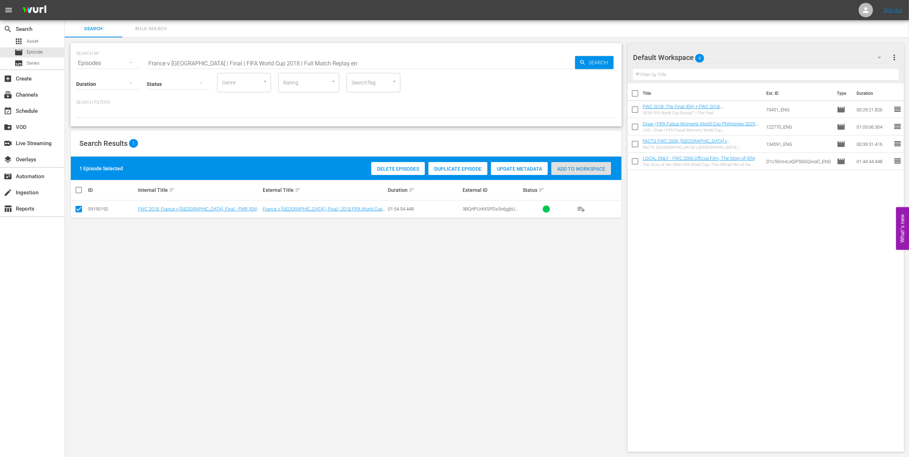
click at [574, 173] on div "Add to Workspace" at bounding box center [581, 169] width 60 height 14
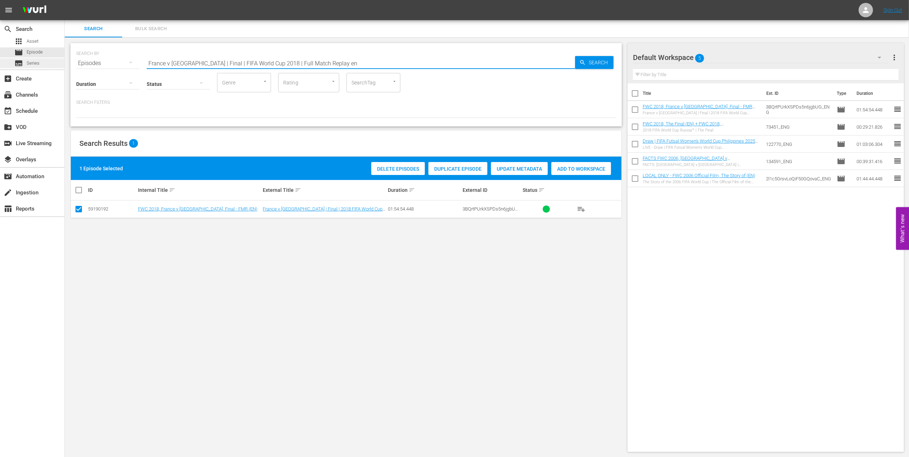
drag, startPoint x: 334, startPoint y: 61, endPoint x: 51, endPoint y: 63, distance: 283.2
click at [65, 0] on div "search Search apps Asset movie Episode subtitles Series add_box Create subscrip…" at bounding box center [487, 0] width 844 height 0
paste input "All-Time Top-10s: England Icons, Goals & Kits (EN)"
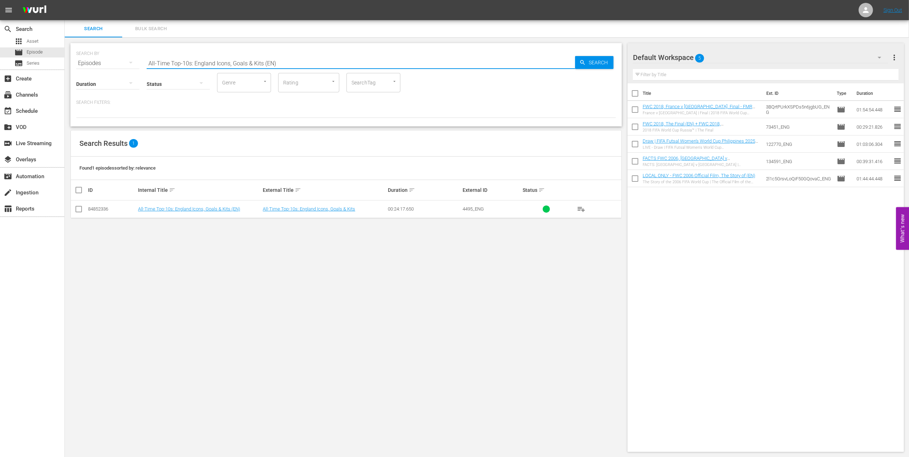
type input "All-Time Top-10s: England Icons, Goals & Kits (EN)"
click at [79, 209] on input "checkbox" at bounding box center [78, 210] width 9 height 9
checkbox input "true"
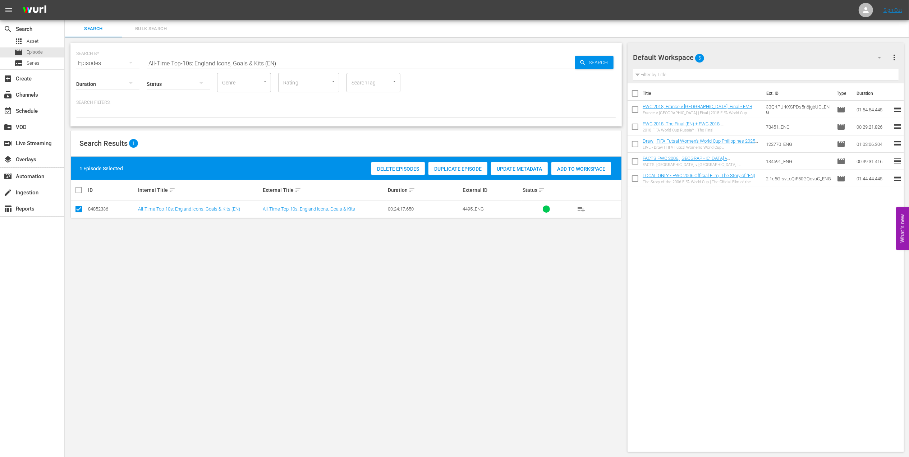
click at [590, 170] on span "Add to Workspace" at bounding box center [581, 169] width 60 height 6
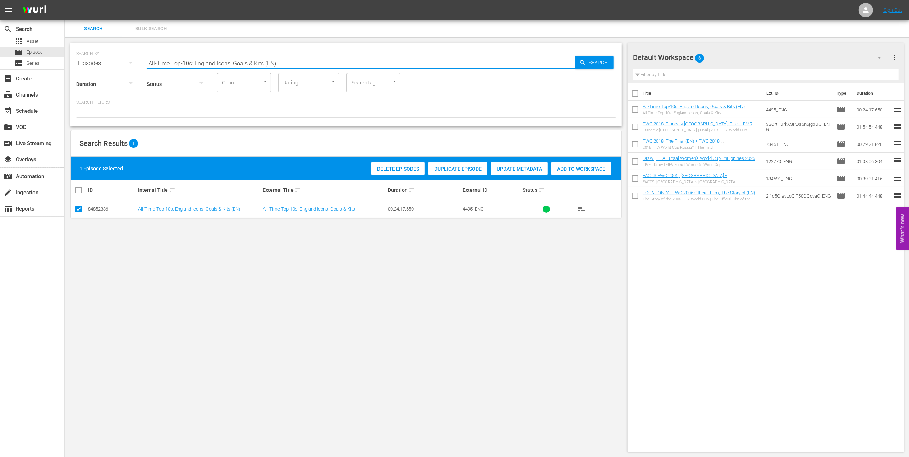
drag, startPoint x: 170, startPoint y: 62, endPoint x: 76, endPoint y: 62, distance: 94.2
click at [76, 62] on div "SEARCH BY Search By Episodes Search ID, Title, Description, Keywords, or Catego…" at bounding box center [346, 59] width 540 height 26
paste input "EP 2 - Lineker | Golden Boot"
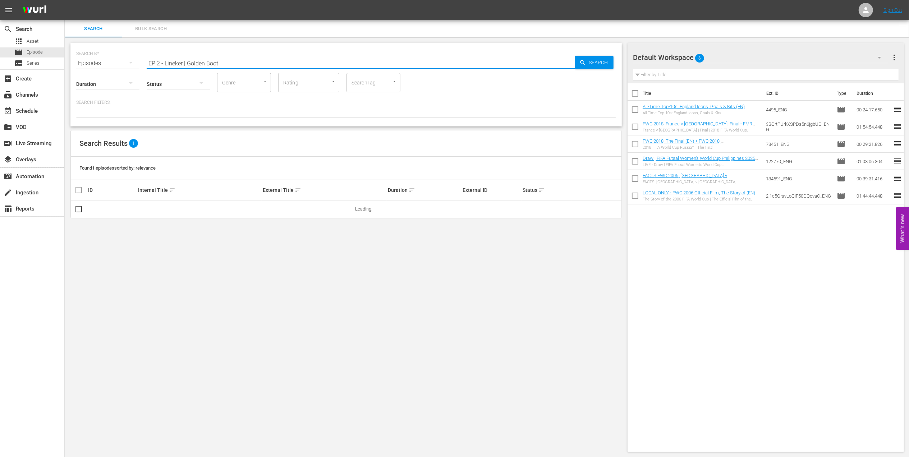
drag, startPoint x: 186, startPoint y: 61, endPoint x: 74, endPoint y: 65, distance: 112.2
click at [75, 65] on div "SEARCH BY Search By Episodes Search ID, Title, Description, Keywords, or Catego…" at bounding box center [345, 84] width 551 height 83
click at [183, 60] on input "Golden Boot" at bounding box center [361, 63] width 428 height 17
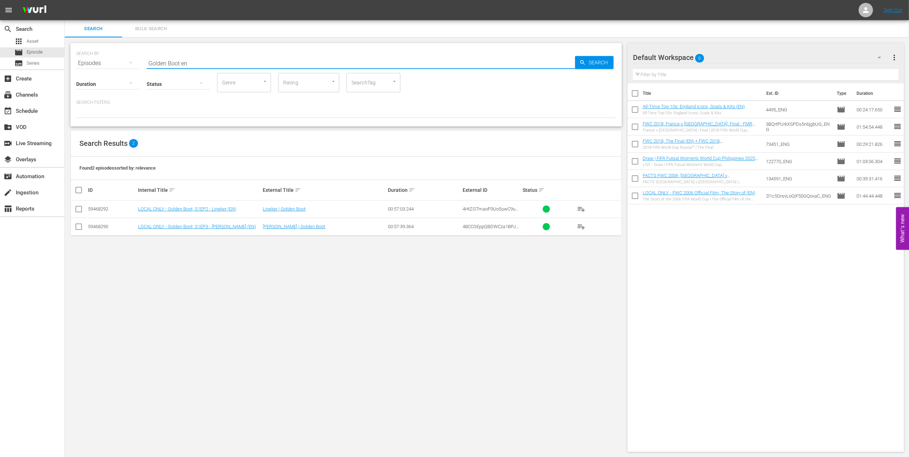
type input "Golden Boot en"
click at [81, 229] on input "checkbox" at bounding box center [78, 228] width 9 height 9
checkbox input "true"
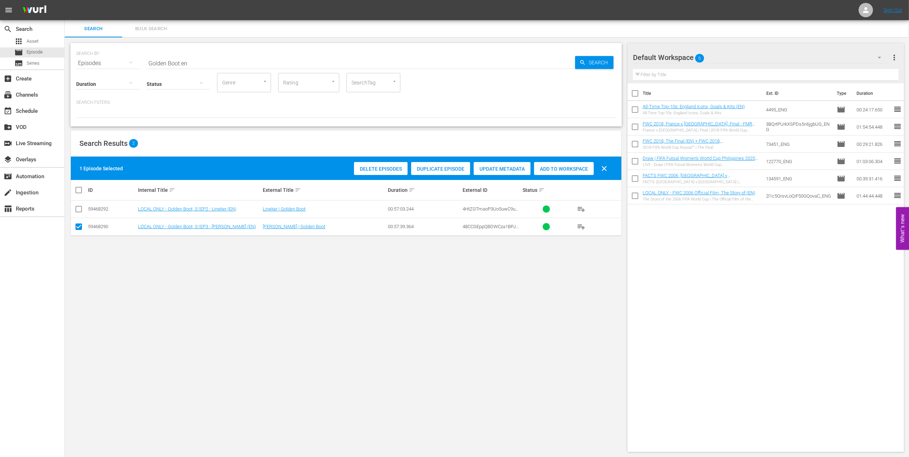
click at [546, 167] on span "Add to Workspace" at bounding box center [564, 169] width 60 height 6
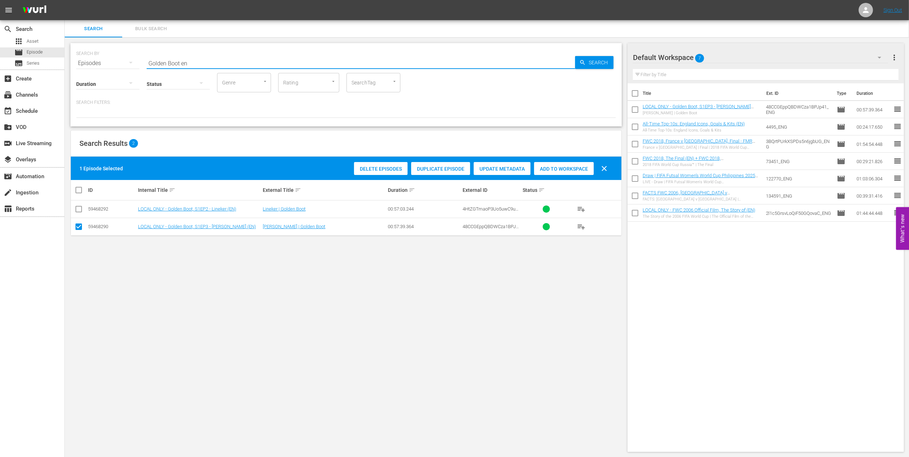
drag, startPoint x: 206, startPoint y: 61, endPoint x: 110, endPoint y: 64, distance: 96.0
click at [110, 64] on div "SEARCH BY Search By Episodes Search ID, Title, Description, Keywords, or Catego…" at bounding box center [346, 59] width 540 height 26
paste input "England v [GEOGRAPHIC_DATA] | Group Matches | 1986 FIFA World Cup [GEOGRAPHIC_D…"
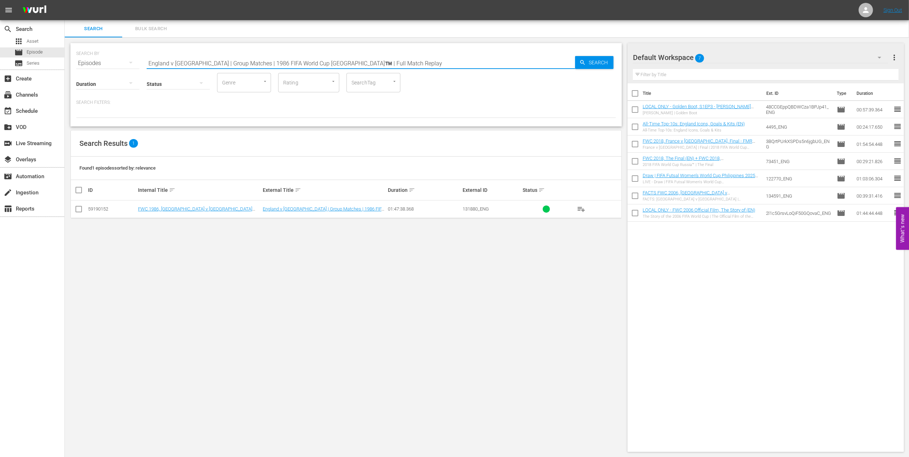
type input "England v [GEOGRAPHIC_DATA] | Group Matches | 1986 FIFA World Cup [GEOGRAPHIC_D…"
click at [81, 209] on input "checkbox" at bounding box center [78, 210] width 9 height 9
checkbox input "true"
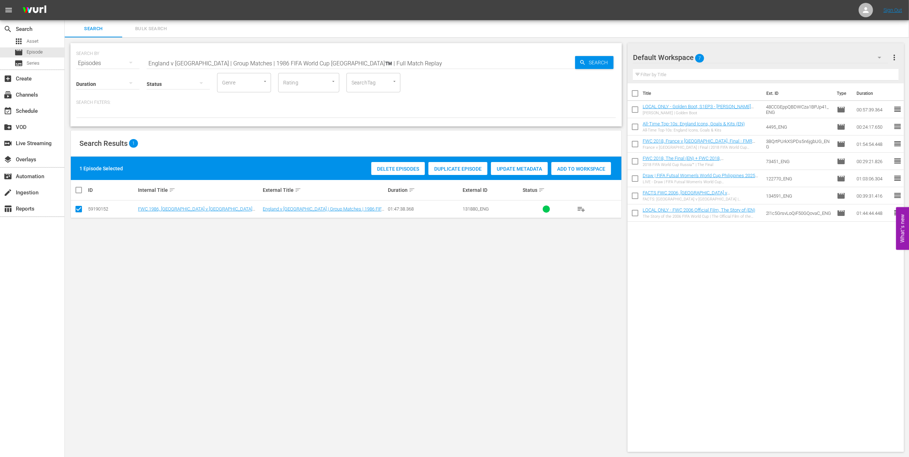
click at [575, 167] on span "Add to Workspace" at bounding box center [581, 169] width 60 height 6
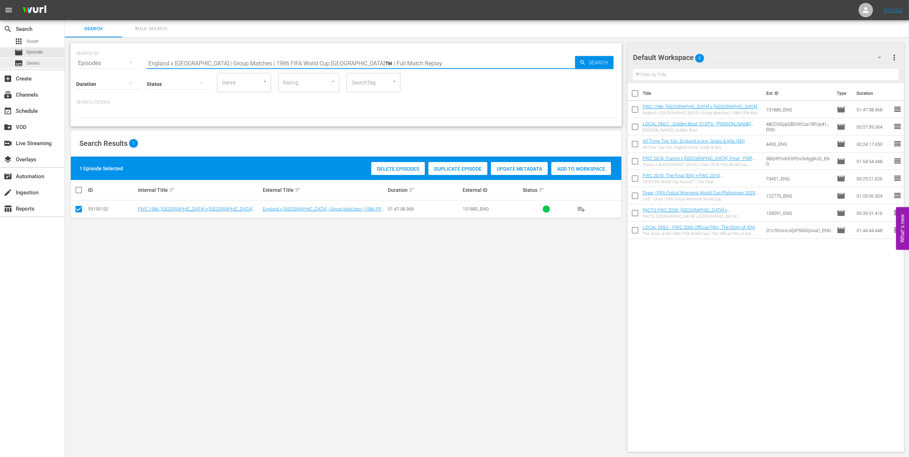
drag, startPoint x: 384, startPoint y: 63, endPoint x: 58, endPoint y: 64, distance: 326.3
click at [65, 0] on div "search Search apps Asset movie Episode subtitles Series add_box Create subscrip…" at bounding box center [487, 0] width 844 height 0
paste input "Bring the Noise"
click at [252, 64] on input "Bring the Noise" at bounding box center [361, 63] width 428 height 17
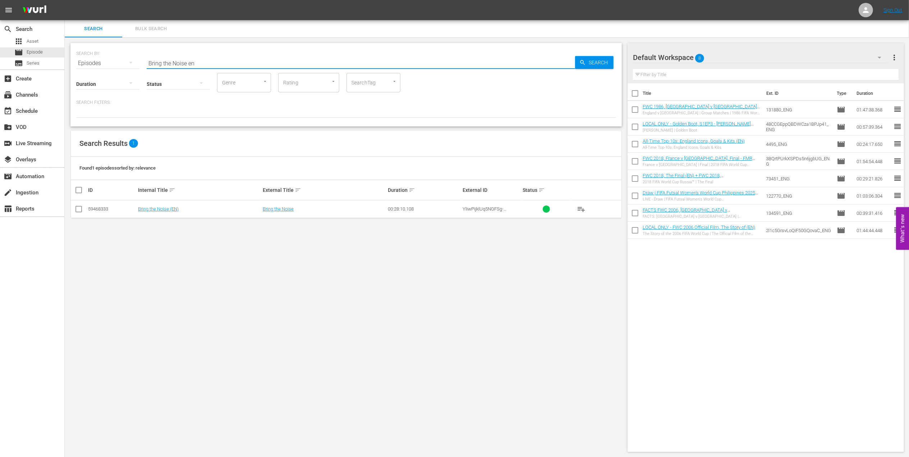
type input "Bring the Noise en"
click at [79, 208] on input "checkbox" at bounding box center [78, 210] width 9 height 9
checkbox input "true"
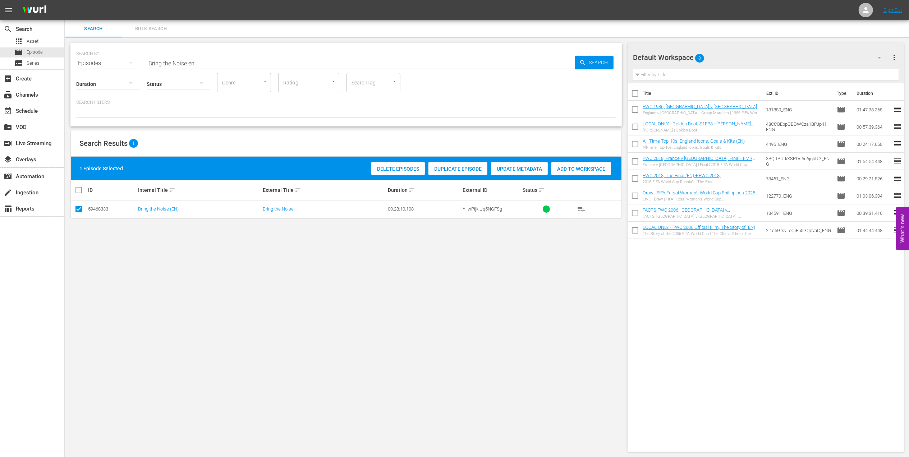
drag, startPoint x: 564, startPoint y: 170, endPoint x: 561, endPoint y: 175, distance: 6.0
click at [564, 170] on span "Add to Workspace" at bounding box center [581, 169] width 60 height 6
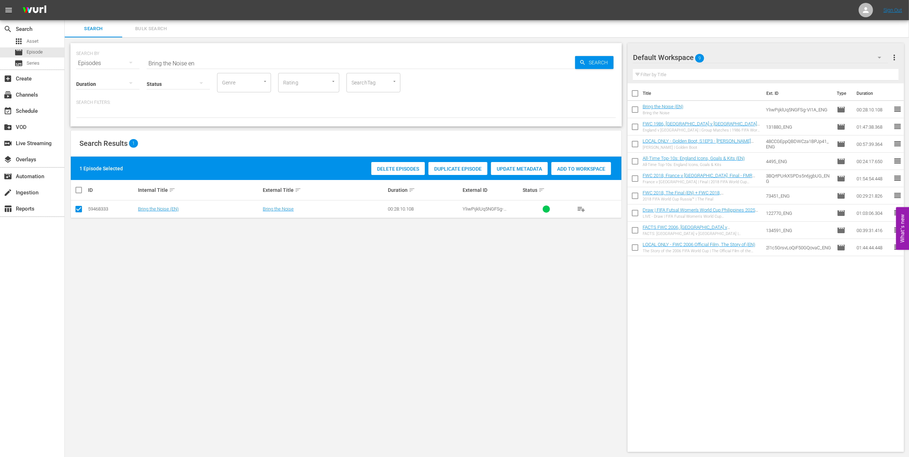
click at [86, 63] on div "SEARCH BY Search By Episodes Search ID, Title, Description, Keywords, or Catego…" at bounding box center [346, 59] width 540 height 26
paste input "FWC 2022 - Final - [GEOGRAPHIC_DATA] v [GEOGRAPHIC_DATA]"
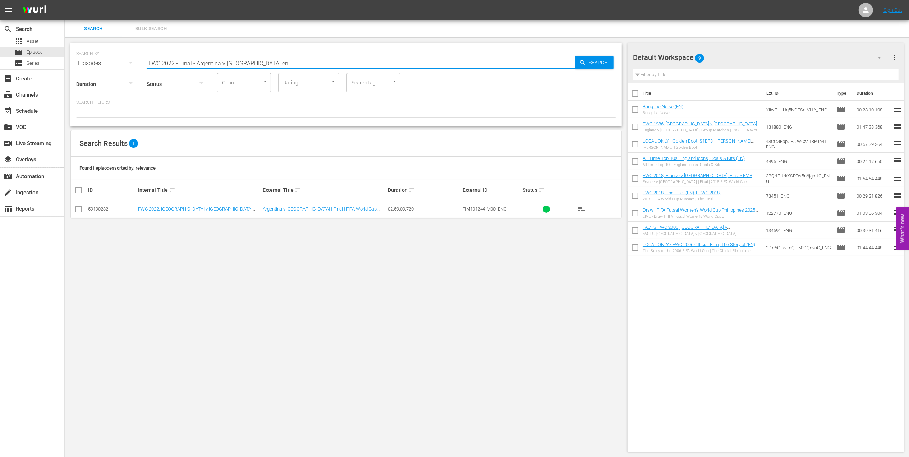
type input "FWC 2022 - Final - Argentina v [GEOGRAPHIC_DATA] en"
click at [79, 209] on input "checkbox" at bounding box center [78, 210] width 9 height 9
checkbox input "true"
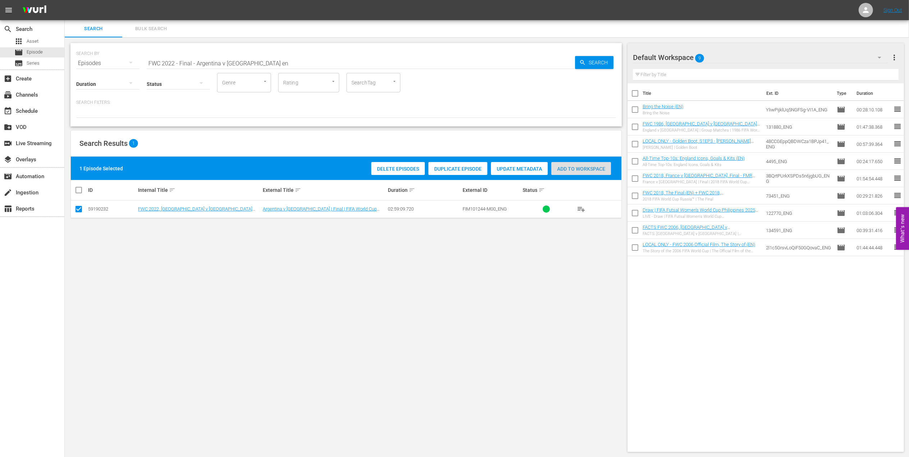
click at [575, 168] on span "Add to Workspace" at bounding box center [581, 169] width 60 height 6
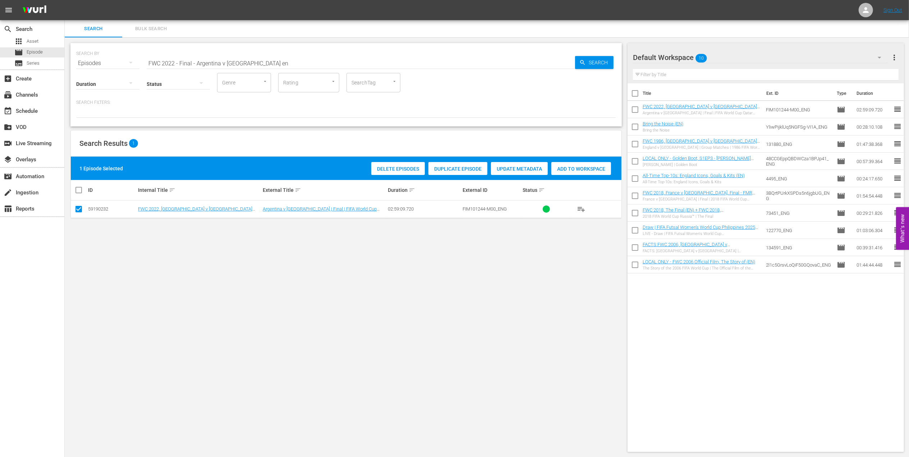
drag, startPoint x: 214, startPoint y: 64, endPoint x: 0, endPoint y: 70, distance: 214.3
click at [0, 66] on html "menu Sign Out search Search apps Asset movie Episode subtitles Series add_box C…" at bounding box center [454, 228] width 909 height 457
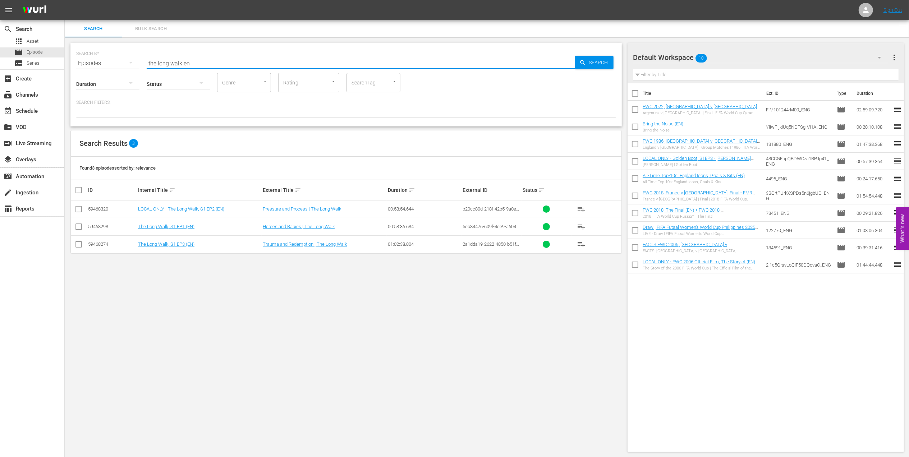
type input "the long walk en"
click at [81, 210] on input "checkbox" at bounding box center [78, 210] width 9 height 9
checkbox input "true"
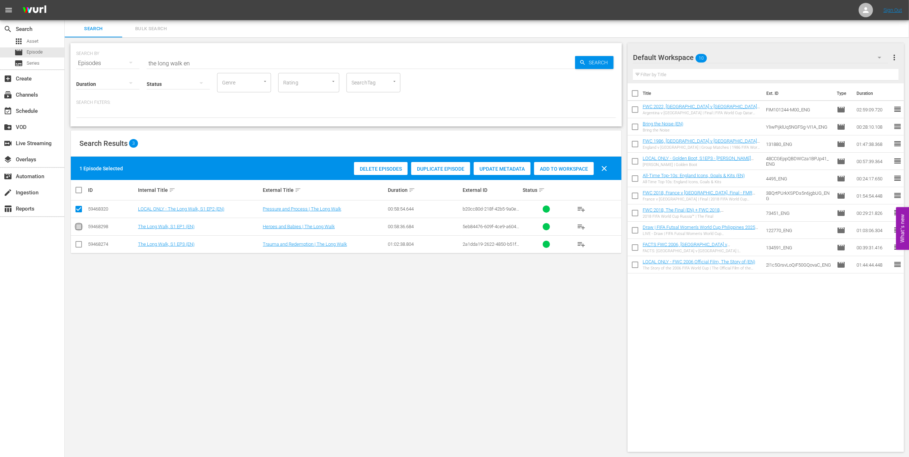
drag, startPoint x: 78, startPoint y: 229, endPoint x: 78, endPoint y: 239, distance: 9.7
click at [78, 230] on input "checkbox" at bounding box center [78, 228] width 9 height 9
checkbox input "true"
click at [78, 245] on input "checkbox" at bounding box center [78, 246] width 9 height 9
checkbox input "true"
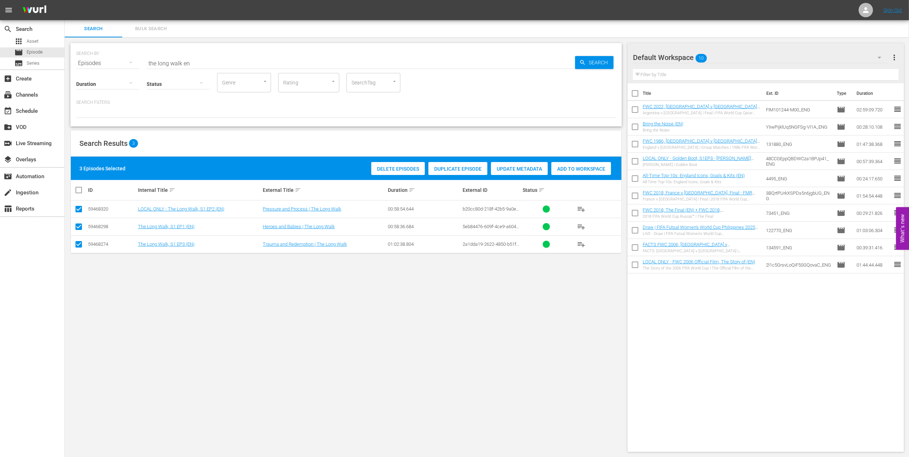
click at [567, 167] on span "Add to Workspace" at bounding box center [581, 169] width 60 height 6
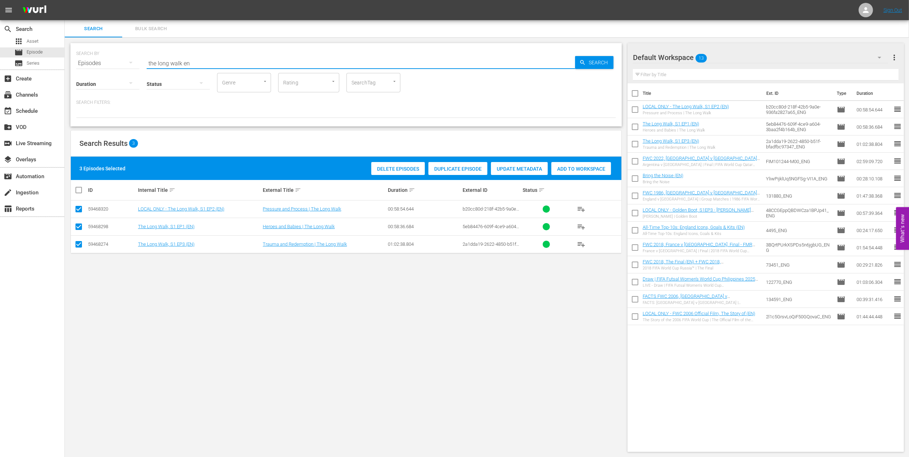
drag, startPoint x: 167, startPoint y: 62, endPoint x: 86, endPoint y: 62, distance: 80.5
click at [87, 62] on div "SEARCH BY Search By Episodes Search ID, Title, Description, Keywords, or Catego…" at bounding box center [346, 59] width 540 height 26
paste input "[PERSON_NAME] Shining Bright in the World Cup"
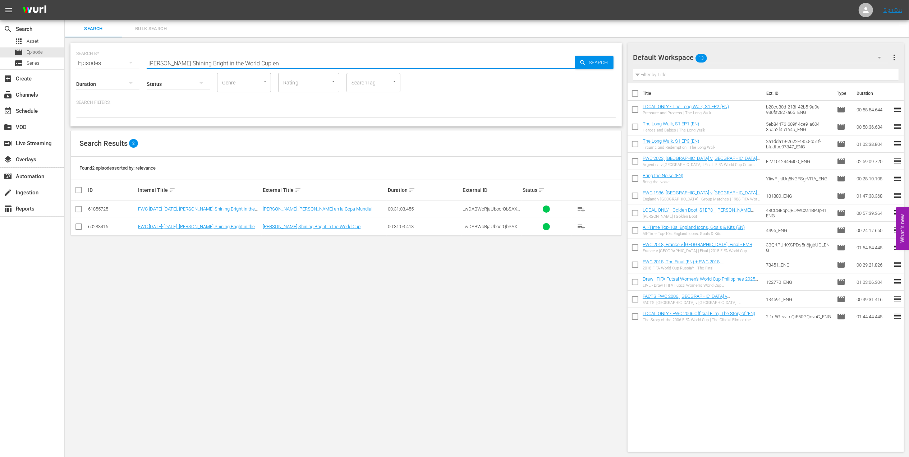
type input "[PERSON_NAME] Shining Bright in the World Cup en"
click at [81, 228] on input "checkbox" at bounding box center [78, 228] width 9 height 9
checkbox input "true"
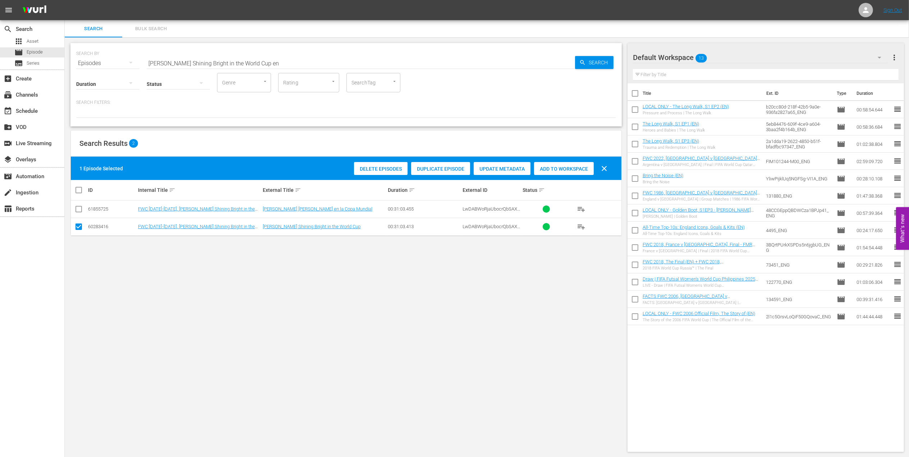
click at [563, 174] on div "Add to Workspace" at bounding box center [564, 169] width 60 height 14
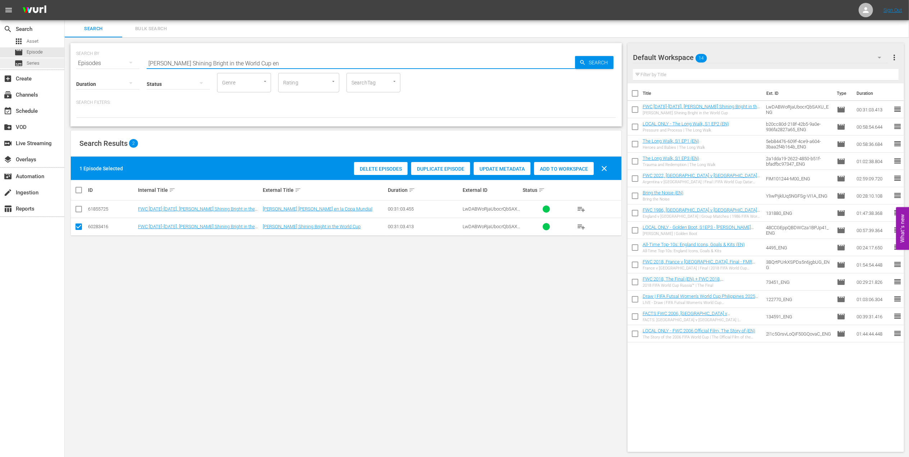
drag, startPoint x: 281, startPoint y: 62, endPoint x: 17, endPoint y: 59, distance: 264.5
click at [65, 0] on div "search Search apps Asset movie Episode subtitles Series add_box Create subscrip…" at bounding box center [487, 0] width 844 height 0
paste input "[PERSON_NAME]: His Legacy"
click at [229, 62] on input "[PERSON_NAME]: His Legacy" at bounding box center [361, 63] width 428 height 17
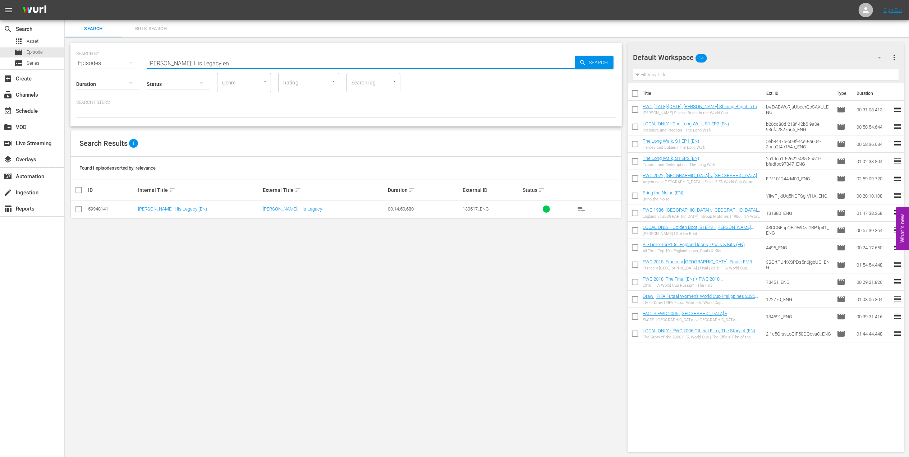
type input "[PERSON_NAME]: His Legacy en"
click at [81, 211] on input "checkbox" at bounding box center [78, 210] width 9 height 9
checkbox input "true"
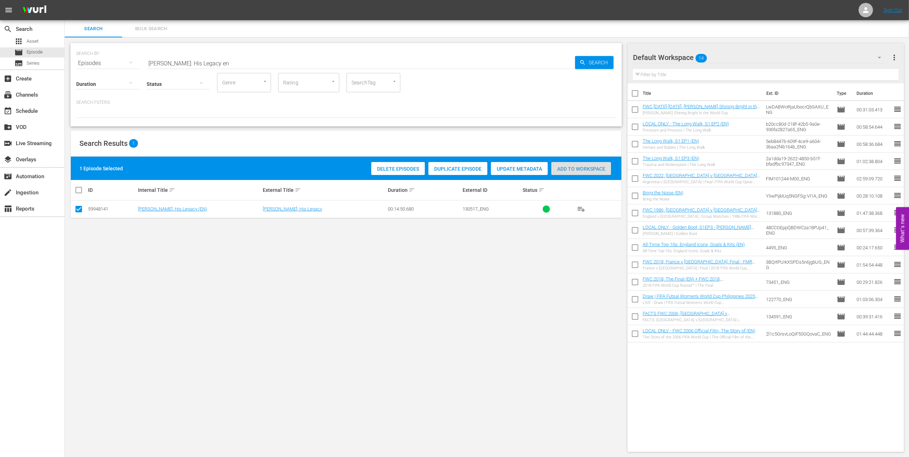
click at [565, 170] on span "Add to Workspace" at bounding box center [581, 169] width 60 height 6
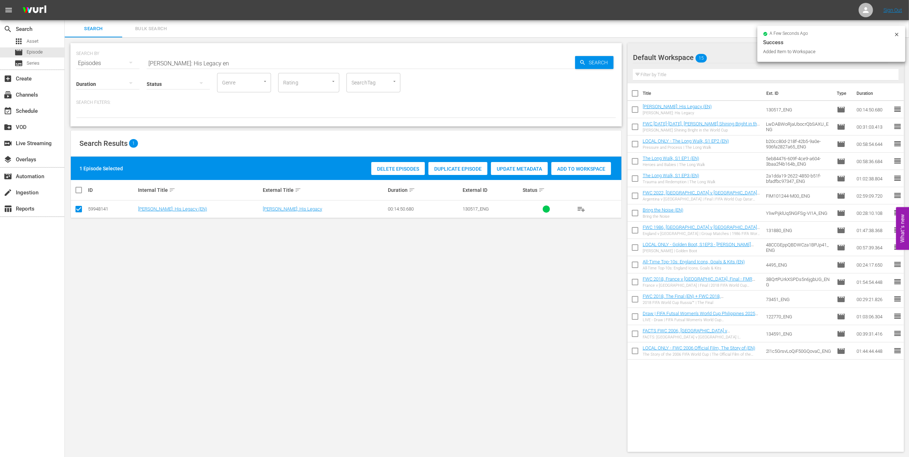
drag, startPoint x: 220, startPoint y: 65, endPoint x: 110, endPoint y: 65, distance: 110.7
click at [110, 65] on div "SEARCH BY Search By Episodes Search ID, Title, Description, Keywords, or Catego…" at bounding box center [346, 59] width 540 height 26
paste input "FWC 1978 - Final - [GEOGRAPHIC_DATA] v [GEOGRAPHIC_DATA]"
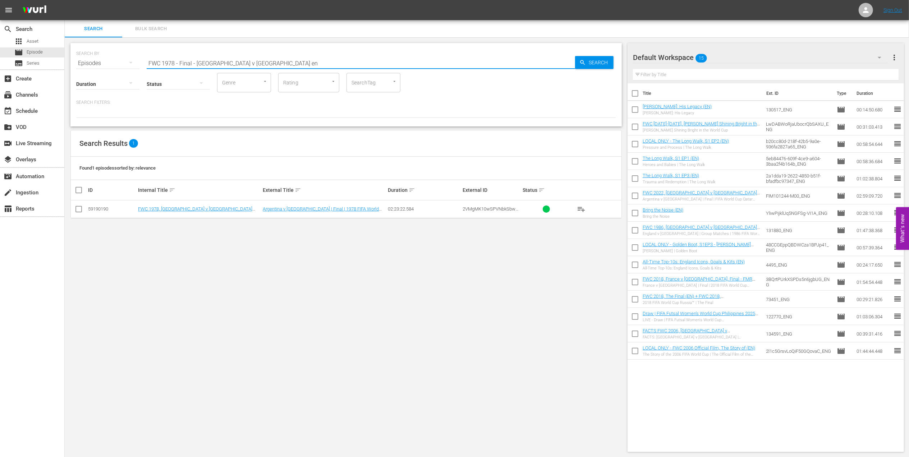
type input "FWC 1978 - Final - [GEOGRAPHIC_DATA] v [GEOGRAPHIC_DATA] en"
click at [79, 211] on input "checkbox" at bounding box center [78, 210] width 9 height 9
checkbox input "true"
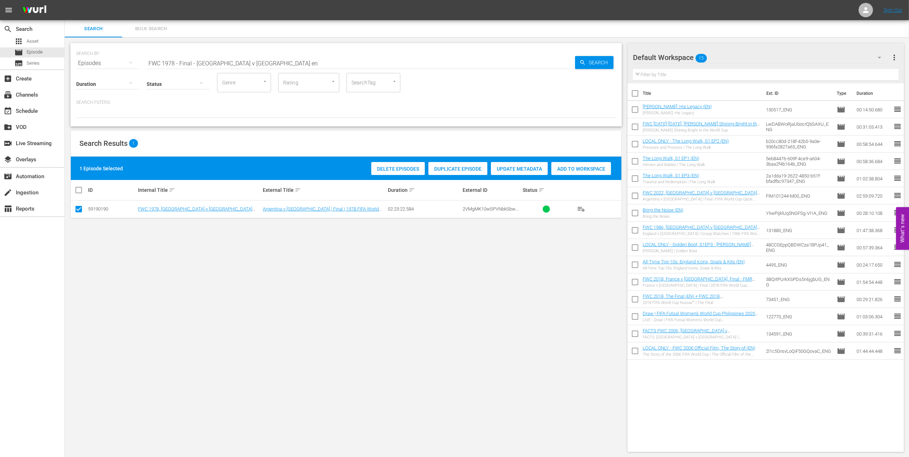
click at [589, 168] on span "Add to Workspace" at bounding box center [581, 169] width 60 height 6
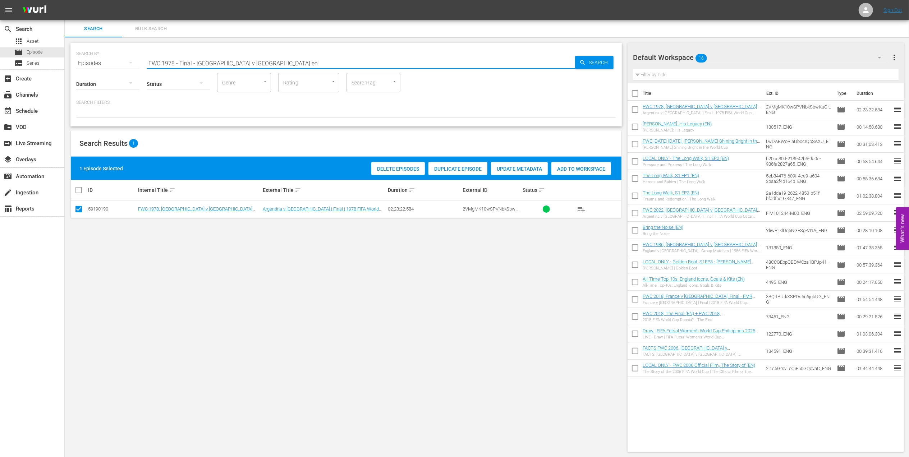
drag, startPoint x: 271, startPoint y: 63, endPoint x: 93, endPoint y: 63, distance: 177.2
click at [93, 63] on div "SEARCH BY Search By Episodes Search ID, Title, Description, Keywords, or Catego…" at bounding box center [346, 59] width 540 height 26
paste input "Italy v [GEOGRAPHIC_DATA] | Group Matches | FIFA World Cup 1990 | Full Match Re…"
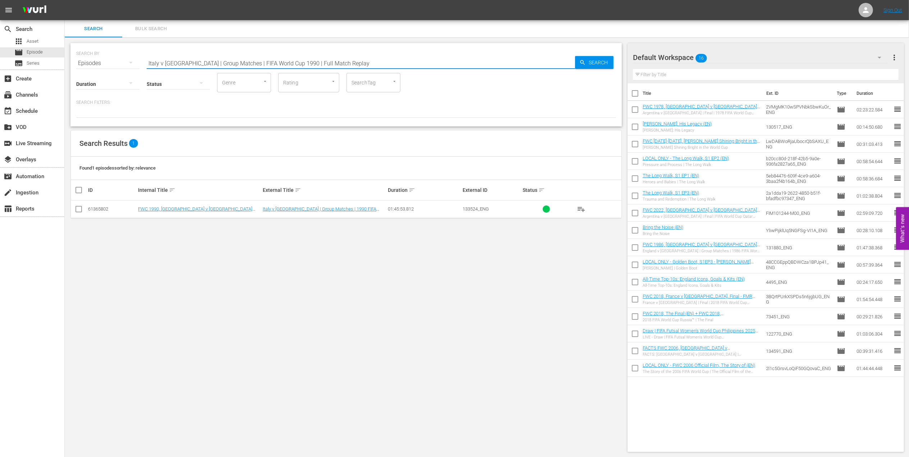
type input "Italy v [GEOGRAPHIC_DATA] | Group Matches | FIFA World Cup 1990 | Full Match Re…"
click at [75, 209] on input "checkbox" at bounding box center [78, 210] width 9 height 9
checkbox input "true"
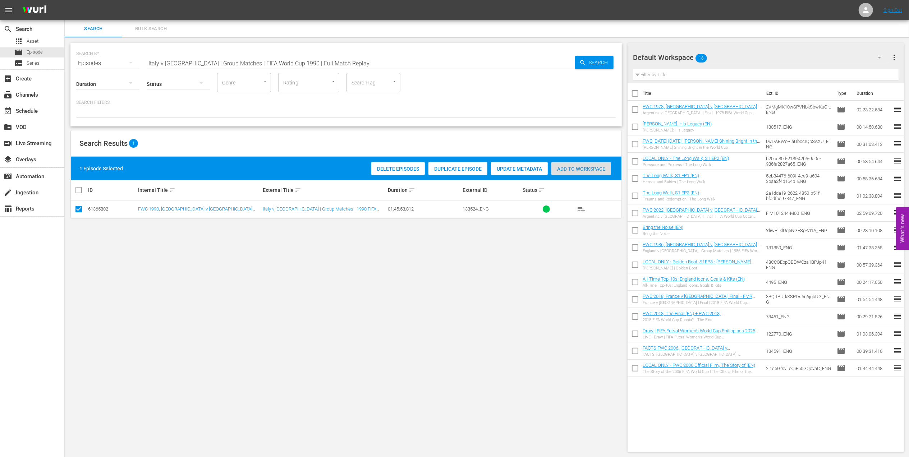
click at [589, 168] on span "Add to Workspace" at bounding box center [581, 169] width 60 height 6
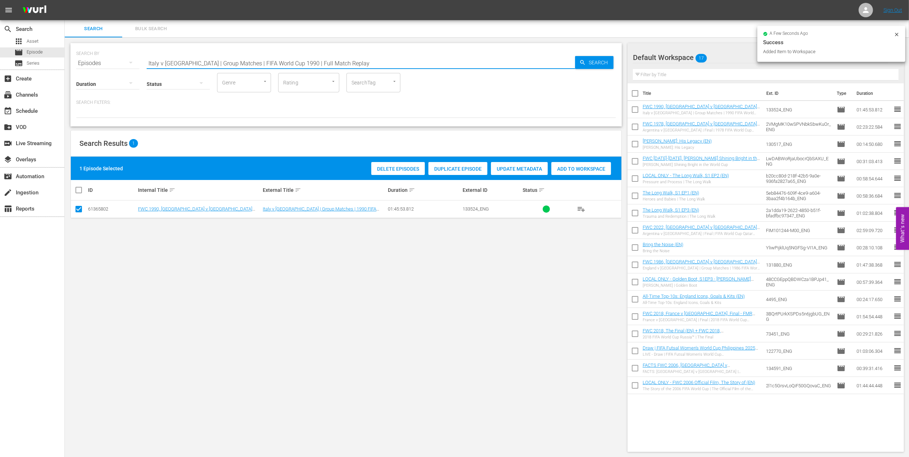
drag, startPoint x: 295, startPoint y: 59, endPoint x: 106, endPoint y: 61, distance: 189.4
click at [87, 61] on div "SEARCH BY Search By Episodes Search ID, Title, Description, Keywords, or Catego…" at bounding box center [346, 59] width 540 height 26
paste input "FWC 1990 - Final - [GEOGRAPHIC_DATA] v [GEOGRAPHIC_DATA]"
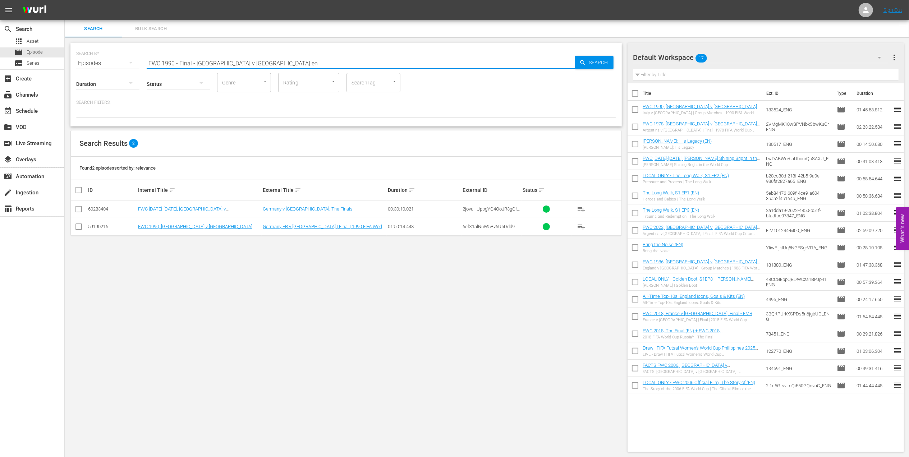
type input "FWC 1990 - Final - [GEOGRAPHIC_DATA] v [GEOGRAPHIC_DATA] en"
click at [77, 229] on input "checkbox" at bounding box center [78, 228] width 9 height 9
checkbox input "true"
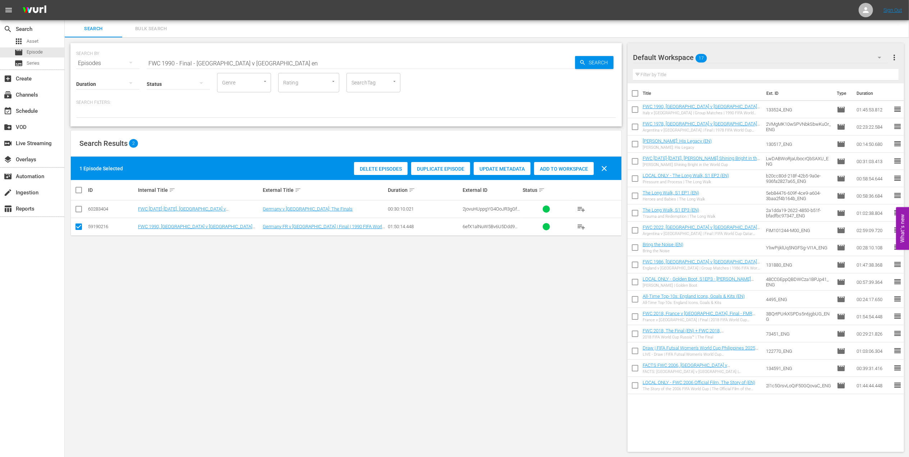
click at [575, 170] on span "Add to Workspace" at bounding box center [564, 169] width 60 height 6
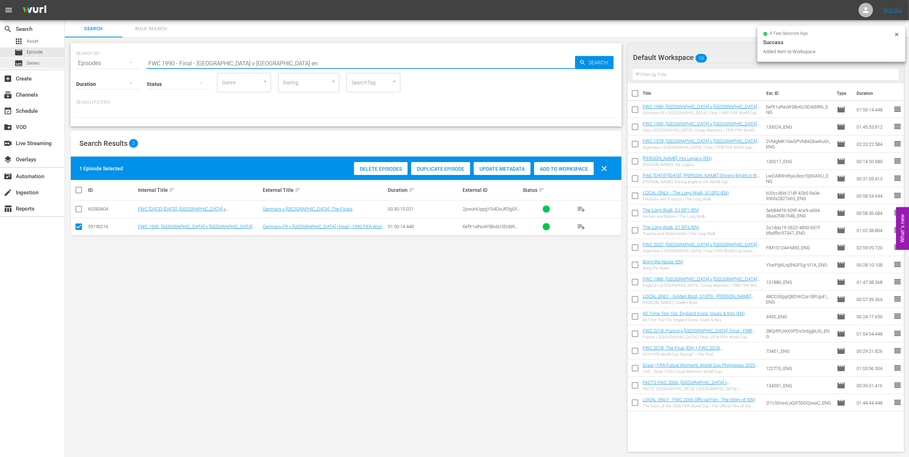
drag, startPoint x: 259, startPoint y: 63, endPoint x: 51, endPoint y: 63, distance: 208.8
click at [65, 0] on div "search Search apps Asset movie Episode subtitles Series add_box Create subscrip…" at bounding box center [487, 0] width 844 height 0
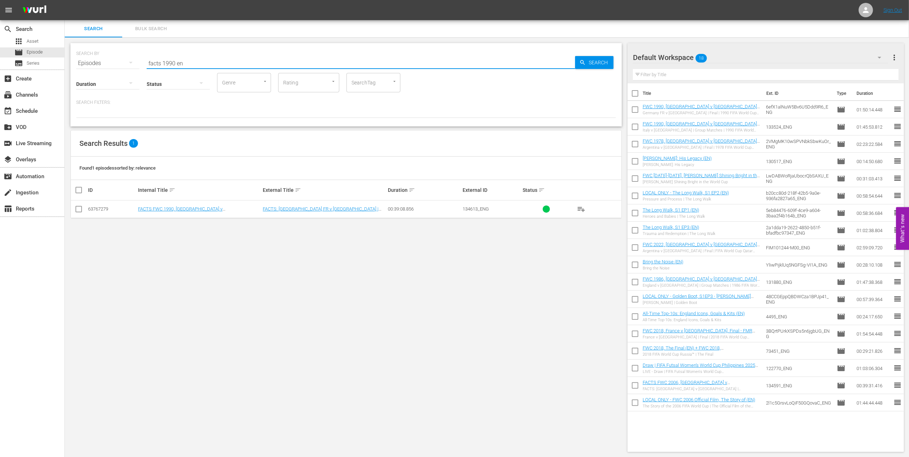
type input "facts 1990 en"
click at [81, 212] on input "checkbox" at bounding box center [78, 210] width 9 height 9
checkbox input "true"
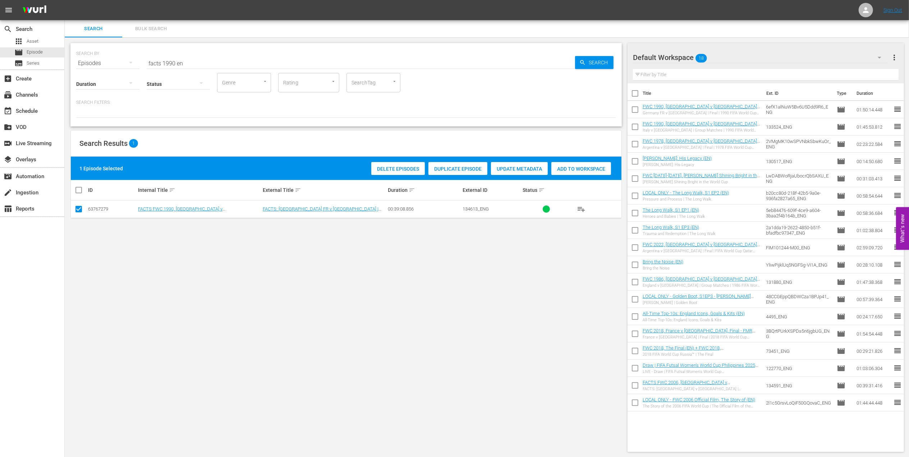
click at [578, 167] on span "Add to Workspace" at bounding box center [581, 169] width 60 height 6
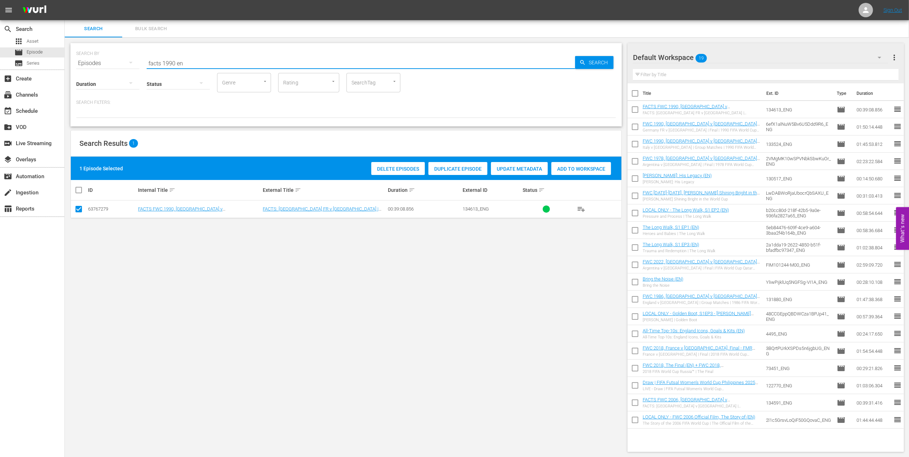
drag, startPoint x: 187, startPoint y: 63, endPoint x: 118, endPoint y: 63, distance: 69.0
click at [118, 63] on div "SEARCH BY Search By Episodes Search ID, Title, Description, Keywords, or Catego…" at bounding box center [346, 59] width 540 height 26
paste input "2002 Official Film - Seven Games from Glory"
click at [288, 62] on input "2002 Official Film - Seven Games from Glory" at bounding box center [361, 63] width 428 height 17
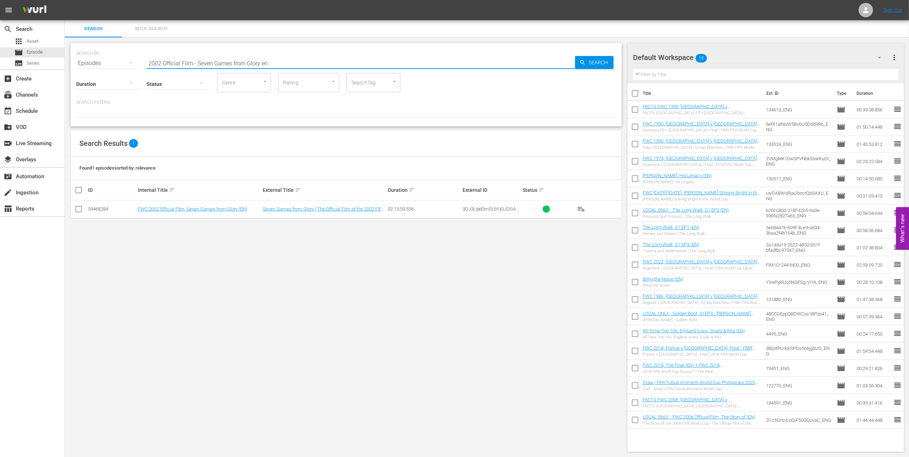
type input "2002 Official Film - Seven Games from Glory en"
click at [79, 208] on input "checkbox" at bounding box center [78, 210] width 9 height 9
checkbox input "true"
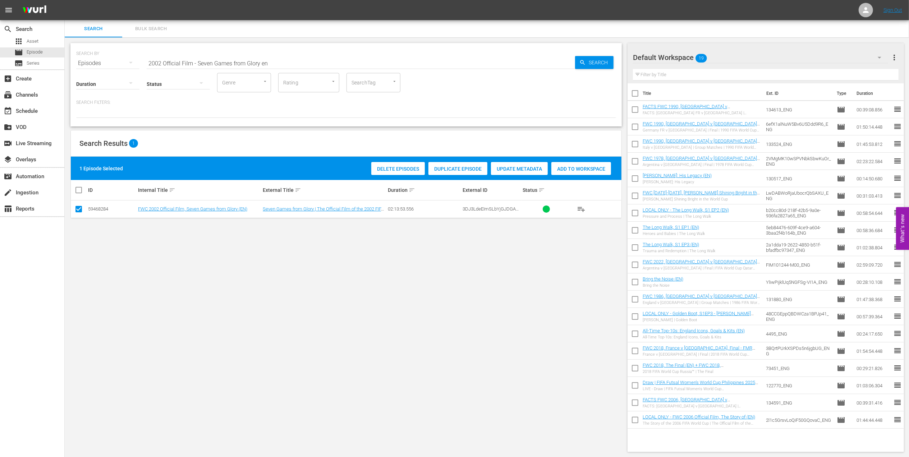
click at [583, 168] on span "Add to Workspace" at bounding box center [581, 169] width 60 height 6
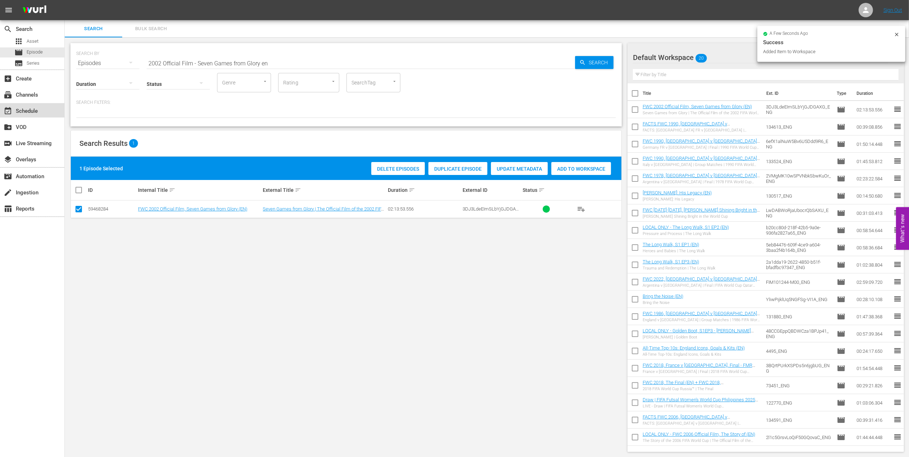
click at [47, 110] on div "event_available Schedule" at bounding box center [32, 110] width 64 height 14
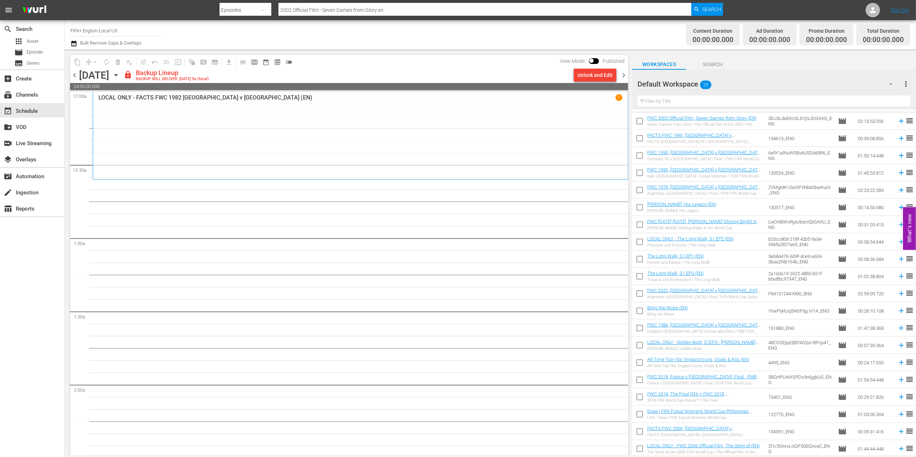
scroll to position [16, 0]
click at [601, 73] on div "Unlock and Edit" at bounding box center [595, 75] width 35 height 13
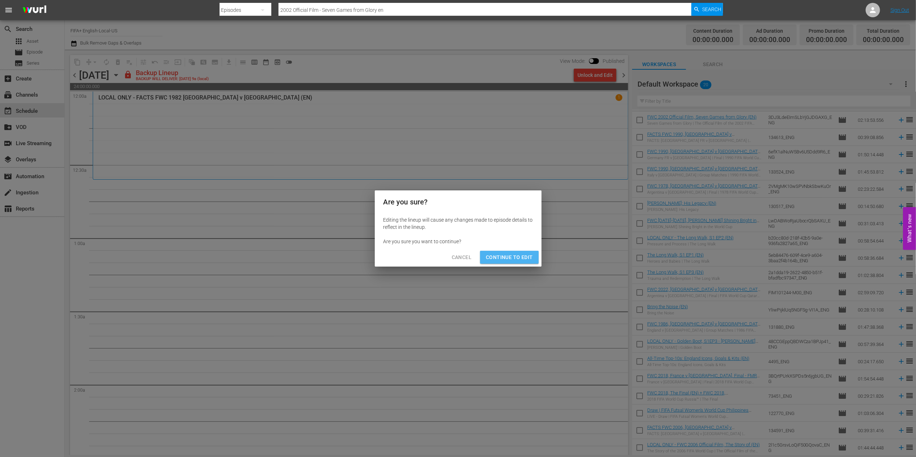
click at [516, 255] on span "Continue to Edit" at bounding box center [509, 257] width 47 height 9
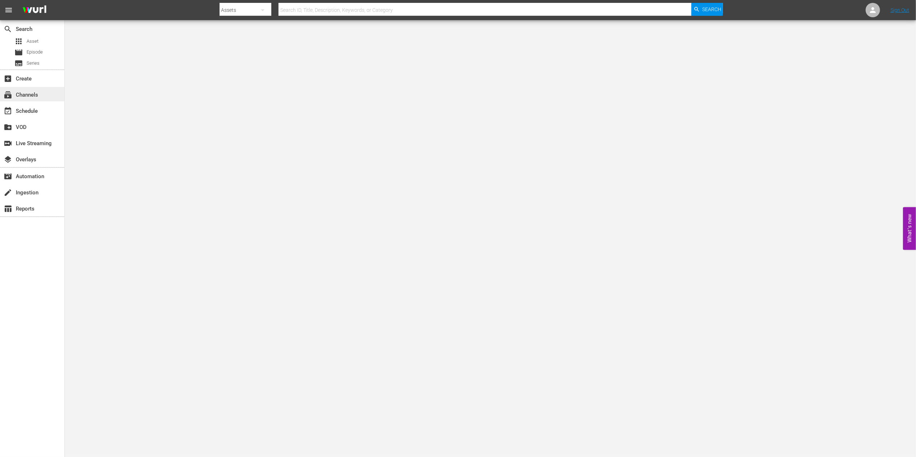
click at [40, 92] on div "subscriptions Channels" at bounding box center [20, 94] width 40 height 6
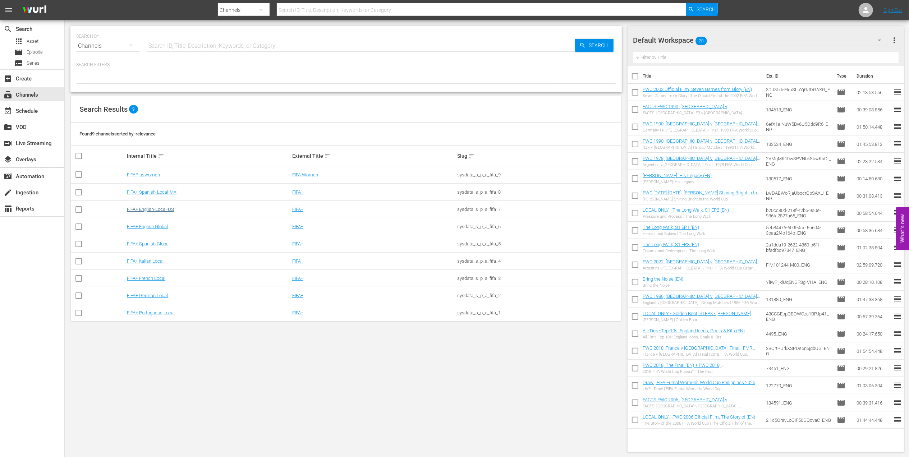
click at [148, 206] on td "FIFA+ English-Local-US" at bounding box center [208, 209] width 165 height 17
click at [148, 209] on link "FIFA+ English-Local-US" at bounding box center [150, 209] width 47 height 5
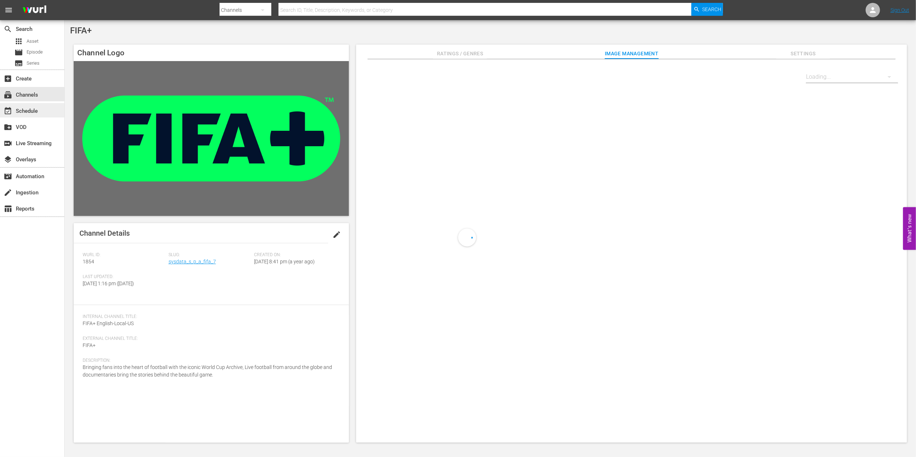
click at [35, 105] on div "event_available Schedule" at bounding box center [32, 110] width 64 height 14
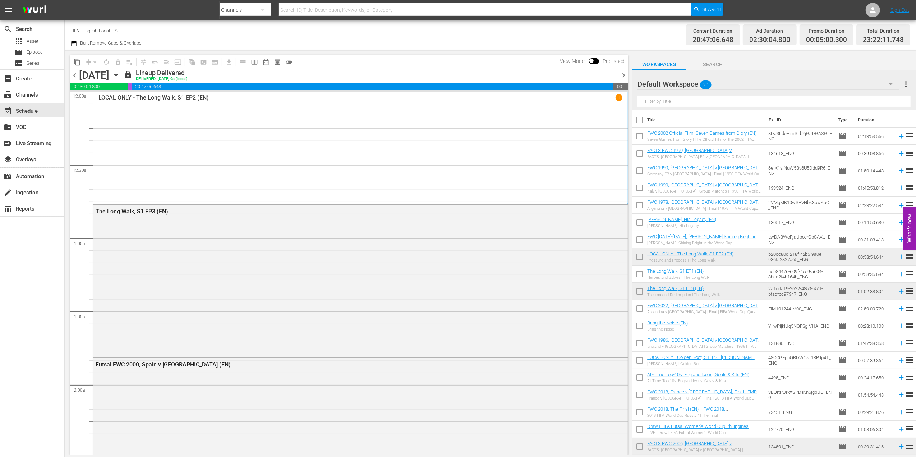
click at [624, 71] on span "chevron_right" at bounding box center [623, 75] width 9 height 9
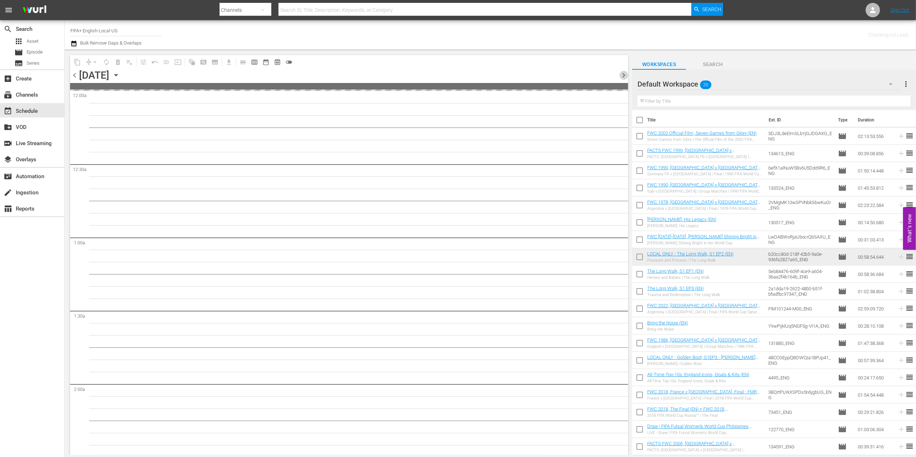
click at [624, 71] on span "chevron_right" at bounding box center [623, 75] width 9 height 9
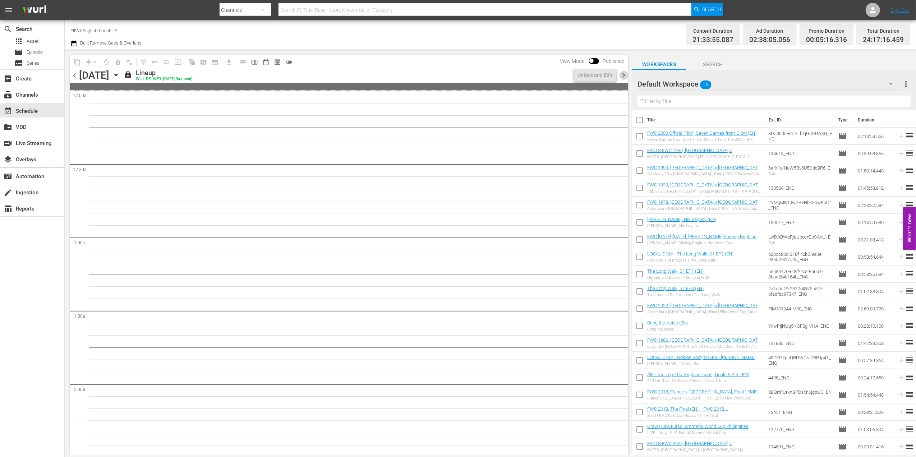
click at [624, 71] on span "chevron_right" at bounding box center [623, 75] width 9 height 9
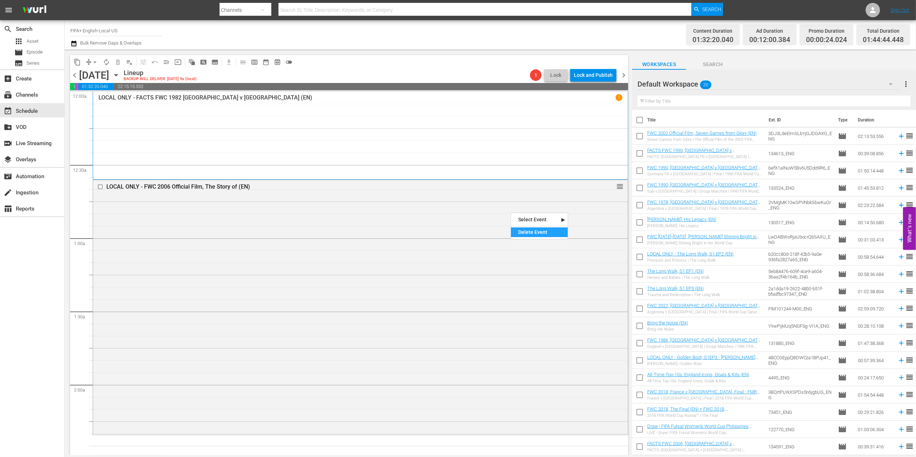
click at [546, 234] on div "Delete Event" at bounding box center [539, 233] width 57 height 10
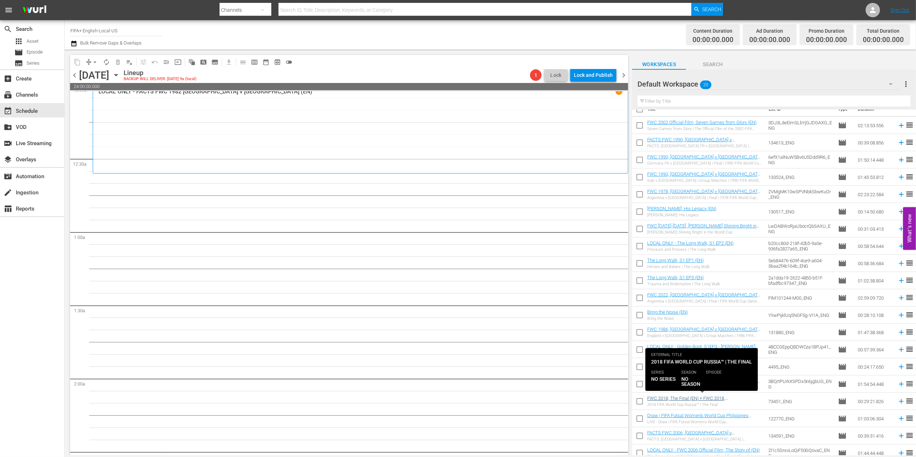
scroll to position [16, 0]
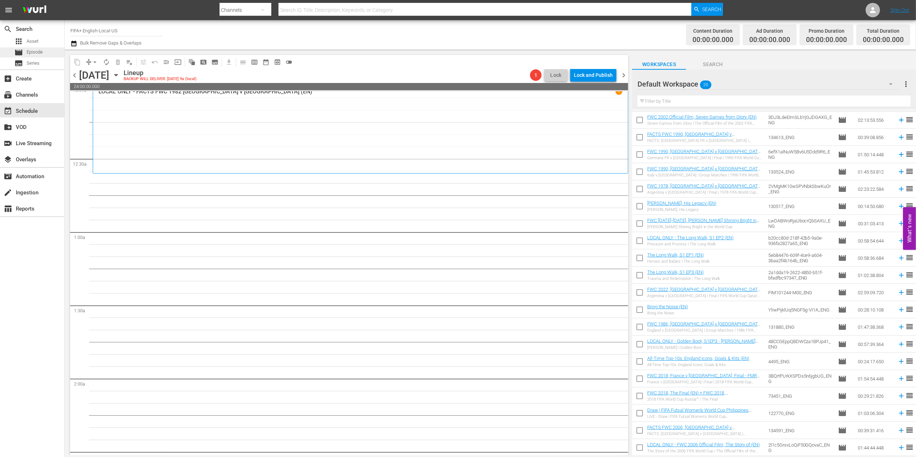
click at [47, 54] on div "movie Episode" at bounding box center [32, 52] width 64 height 10
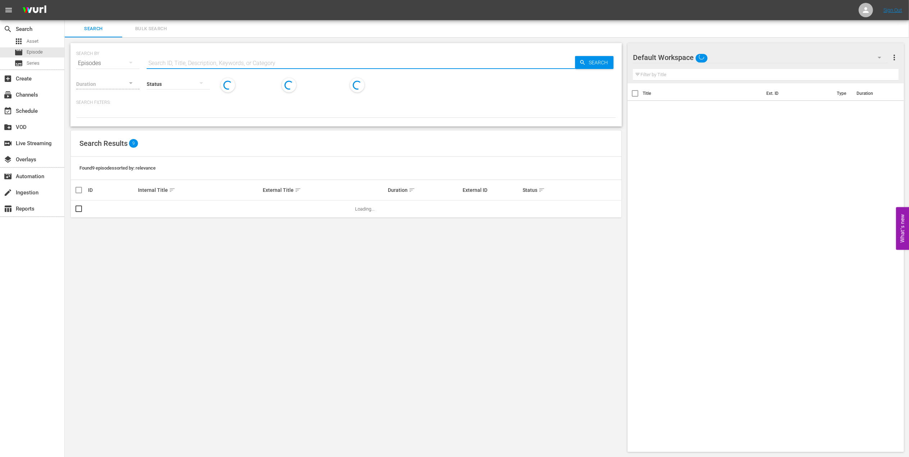
click at [206, 65] on input "text" at bounding box center [361, 63] width 428 height 17
paste input "FWC All Straight Red Cards"
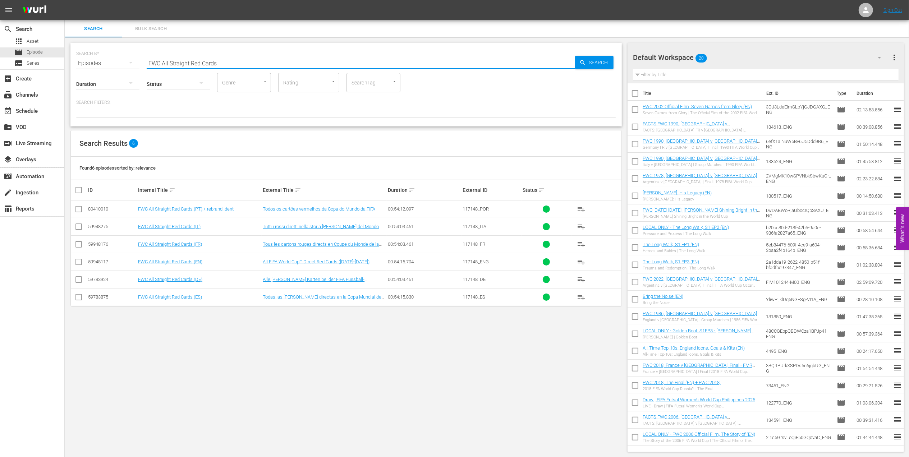
click at [249, 60] on input "FWC All Straight Red Cards" at bounding box center [361, 63] width 428 height 17
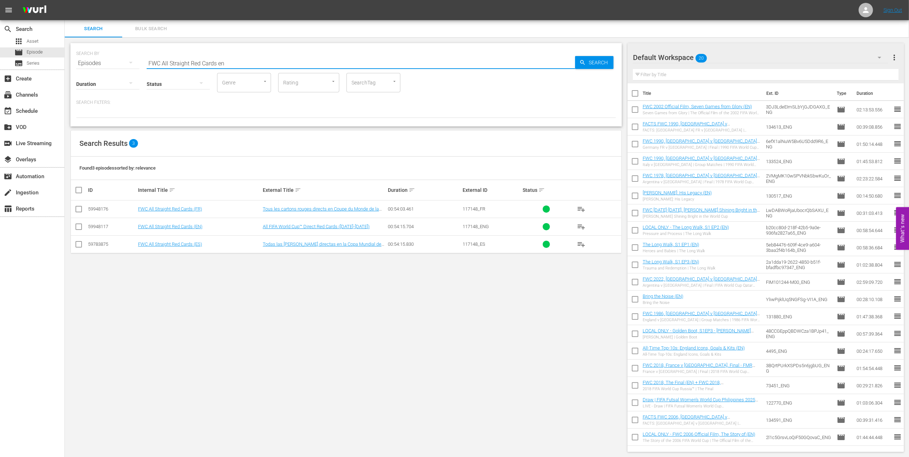
type input "FWC All Straight Red Cards en"
click at [77, 228] on input "checkbox" at bounding box center [78, 228] width 9 height 9
checkbox input "true"
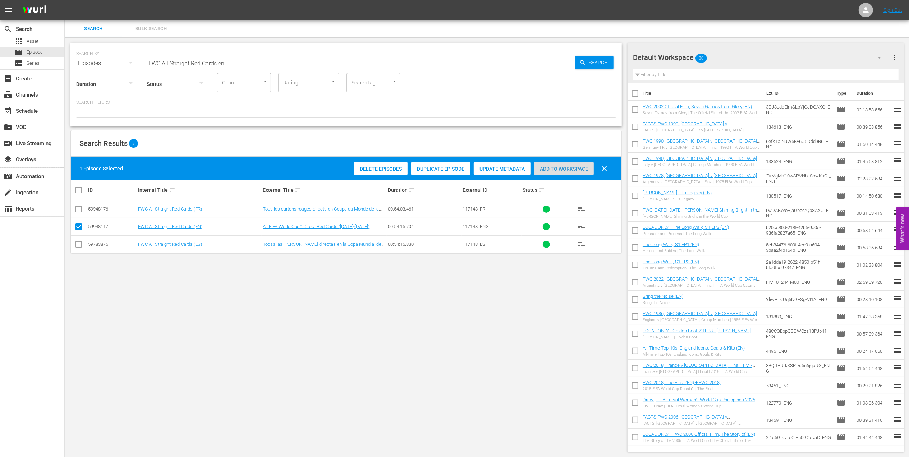
click at [546, 169] on span "Add to Workspace" at bounding box center [564, 169] width 60 height 6
click at [19, 108] on div "event_available Schedule" at bounding box center [20, 110] width 40 height 6
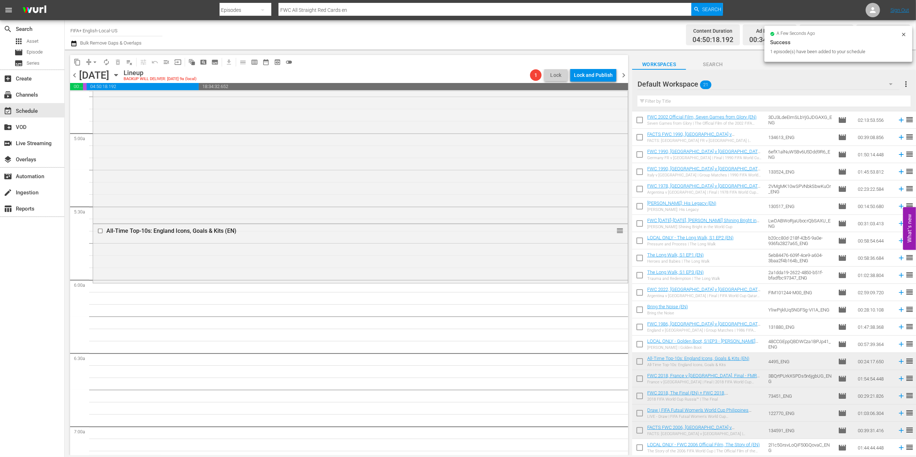
scroll to position [691, 0]
click at [732, 347] on td "48CCGEppQBDWCza1BPJp41_ENG" at bounding box center [801, 344] width 70 height 17
click at [40, 52] on span "Episode" at bounding box center [35, 52] width 16 height 7
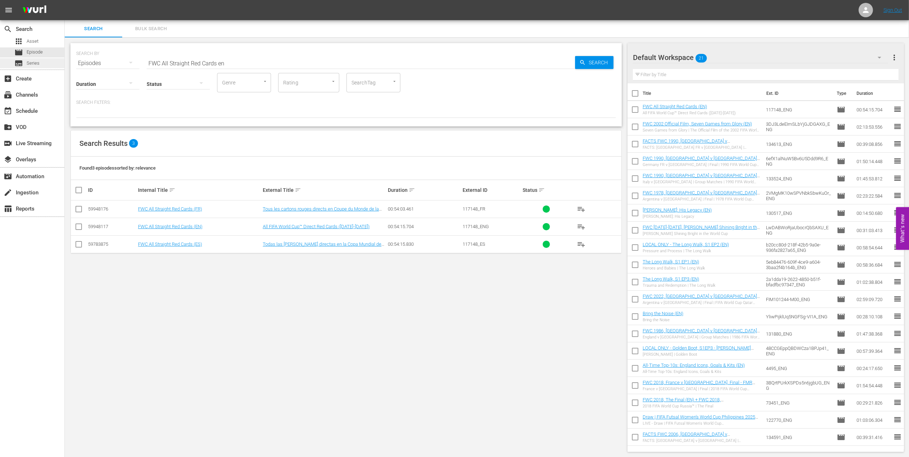
drag, startPoint x: 246, startPoint y: 64, endPoint x: 27, endPoint y: 66, distance: 219.3
click at [65, 0] on div "search Search apps Asset movie Episode subtitles Series add_box Create subscrip…" at bounding box center [487, 0] width 844 height 0
type input "golden boot en"
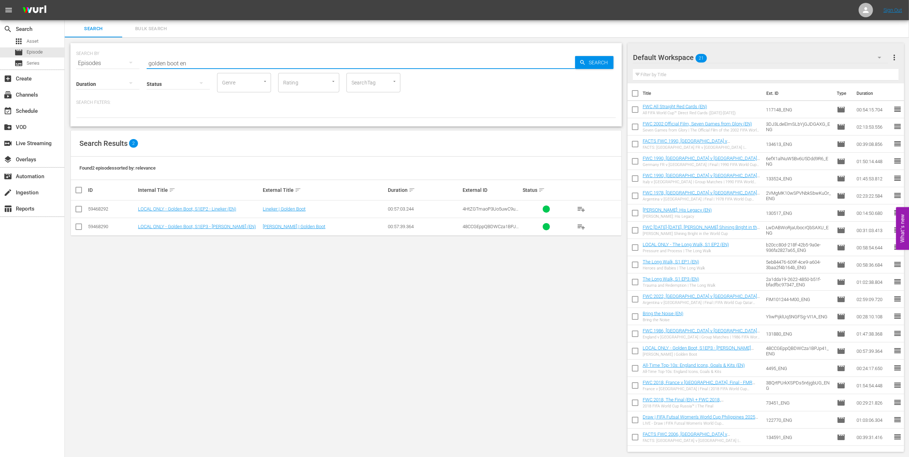
drag, startPoint x: 80, startPoint y: 208, endPoint x: 90, endPoint y: 210, distance: 10.2
click at [80, 209] on input "checkbox" at bounding box center [78, 210] width 9 height 9
checkbox input "true"
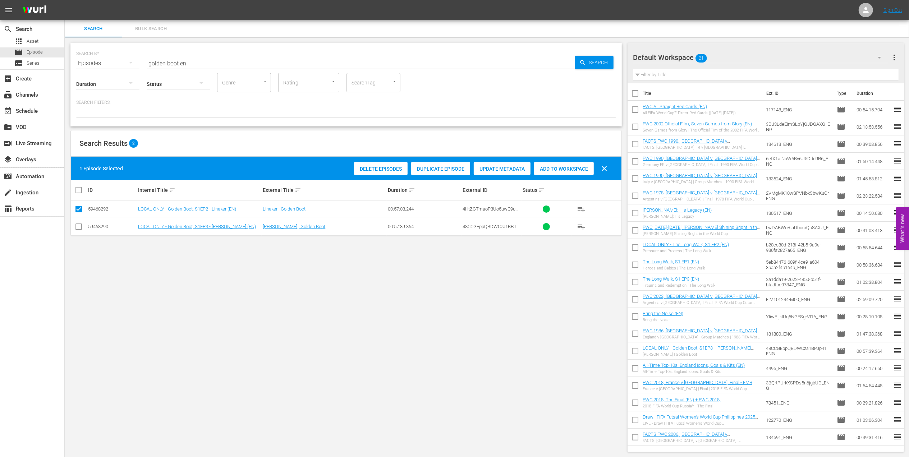
click at [566, 169] on span "Add to Workspace" at bounding box center [564, 169] width 60 height 6
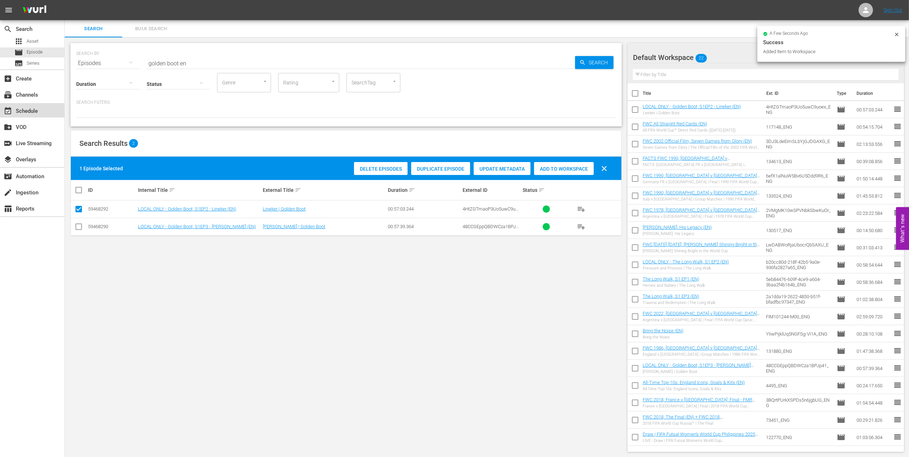
click at [26, 105] on div "event_available Schedule" at bounding box center [32, 110] width 64 height 14
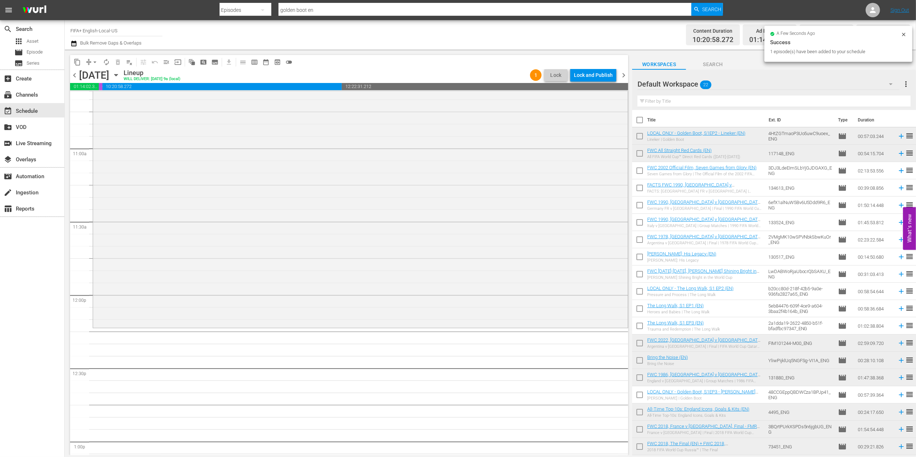
scroll to position [1564, 0]
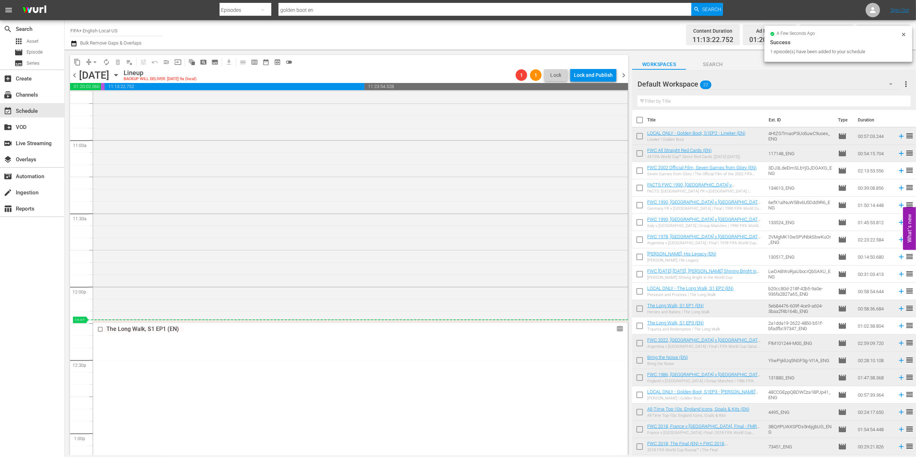
drag, startPoint x: 610, startPoint y: 326, endPoint x: 612, endPoint y: 319, distance: 7.5
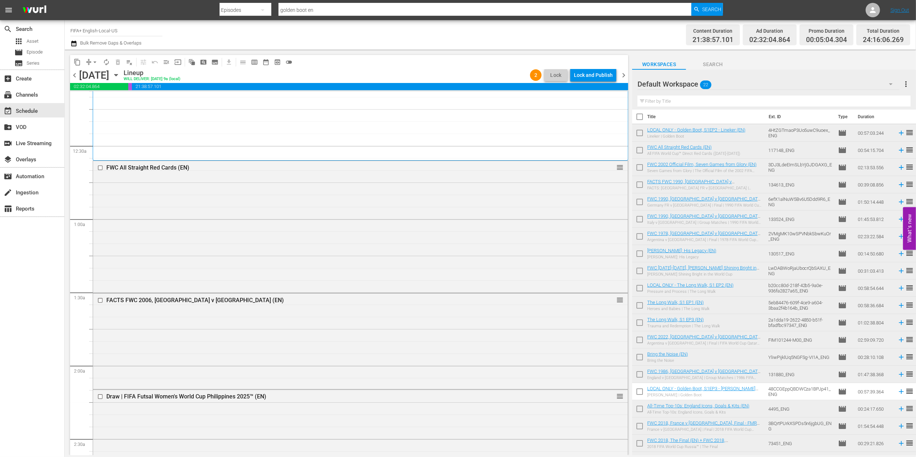
scroll to position [0, 0]
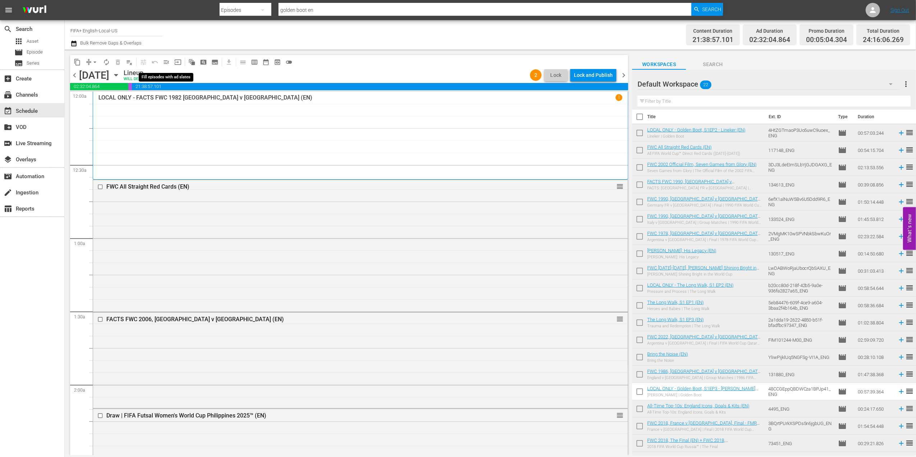
click at [169, 62] on span "menu_open" at bounding box center [166, 62] width 7 height 7
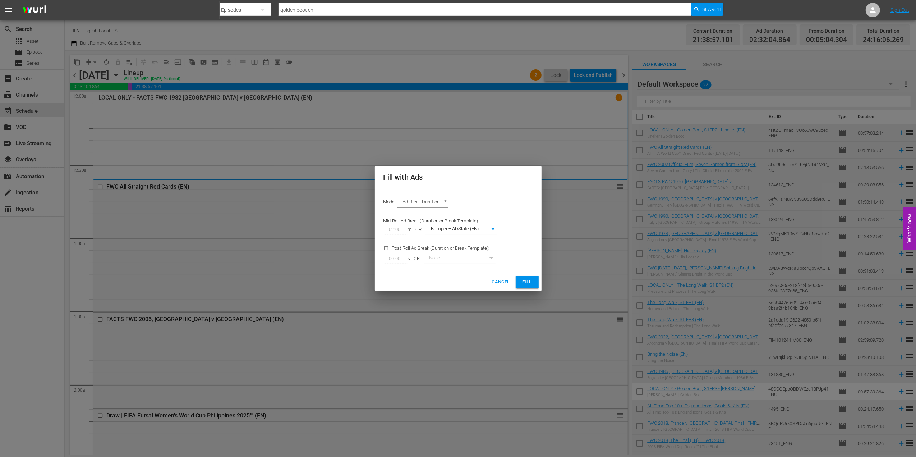
click at [522, 280] on span "Fill" at bounding box center [527, 282] width 12 height 8
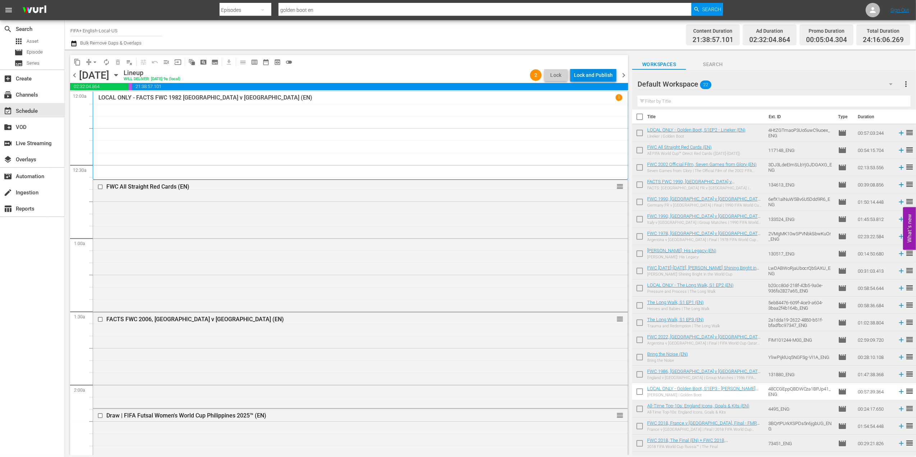
click at [597, 76] on div "Lock and Publish" at bounding box center [593, 75] width 39 height 13
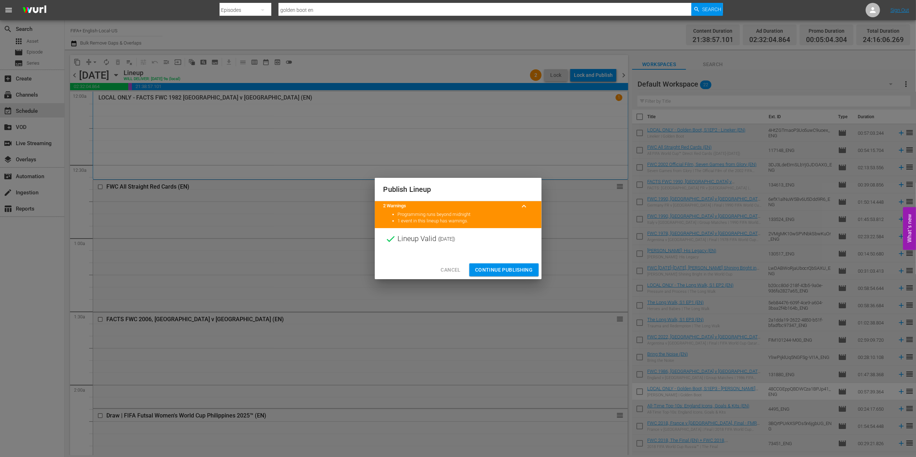
click at [502, 270] on span "Continue Publishing" at bounding box center [504, 270] width 58 height 9
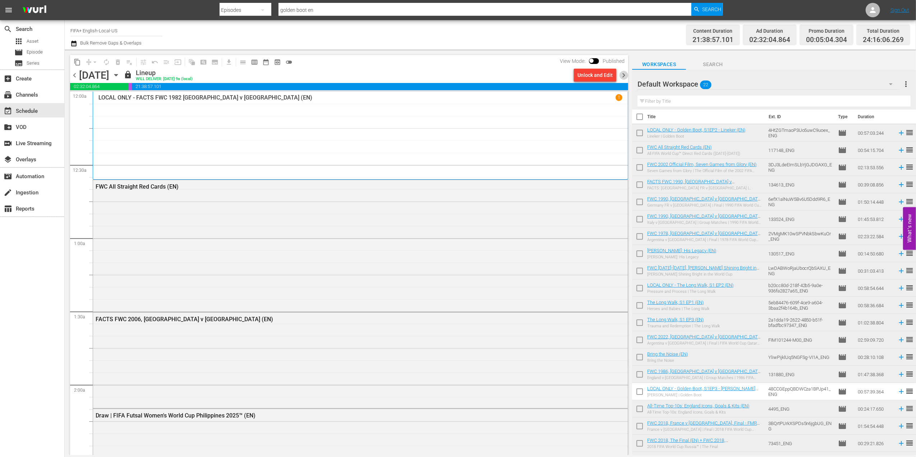
click at [625, 73] on span "chevron_right" at bounding box center [623, 75] width 9 height 9
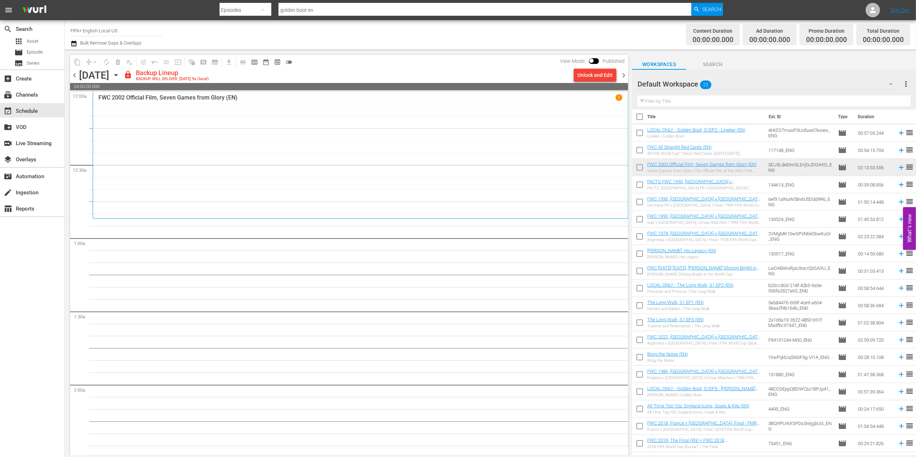
click at [642, 118] on input "checkbox" at bounding box center [639, 118] width 15 height 15
checkbox input "true"
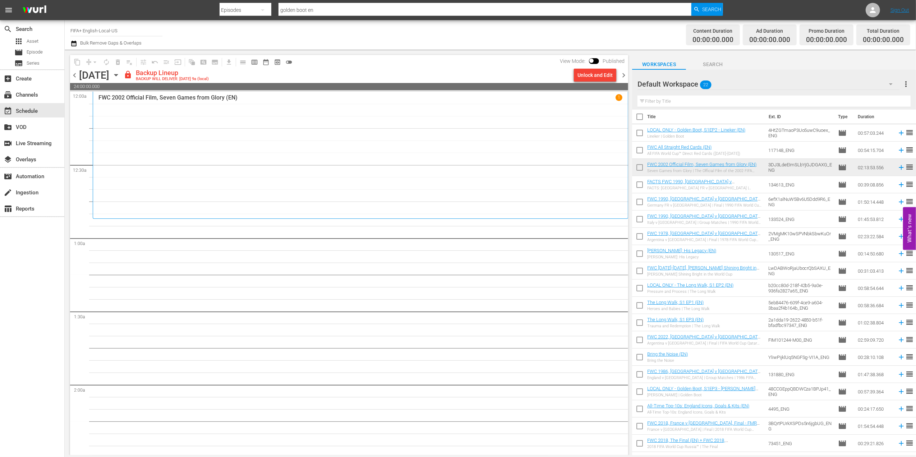
checkbox input "true"
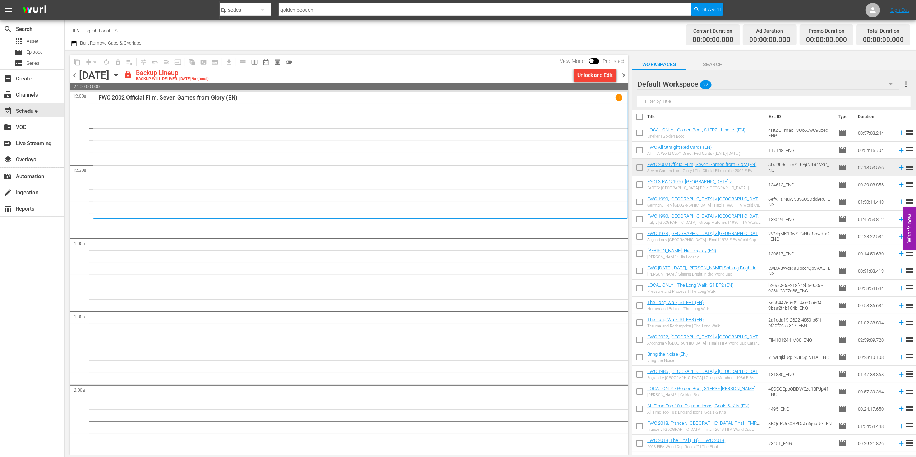
checkbox input "true"
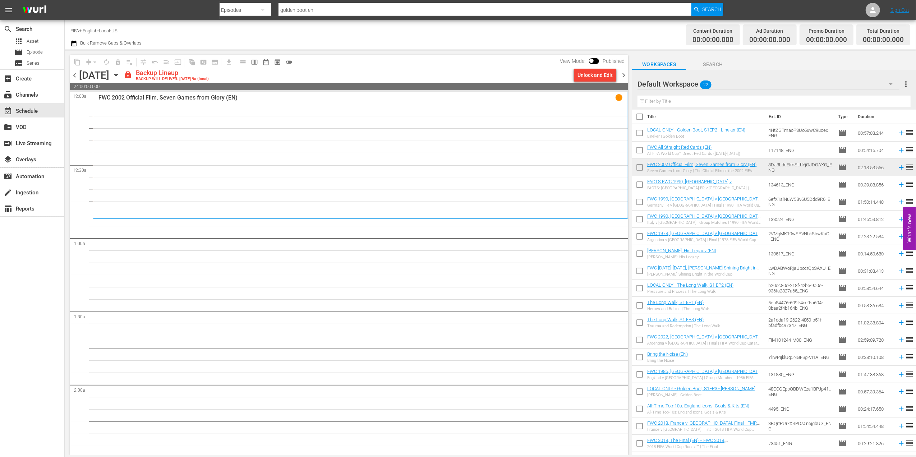
checkbox input "true"
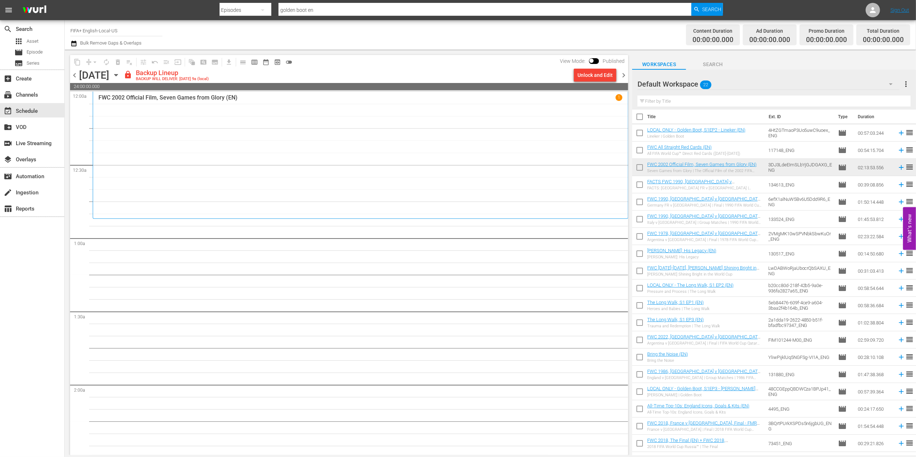
checkbox input "true"
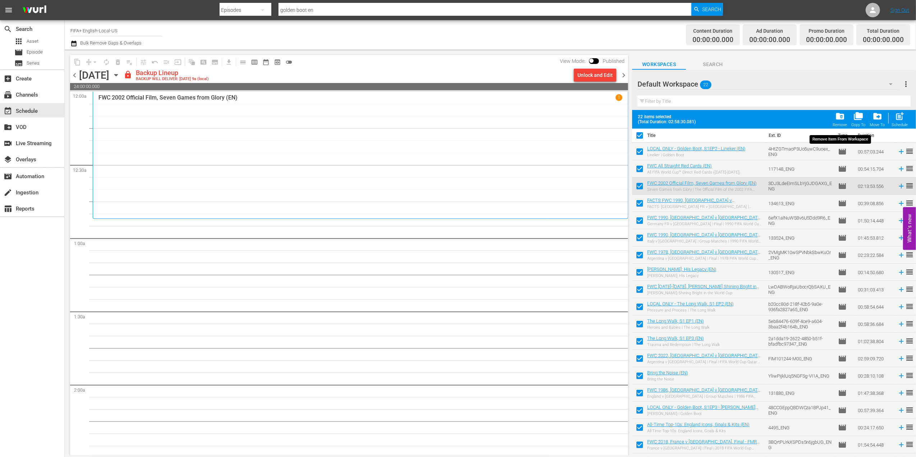
click at [732, 118] on span "folder_delete" at bounding box center [840, 116] width 10 height 10
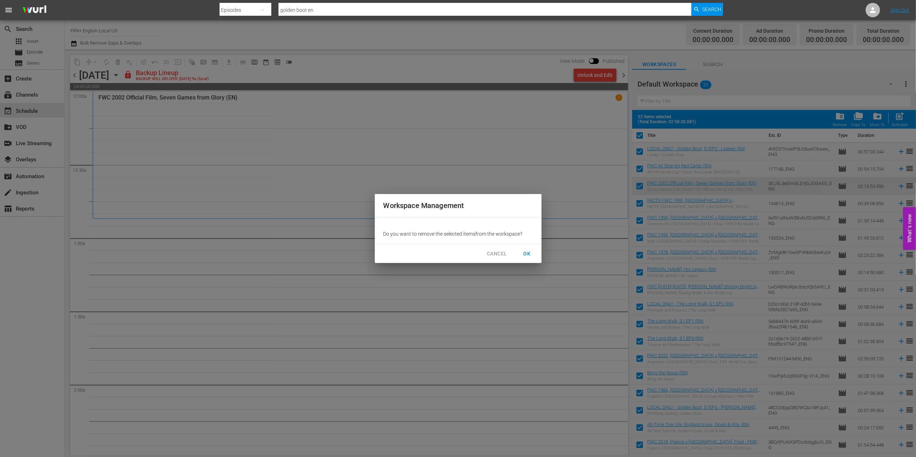
click at [528, 252] on span "OK" at bounding box center [527, 253] width 12 height 9
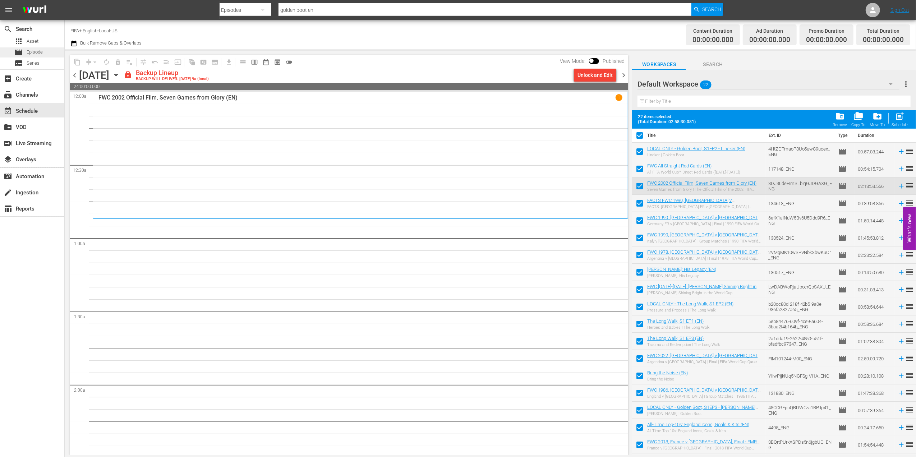
click at [27, 54] on span "Episode" at bounding box center [35, 52] width 16 height 7
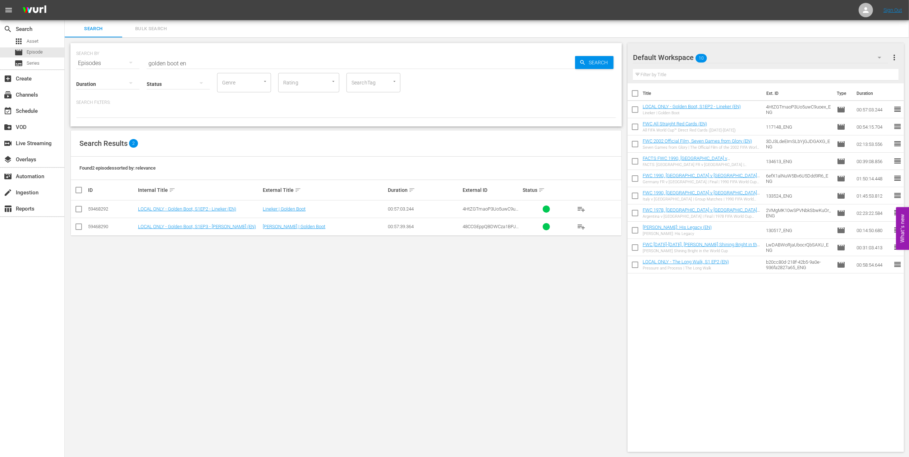
drag, startPoint x: 196, startPoint y: 60, endPoint x: 69, endPoint y: 65, distance: 126.6
click at [69, 65] on div "SEARCH BY Search By Episodes Search ID, Title, Description, Keywords, or Catego…" at bounding box center [346, 247] width 563 height 421
paste input "FWC 2002 - Final - Germany v Brazil"
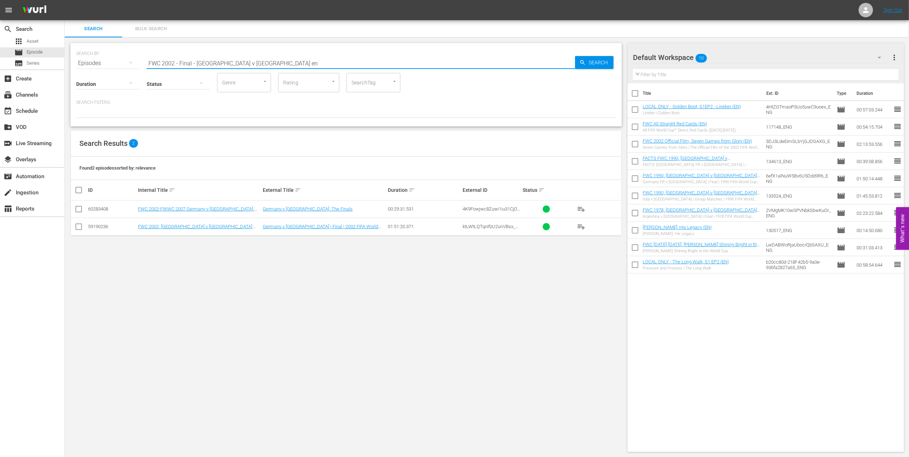
type input "FWC 2002 - Final - Germany v Brazil en"
drag, startPoint x: 78, startPoint y: 225, endPoint x: 300, endPoint y: 213, distance: 222.8
click at [78, 225] on input "checkbox" at bounding box center [78, 228] width 9 height 9
checkbox input "true"
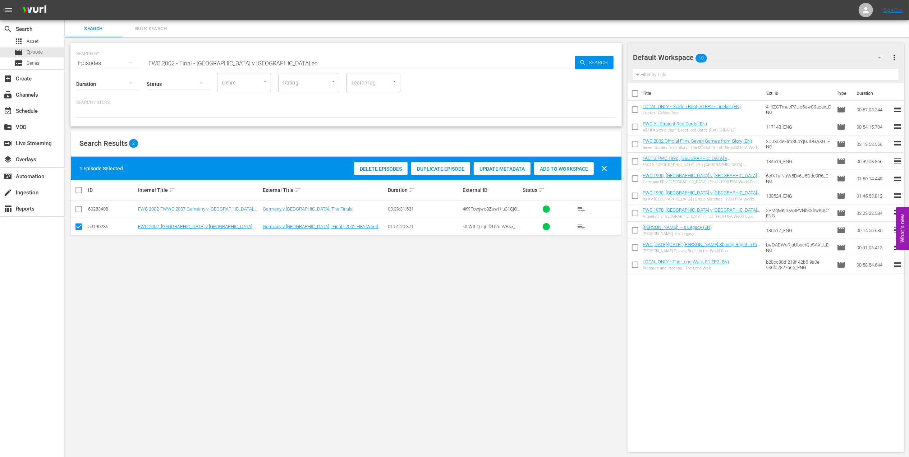
click at [549, 171] on span "Add to Workspace" at bounding box center [564, 169] width 60 height 6
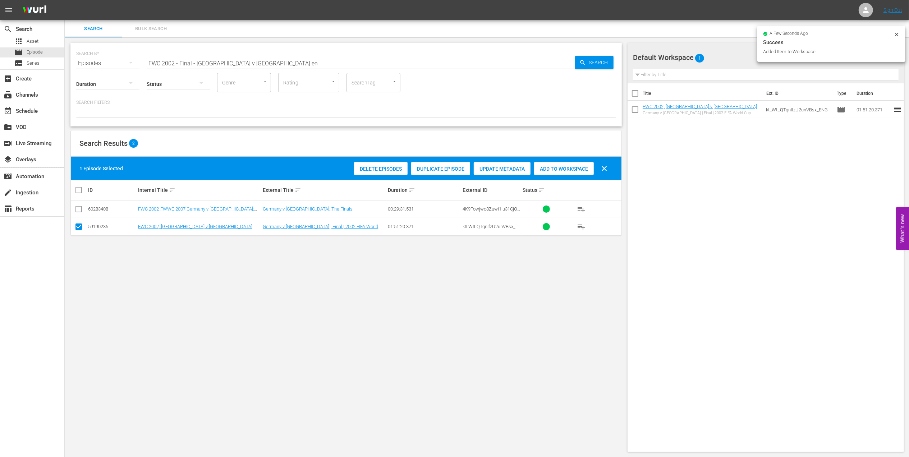
drag, startPoint x: 257, startPoint y: 65, endPoint x: 68, endPoint y: 68, distance: 189.1
click at [68, 68] on div "SEARCH BY Search By Episodes Search ID, Title, Description, Keywords, or Catego…" at bounding box center [346, 247] width 563 height 421
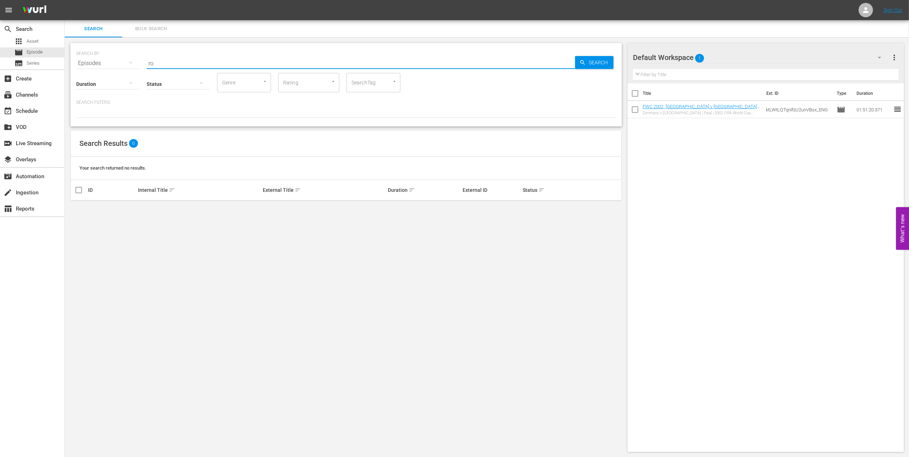
type input "r"
type input "golden boot en"
